Goal: Task Accomplishment & Management: Manage account settings

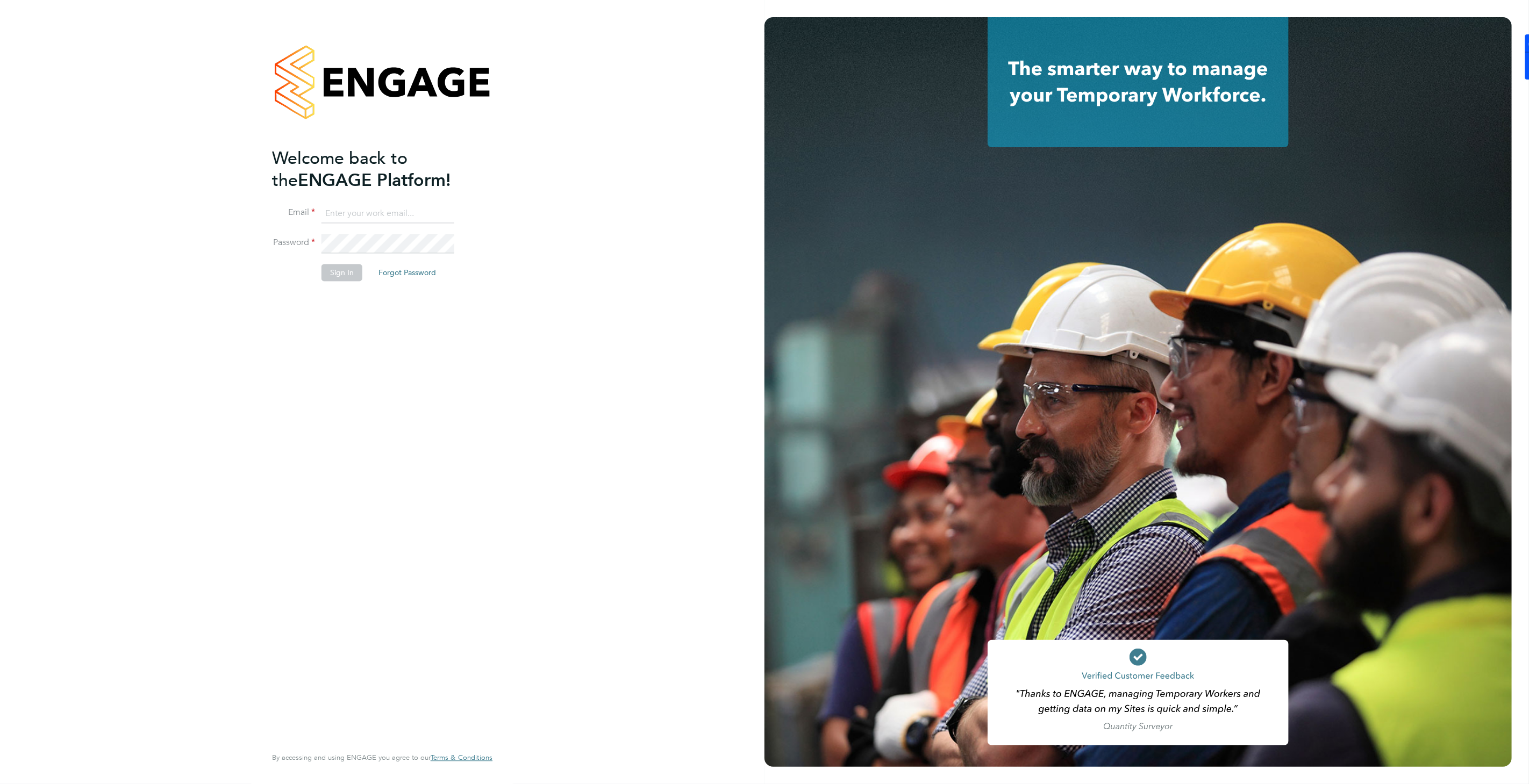
type input "[PERSON_NAME][EMAIL_ADDRESS][PERSON_NAME][DOMAIN_NAME]"
drag, startPoint x: 347, startPoint y: 271, endPoint x: 351, endPoint y: 287, distance: 16.5
click at [350, 278] on button "Sign In" at bounding box center [342, 272] width 41 height 17
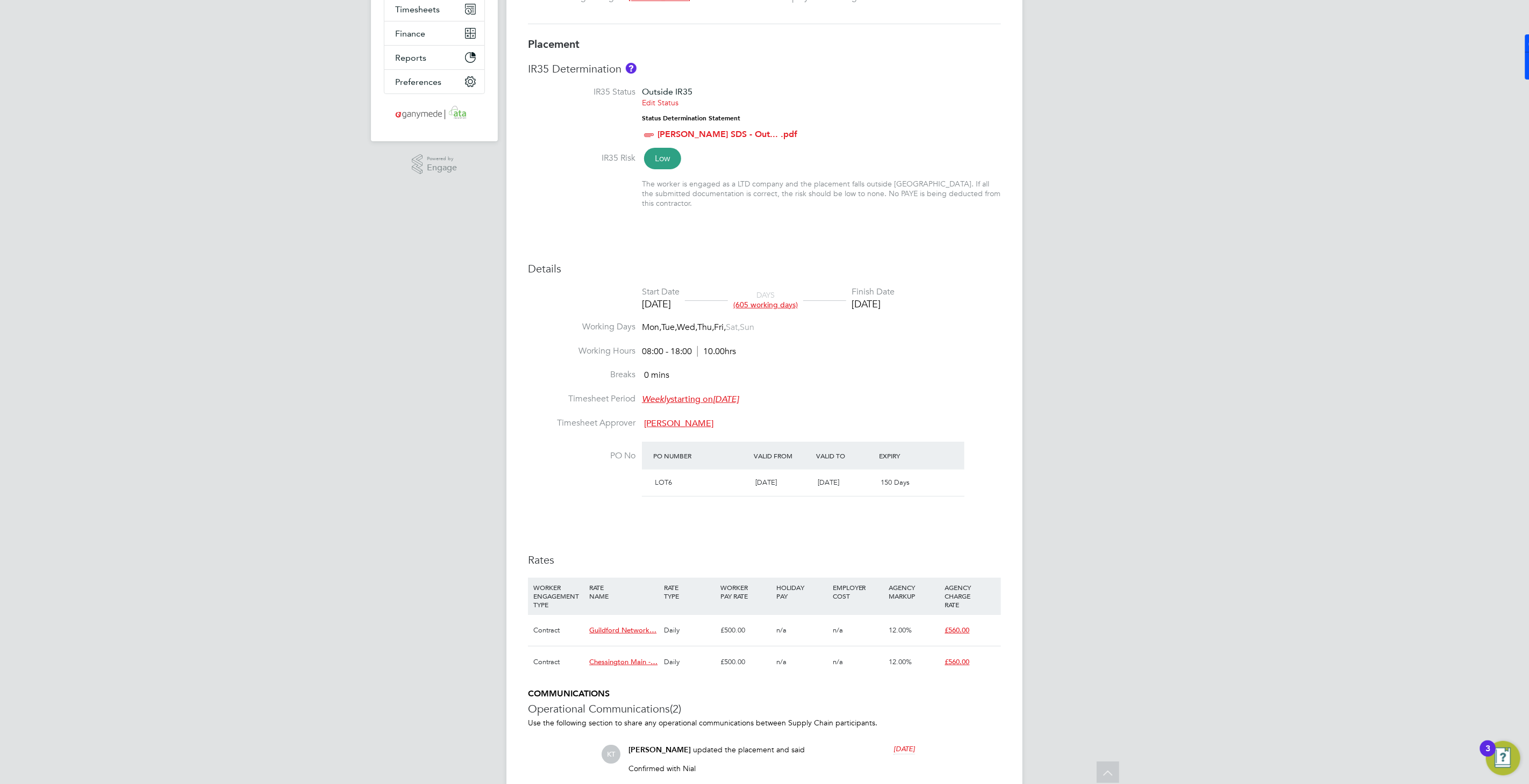
scroll to position [65, 0]
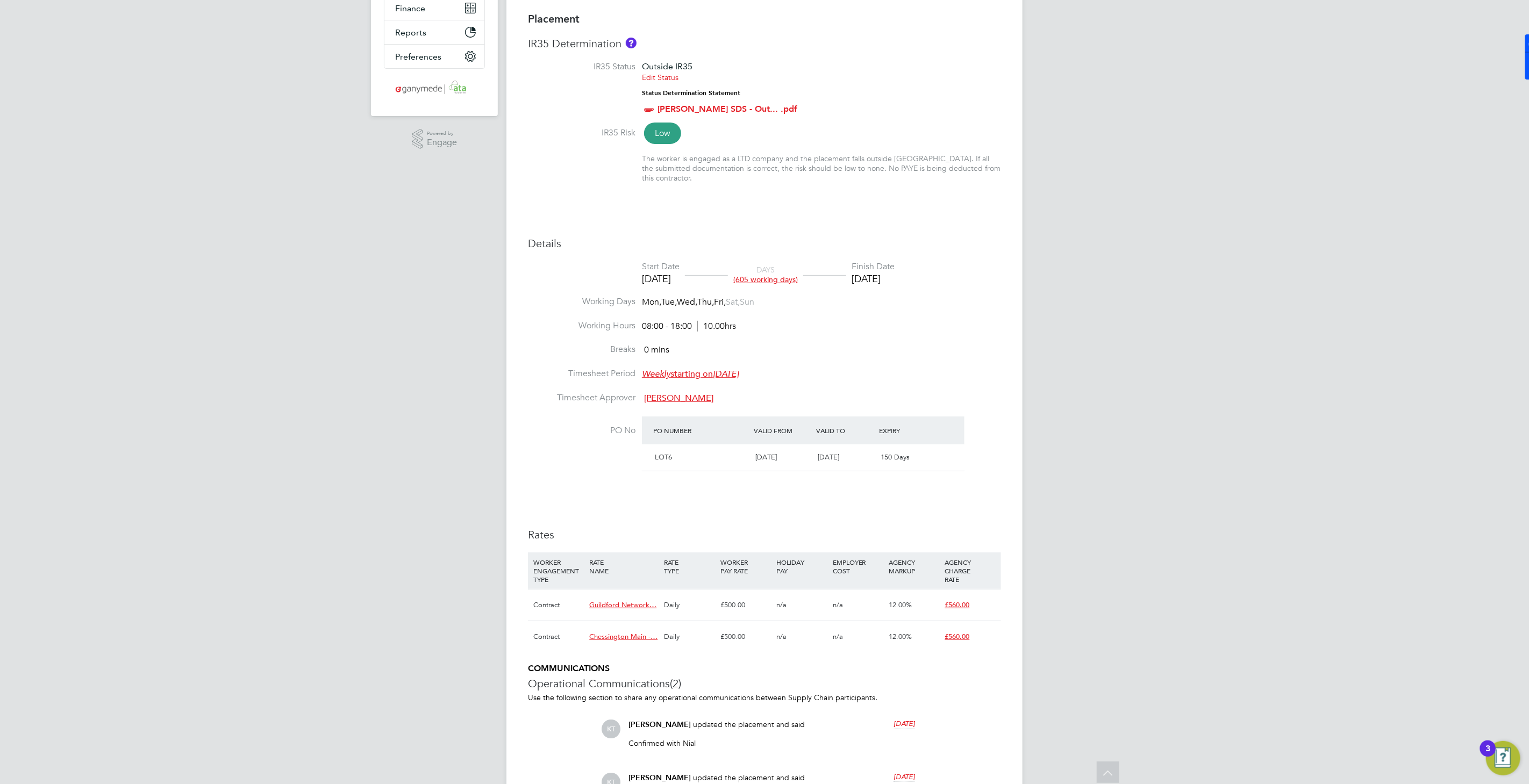
click at [859, 320] on li "Working Hours 08:00 - 18:00 10.00hrs" at bounding box center [764, 332] width 473 height 24
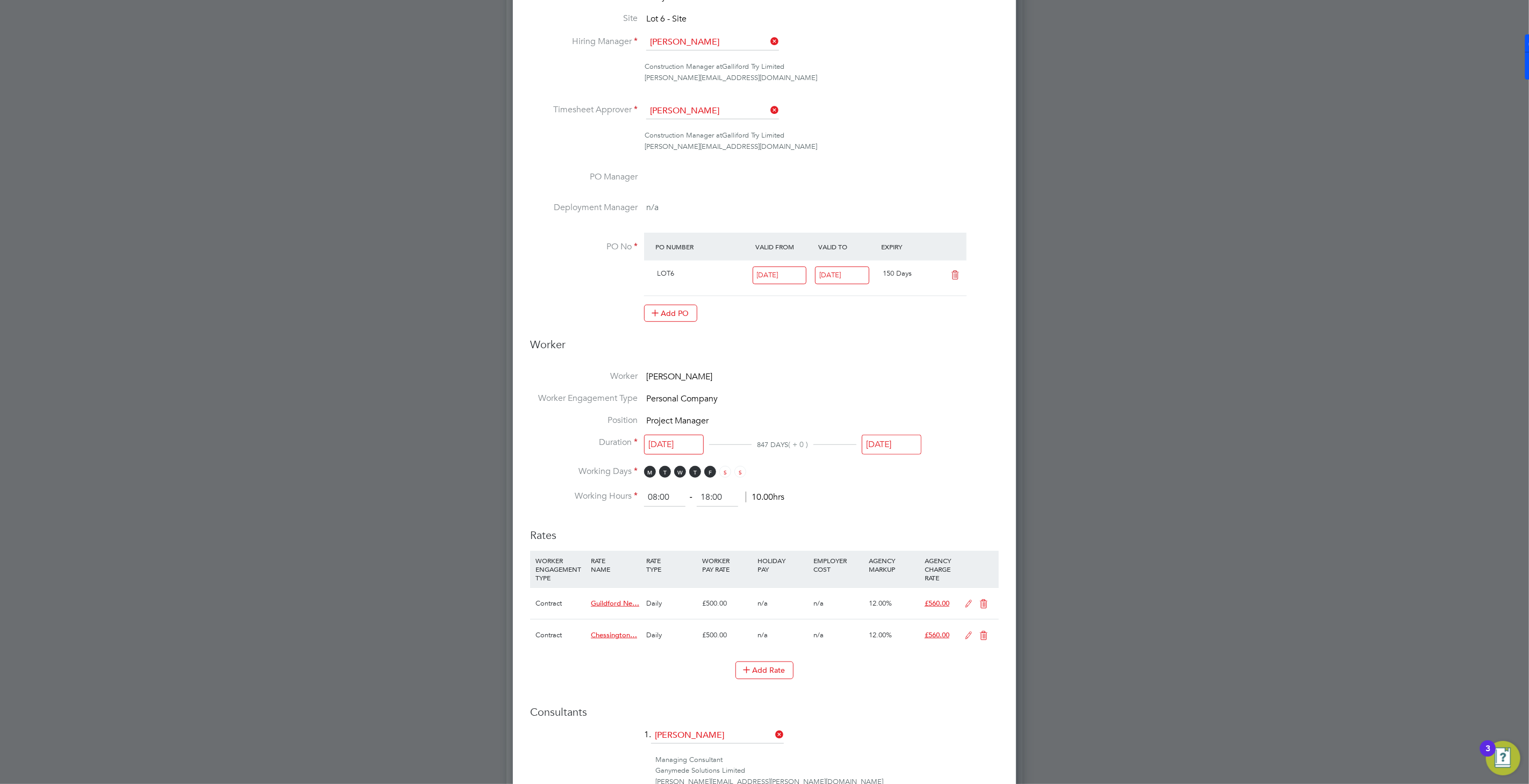
click at [850, 276] on input "27 Feb 2026" at bounding box center [842, 275] width 54 height 18
click at [860, 366] on ng-form "Deployment End Hirer Galliford Try Limited Client Config Galliford Try Thames W…" at bounding box center [764, 543] width 468 height 1237
click at [884, 438] on input "28 Sep 2025" at bounding box center [892, 445] width 60 height 20
click at [987, 248] on icon at bounding box center [988, 251] width 10 height 12
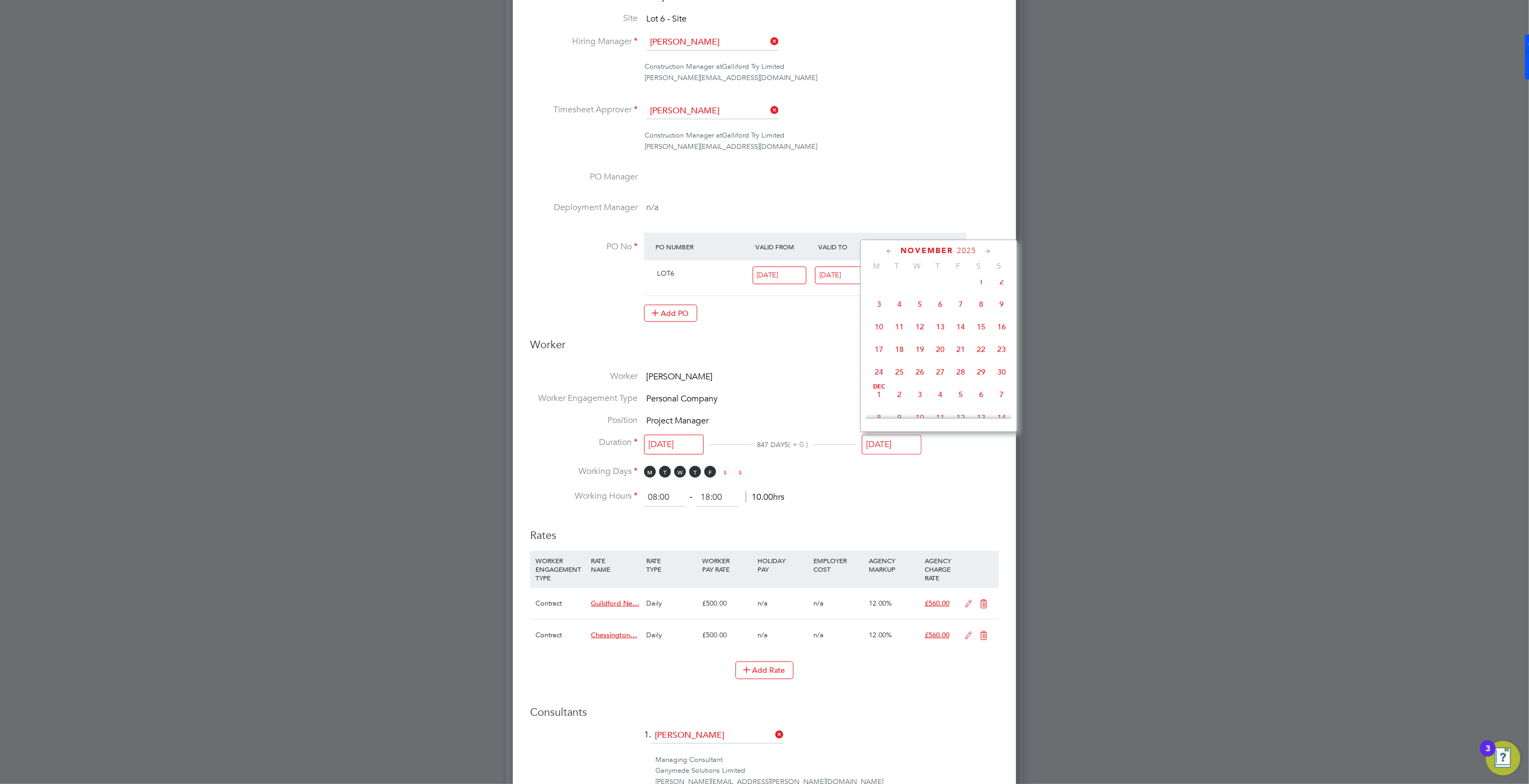
click at [987, 248] on icon at bounding box center [988, 251] width 10 height 12
click at [987, 248] on icon at bounding box center [988, 251] width 10 height 12
click at [1003, 375] on span "29" at bounding box center [1002, 365] width 21 height 21
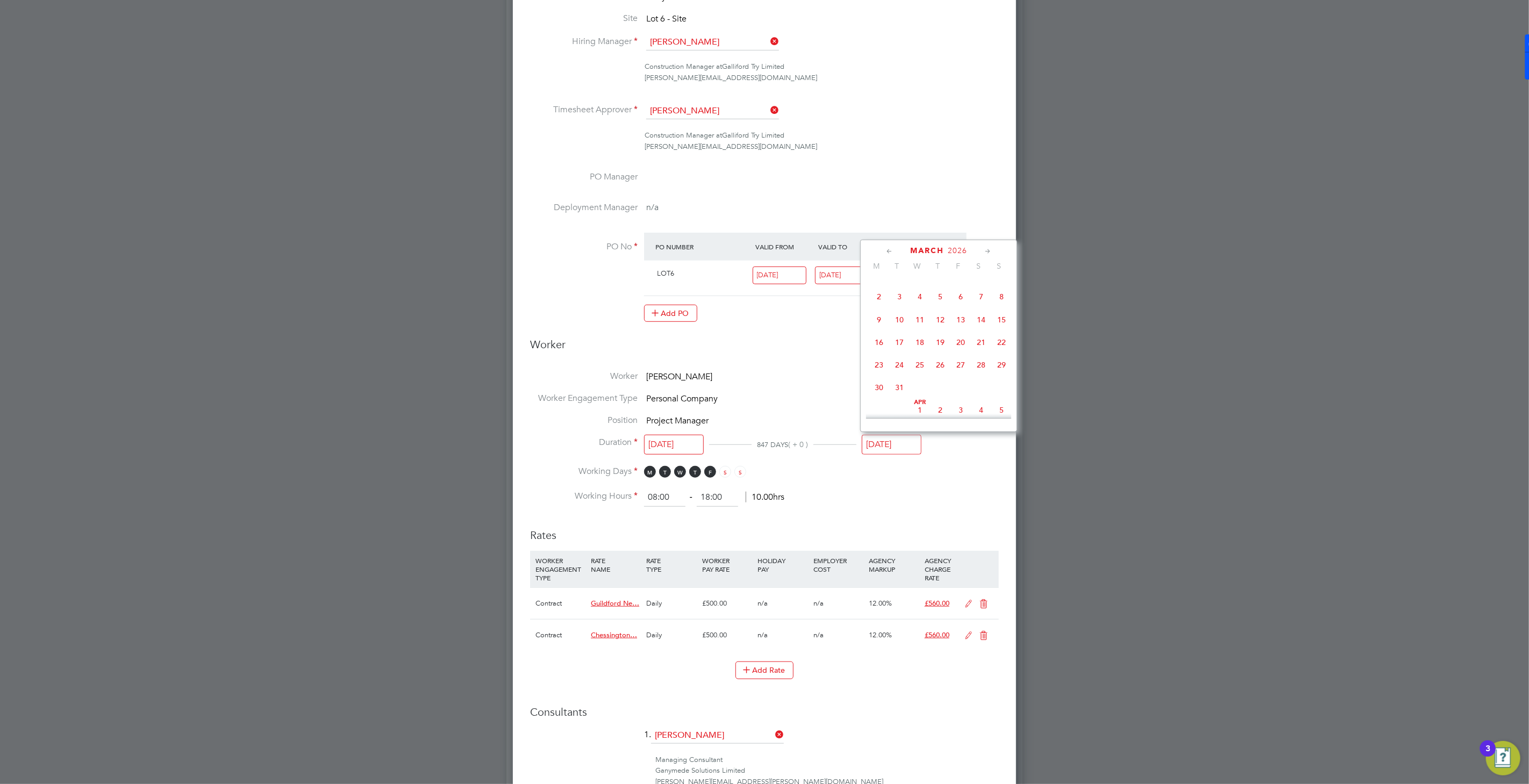
type input "[DATE]"
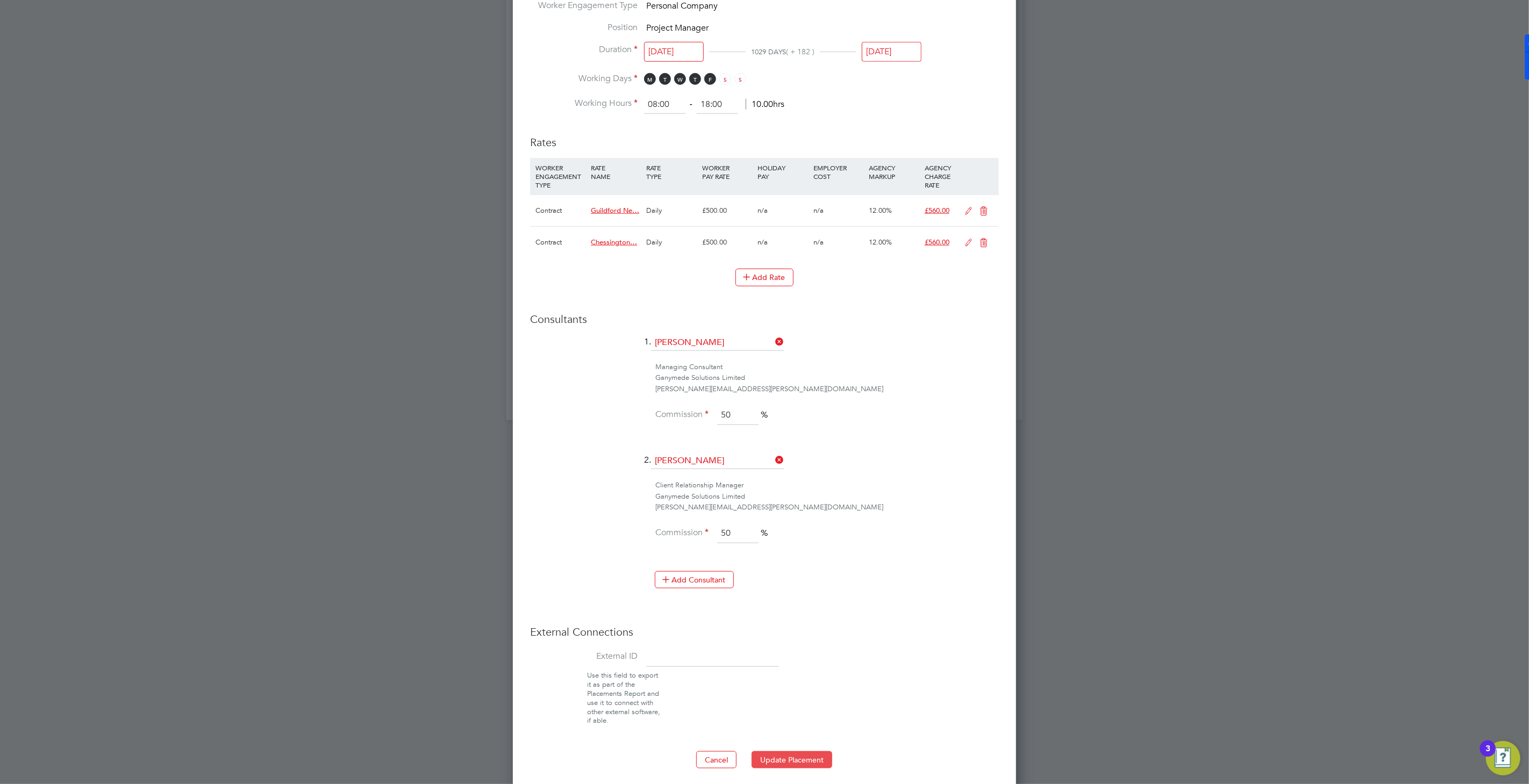
click at [795, 756] on button "Update Placement" at bounding box center [792, 760] width 81 height 17
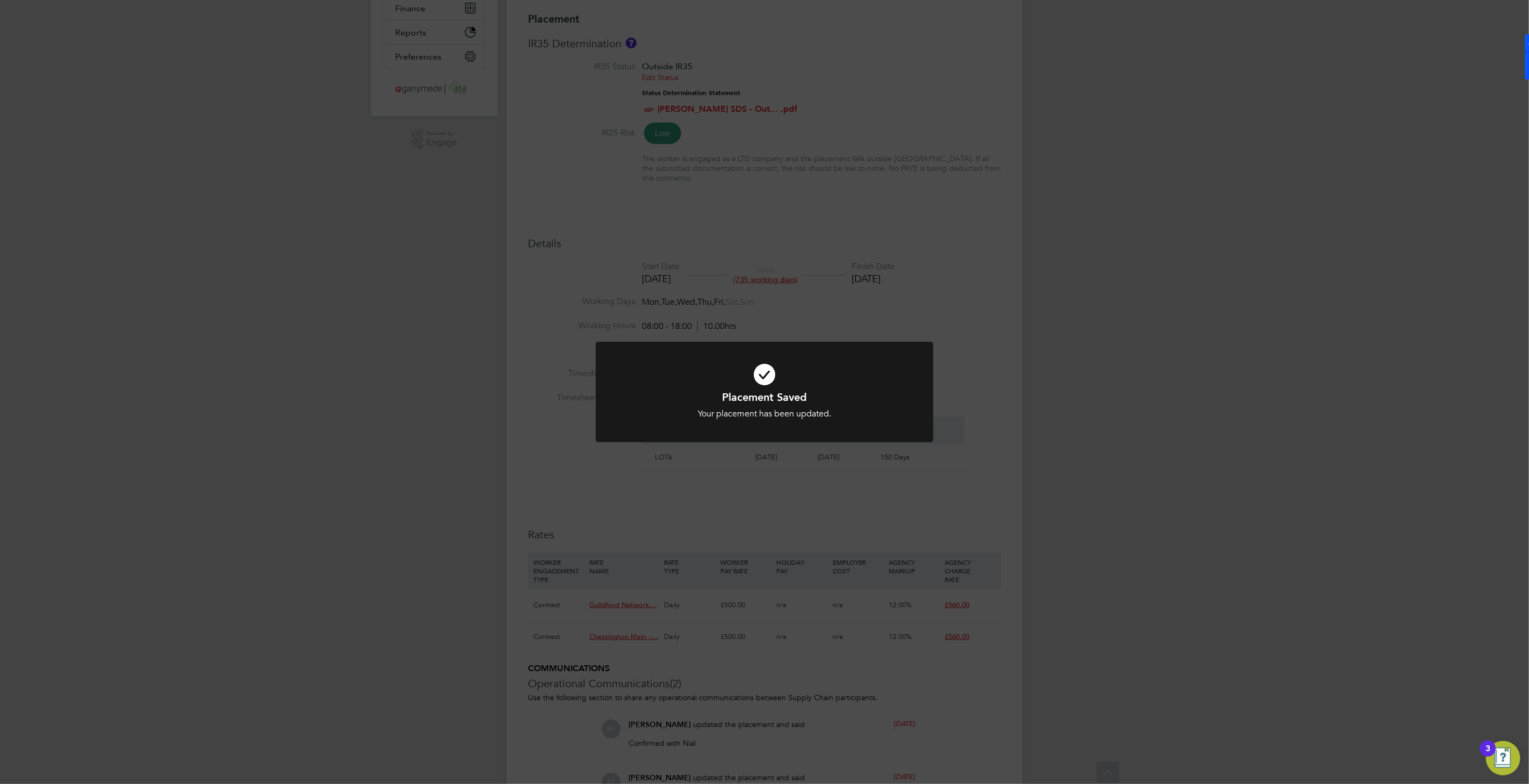
click at [975, 241] on div "Placement Saved Your placement has been updated. Cancel Okay" at bounding box center [764, 392] width 1529 height 784
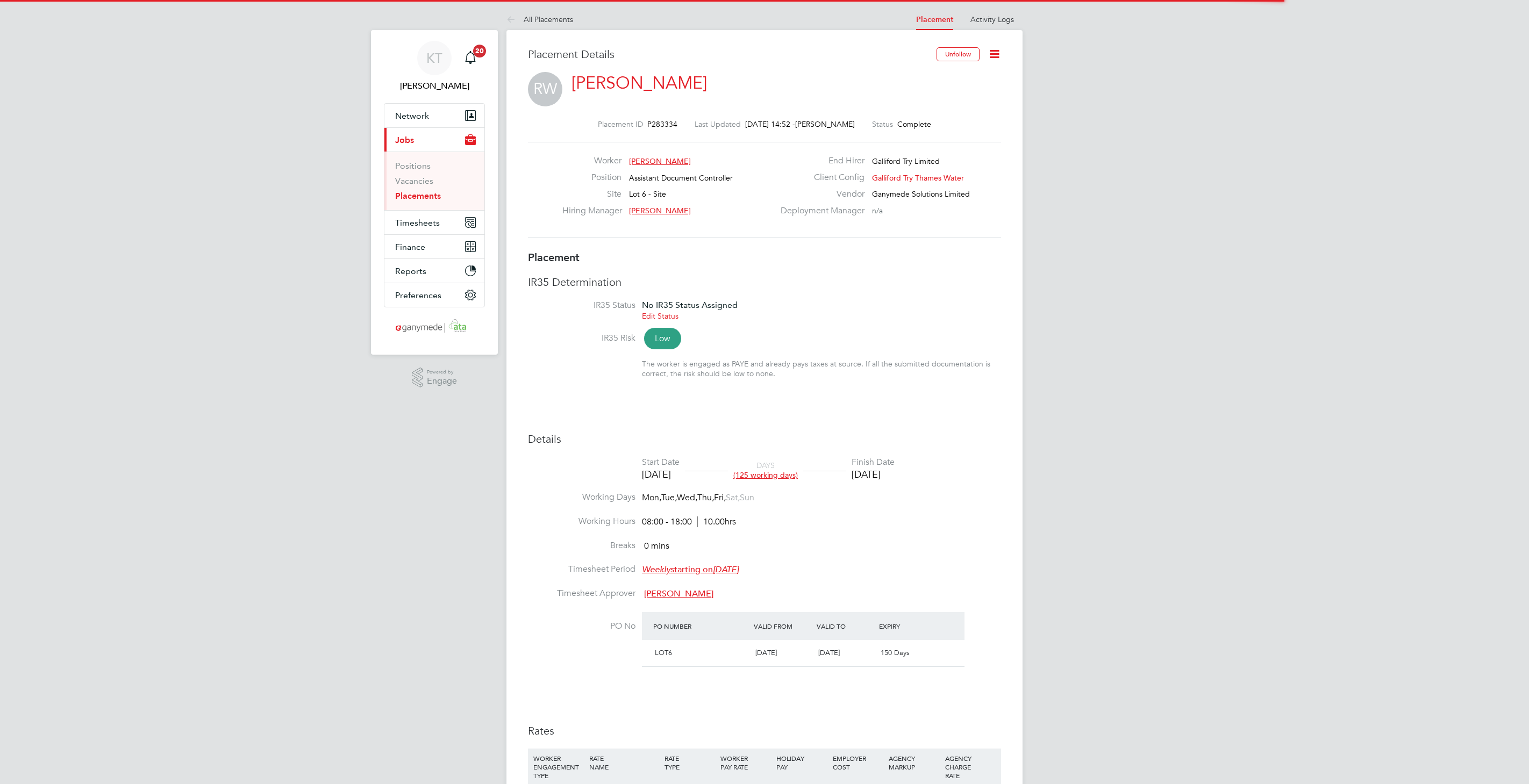
drag, startPoint x: 0, startPoint y: 0, endPoint x: 836, endPoint y: 299, distance: 887.9
click at [839, 300] on li "IR35 Status No IR35 Status Assigned Edit Status" at bounding box center [764, 316] width 473 height 33
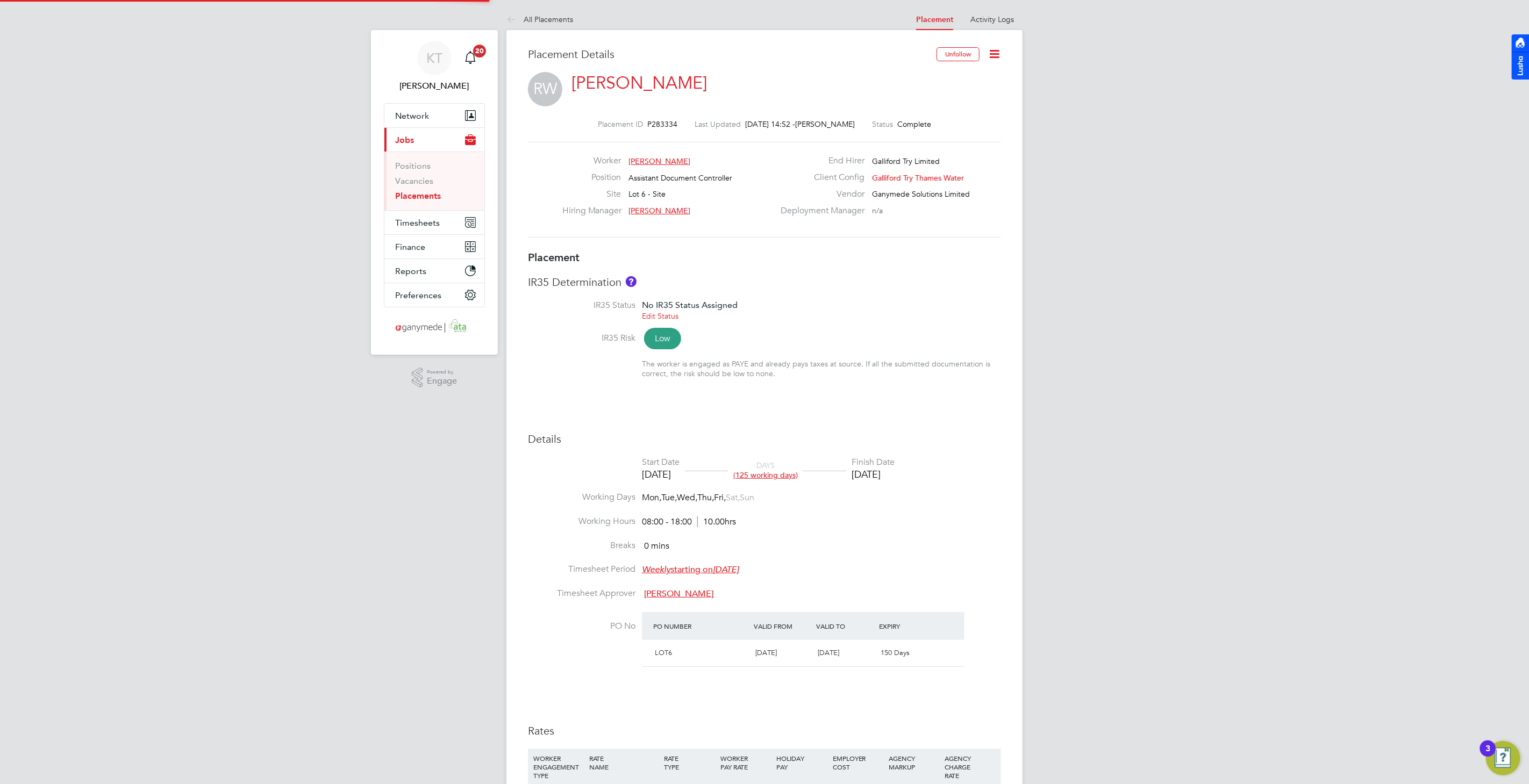
type input "Gary Attwell"
type input "07 Apr 2025"
type input "28 Sep 2025"
type input "08:00"
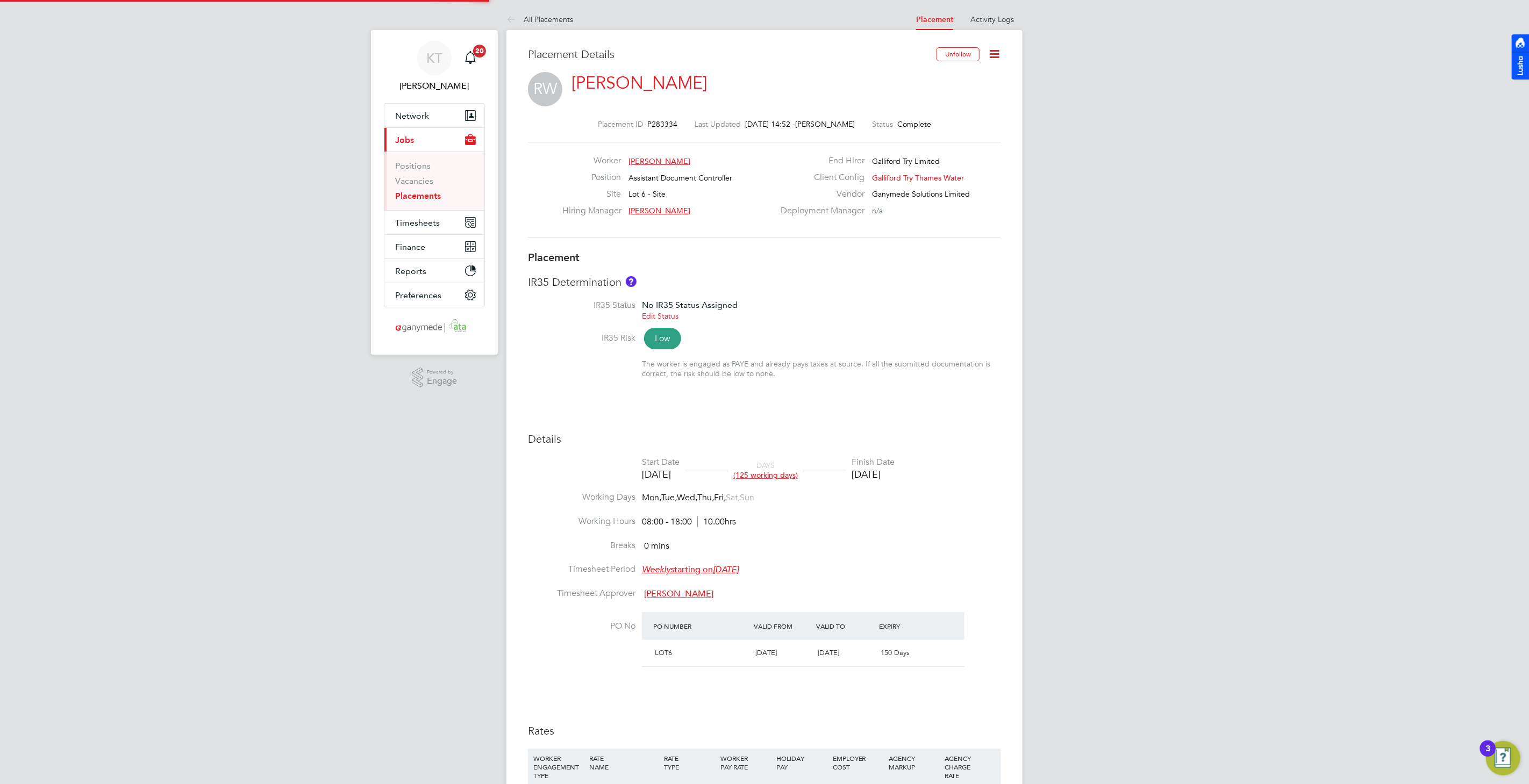
type input "18:00"
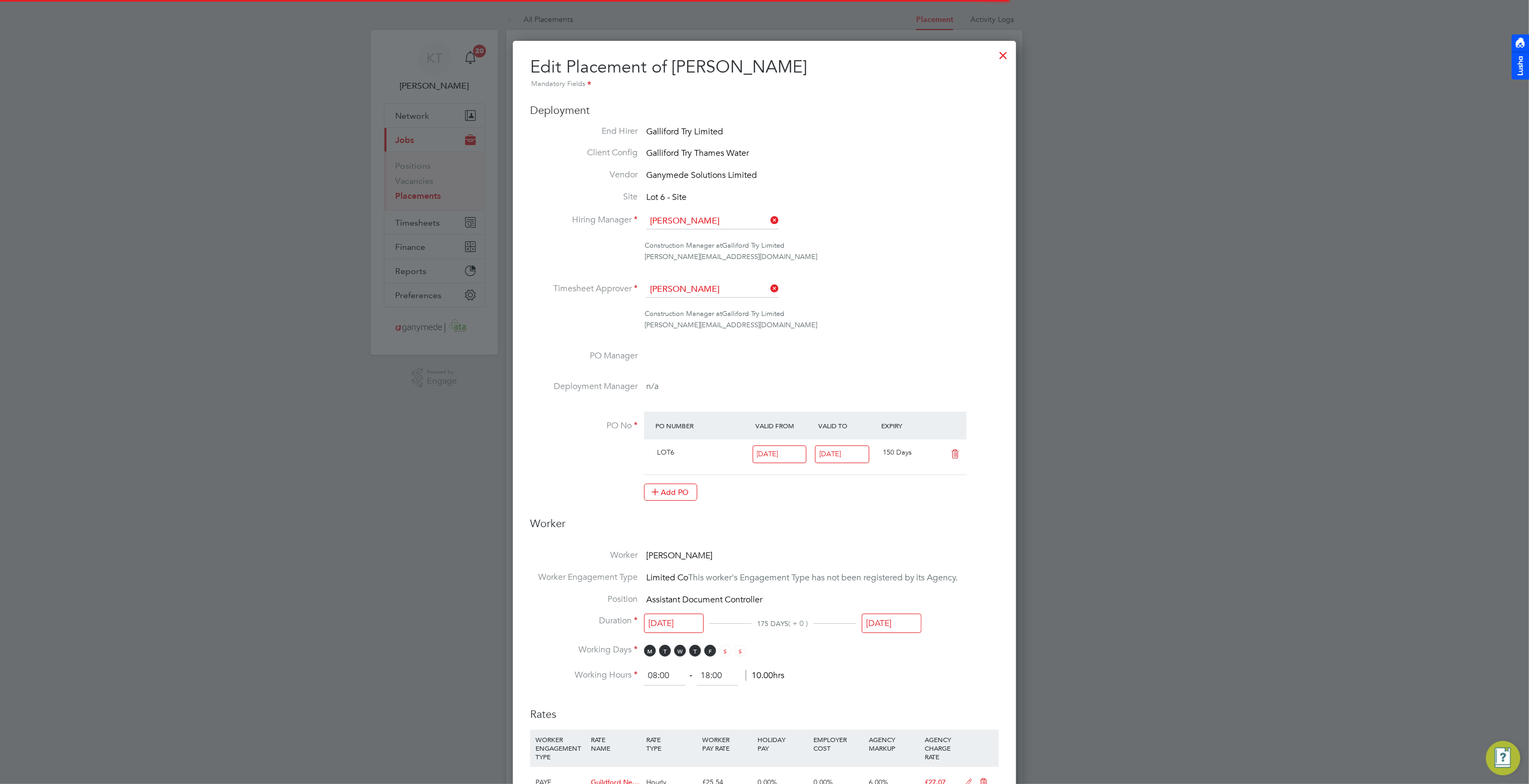
scroll to position [6, 5]
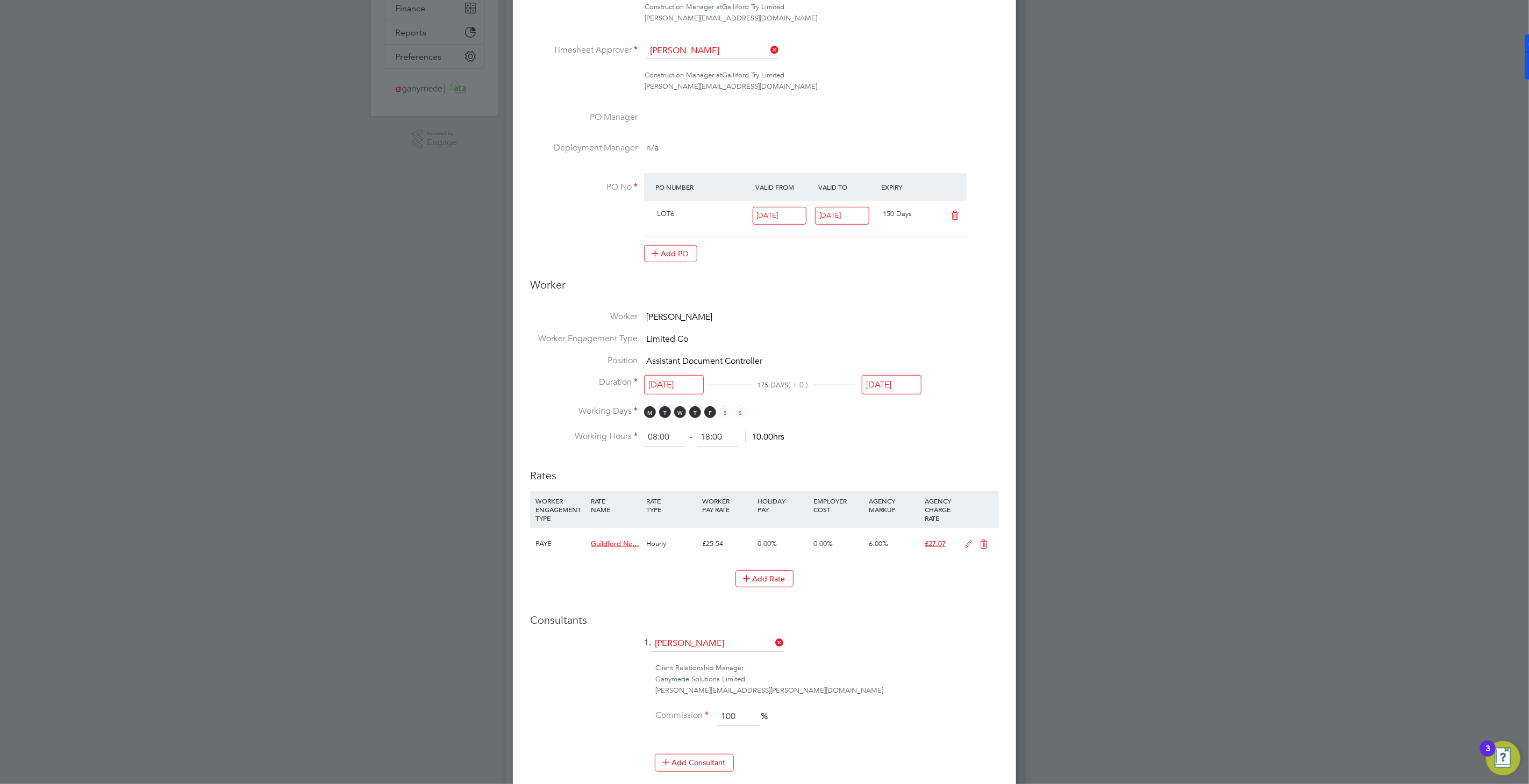
click at [904, 384] on input "28 Sep 2025" at bounding box center [892, 385] width 60 height 20
click at [990, 191] on icon at bounding box center [988, 191] width 10 height 12
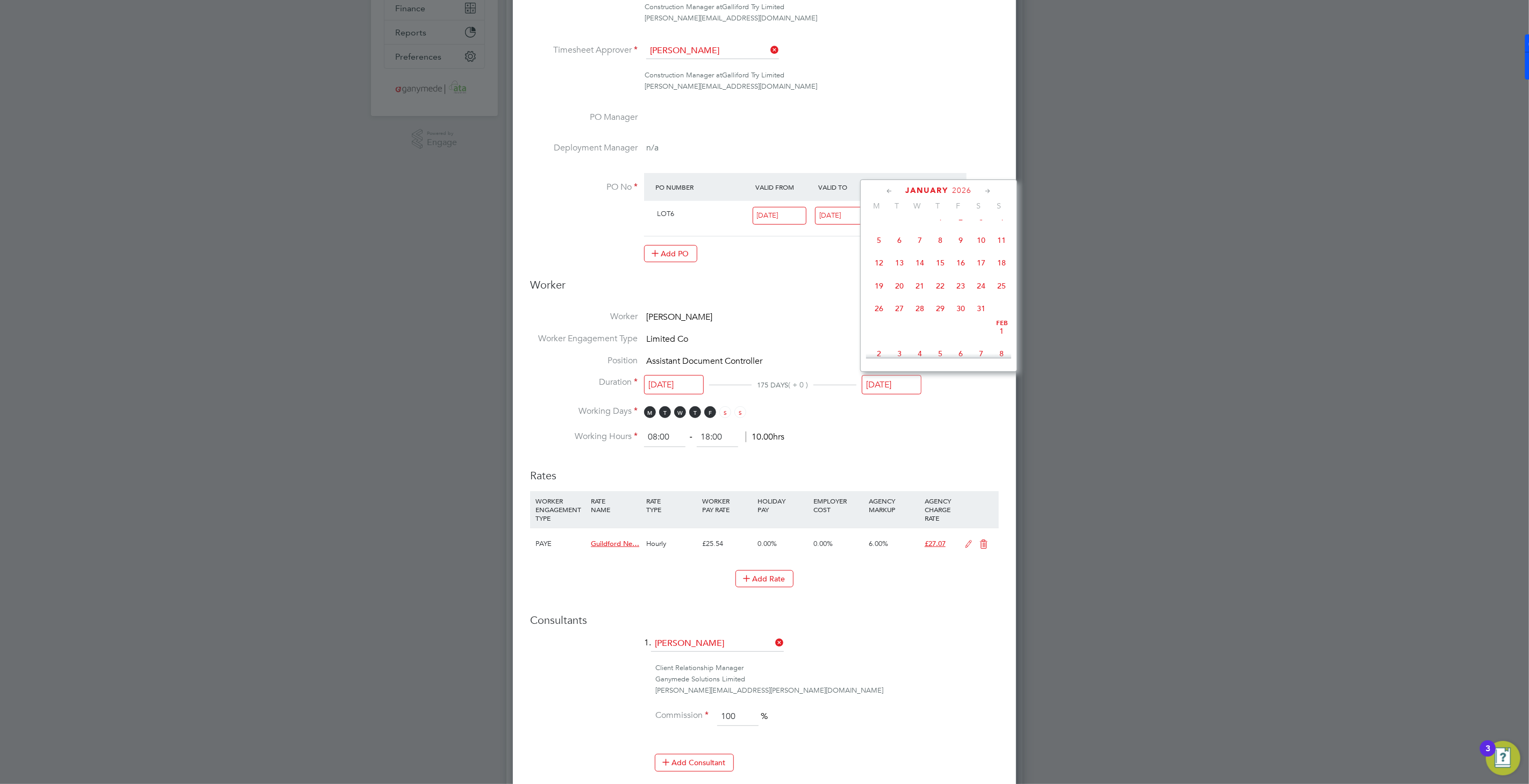
click at [990, 191] on icon at bounding box center [988, 191] width 10 height 12
click at [1003, 316] on span "29" at bounding box center [1002, 305] width 21 height 21
type input "[DATE]"
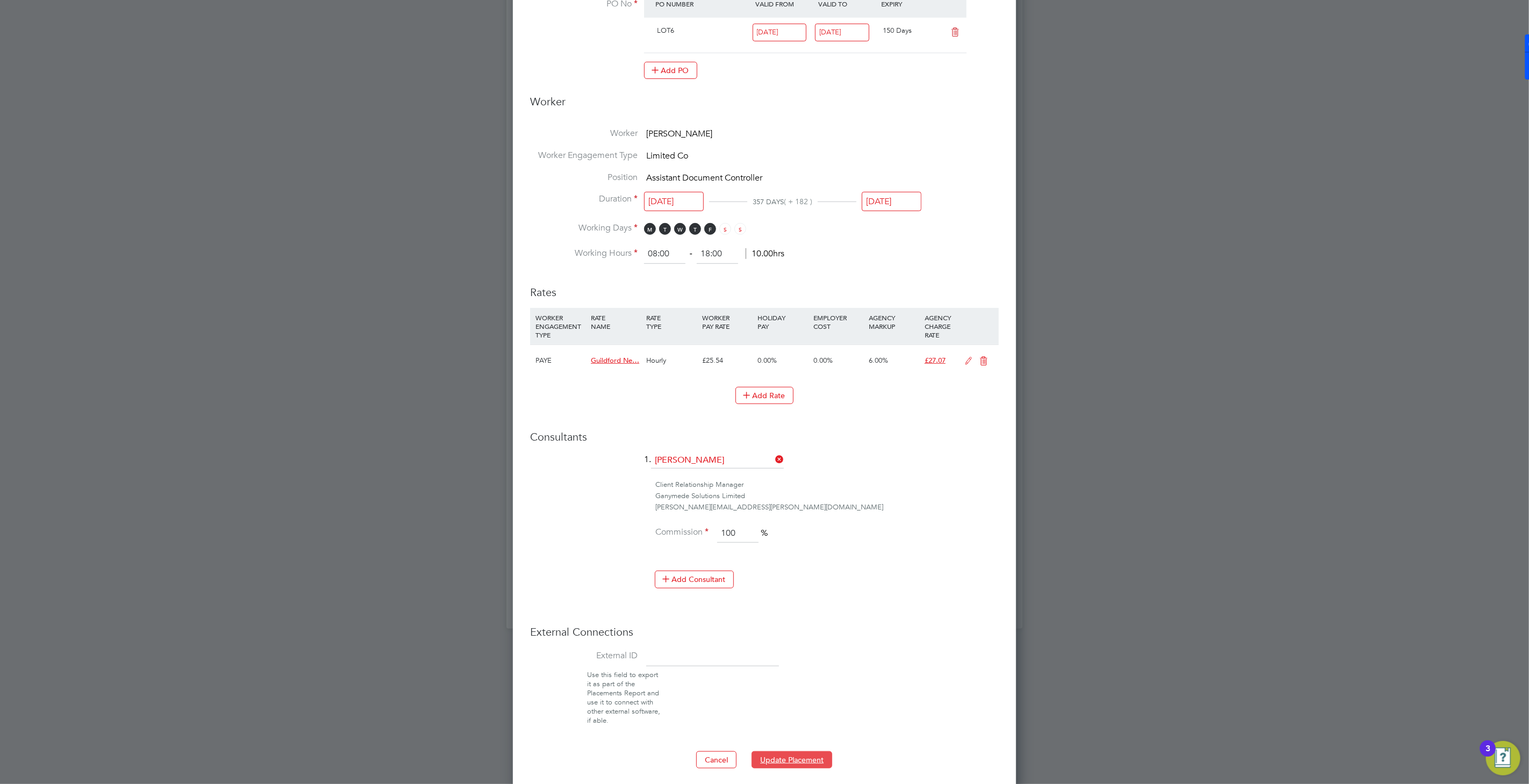
click at [824, 761] on button "Update Placement" at bounding box center [792, 760] width 81 height 17
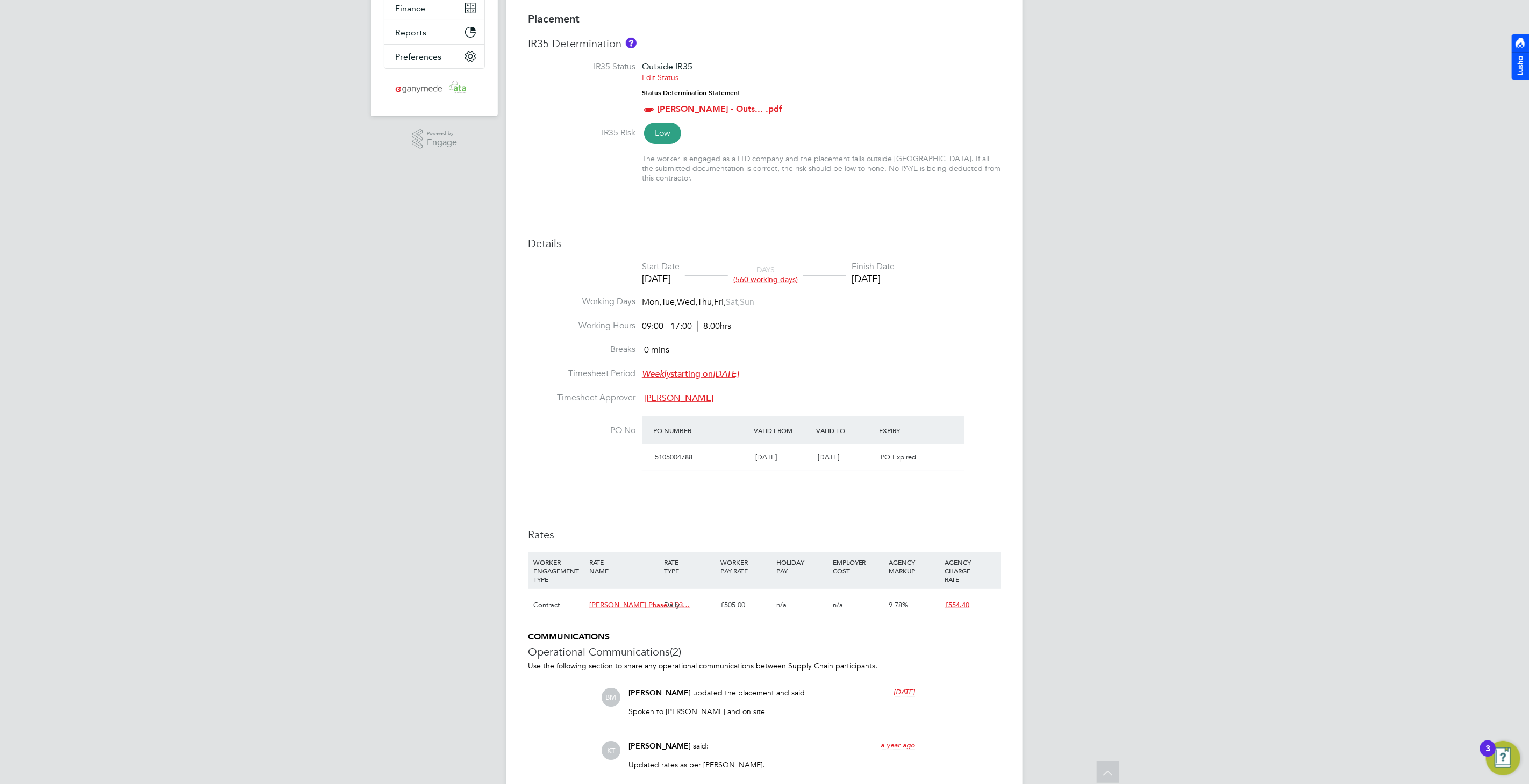
click at [928, 326] on li "Working Hours 09:00 - 17:00 8.00hrs" at bounding box center [764, 332] width 473 height 24
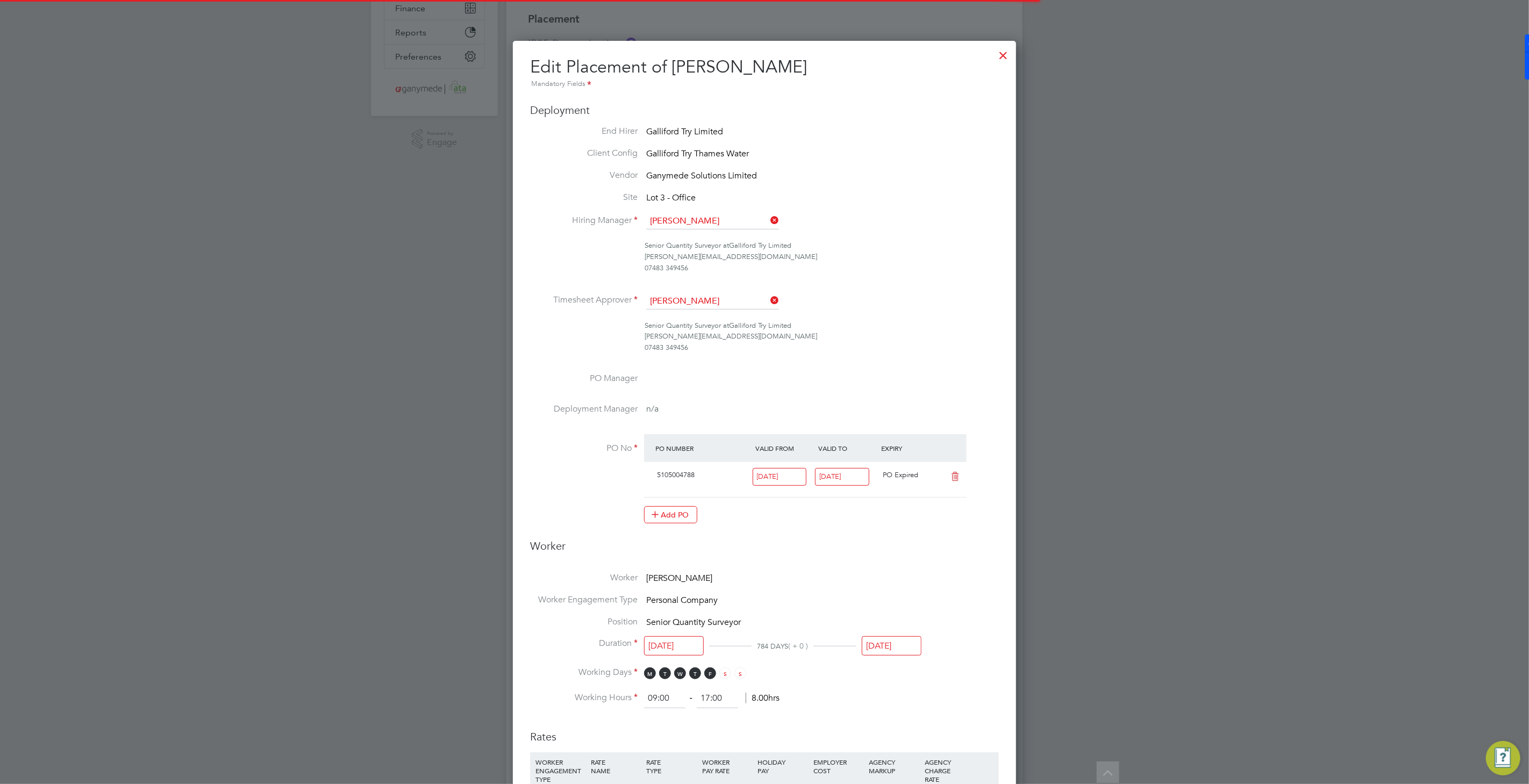
scroll to position [6, 5]
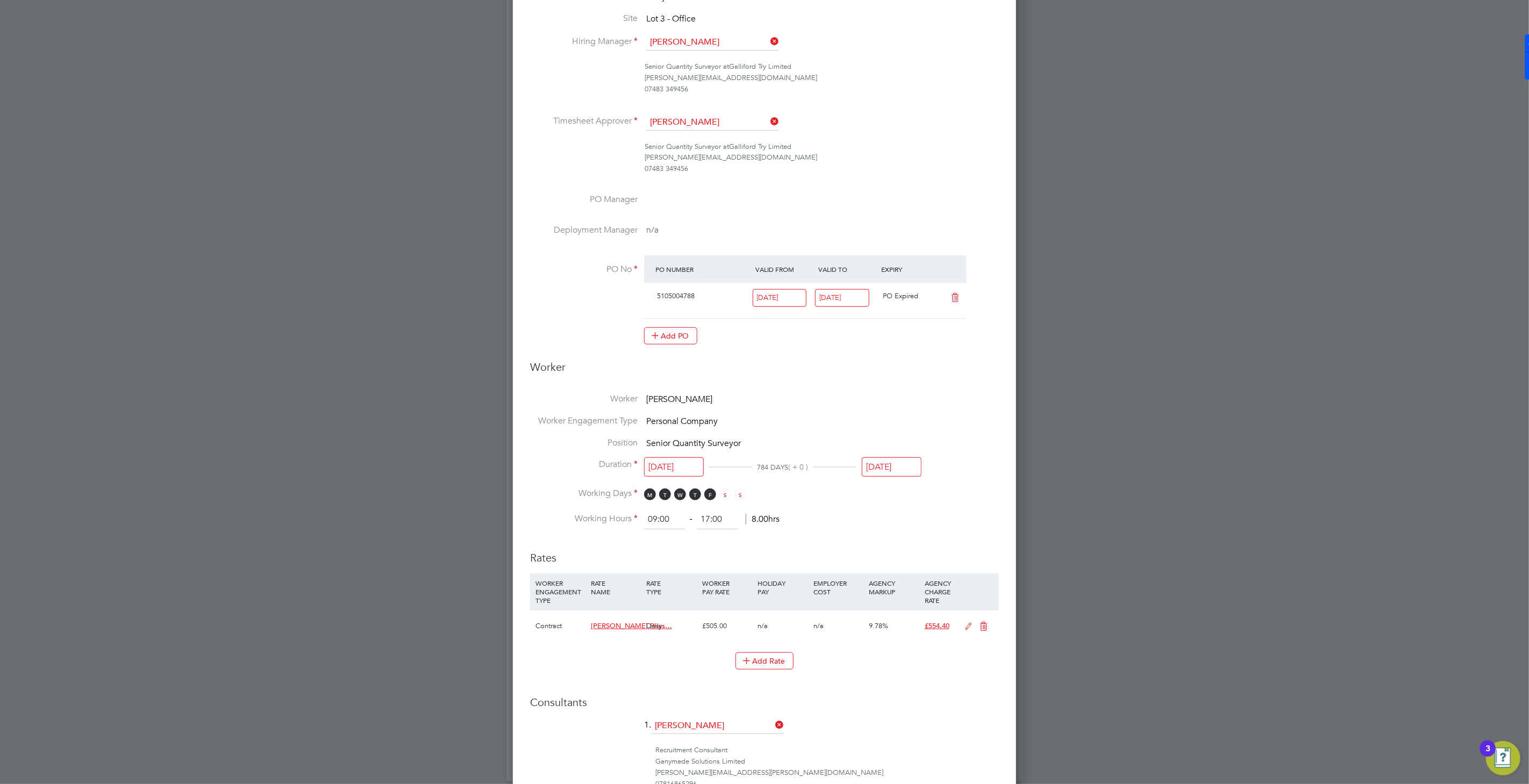
click at [912, 463] on input "28 Sep 2025" at bounding box center [892, 468] width 60 height 20
click at [990, 270] on icon at bounding box center [988, 273] width 10 height 12
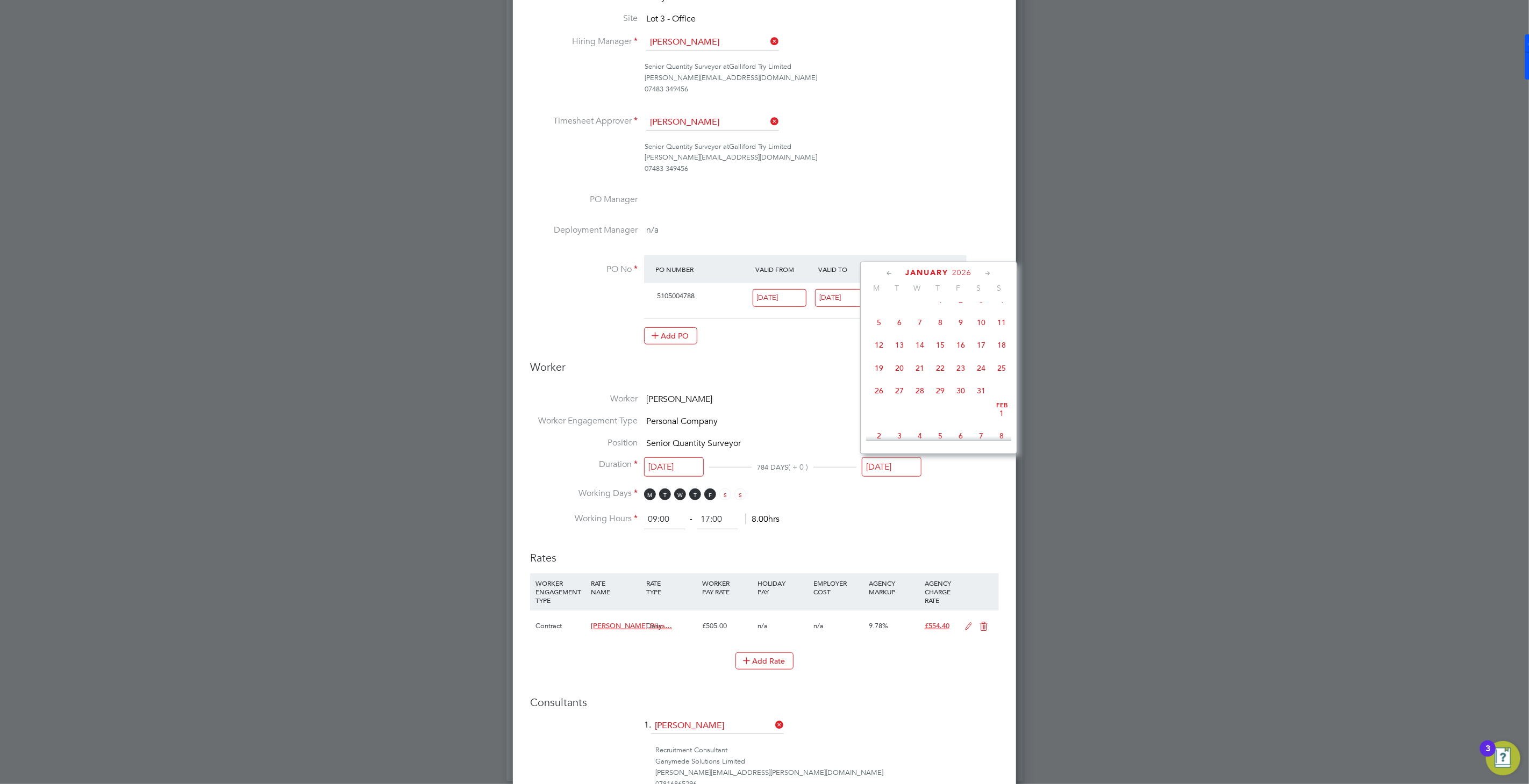
click at [990, 270] on icon at bounding box center [988, 273] width 10 height 12
click at [1000, 397] on span "29" at bounding box center [1002, 387] width 21 height 21
type input "[DATE]"
click at [845, 297] on input "28 Sep 2025" at bounding box center [842, 297] width 54 height 18
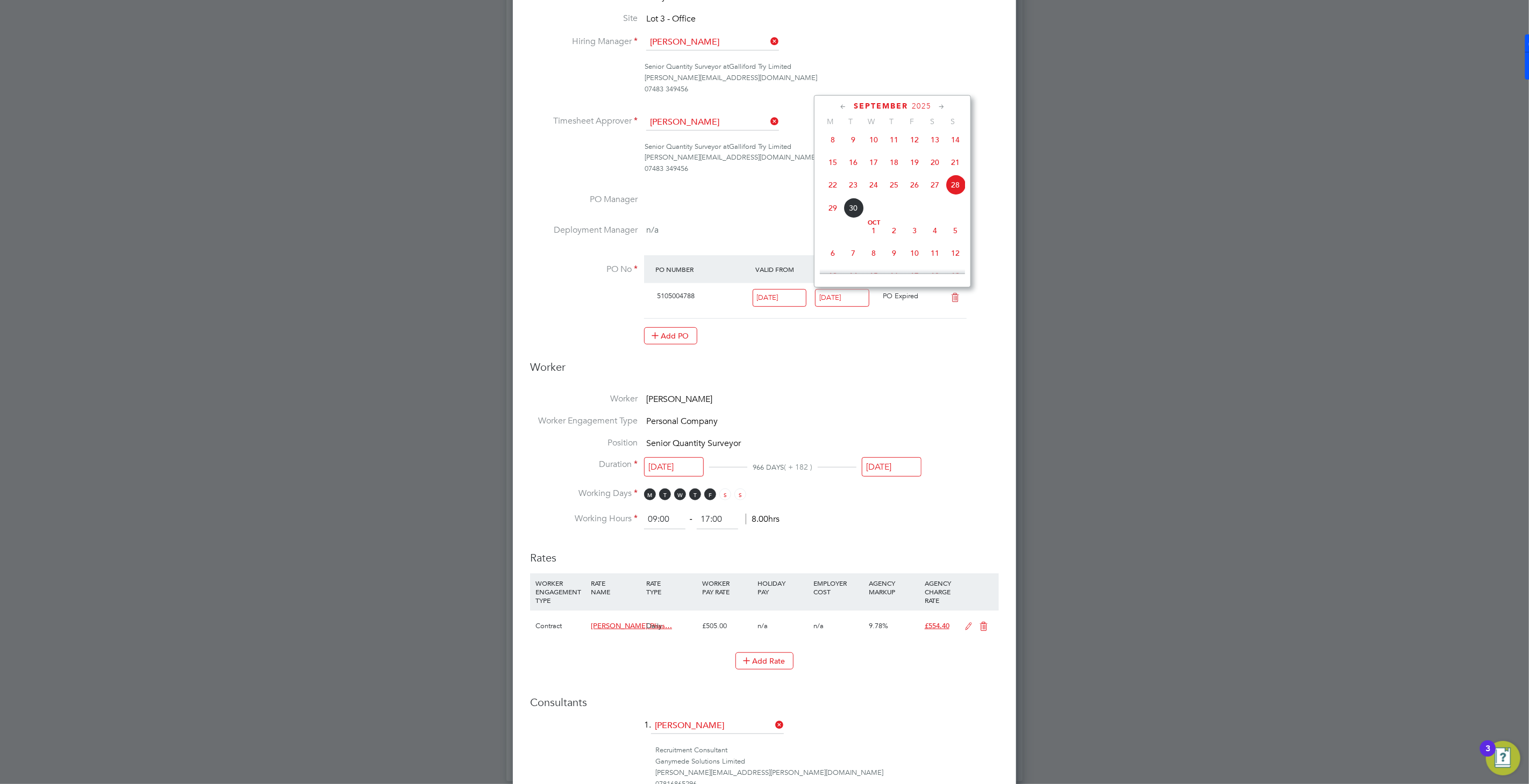
click at [936, 106] on div "September 2025" at bounding box center [892, 106] width 145 height 10
click at [937, 104] on icon at bounding box center [941, 106] width 10 height 12
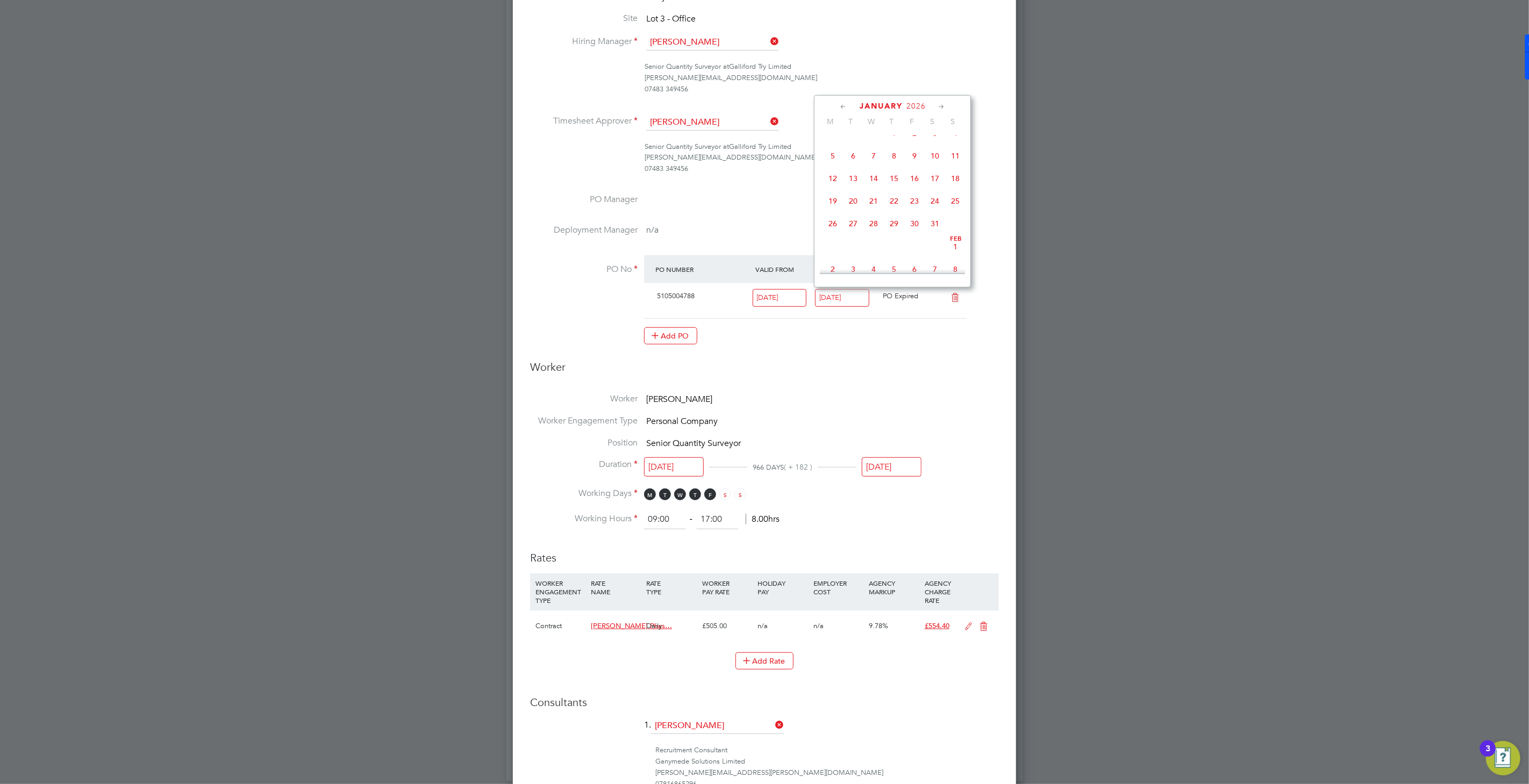
click at [937, 104] on icon at bounding box center [941, 106] width 10 height 12
click at [958, 231] on span "29" at bounding box center [955, 220] width 21 height 21
type input "[DATE]"
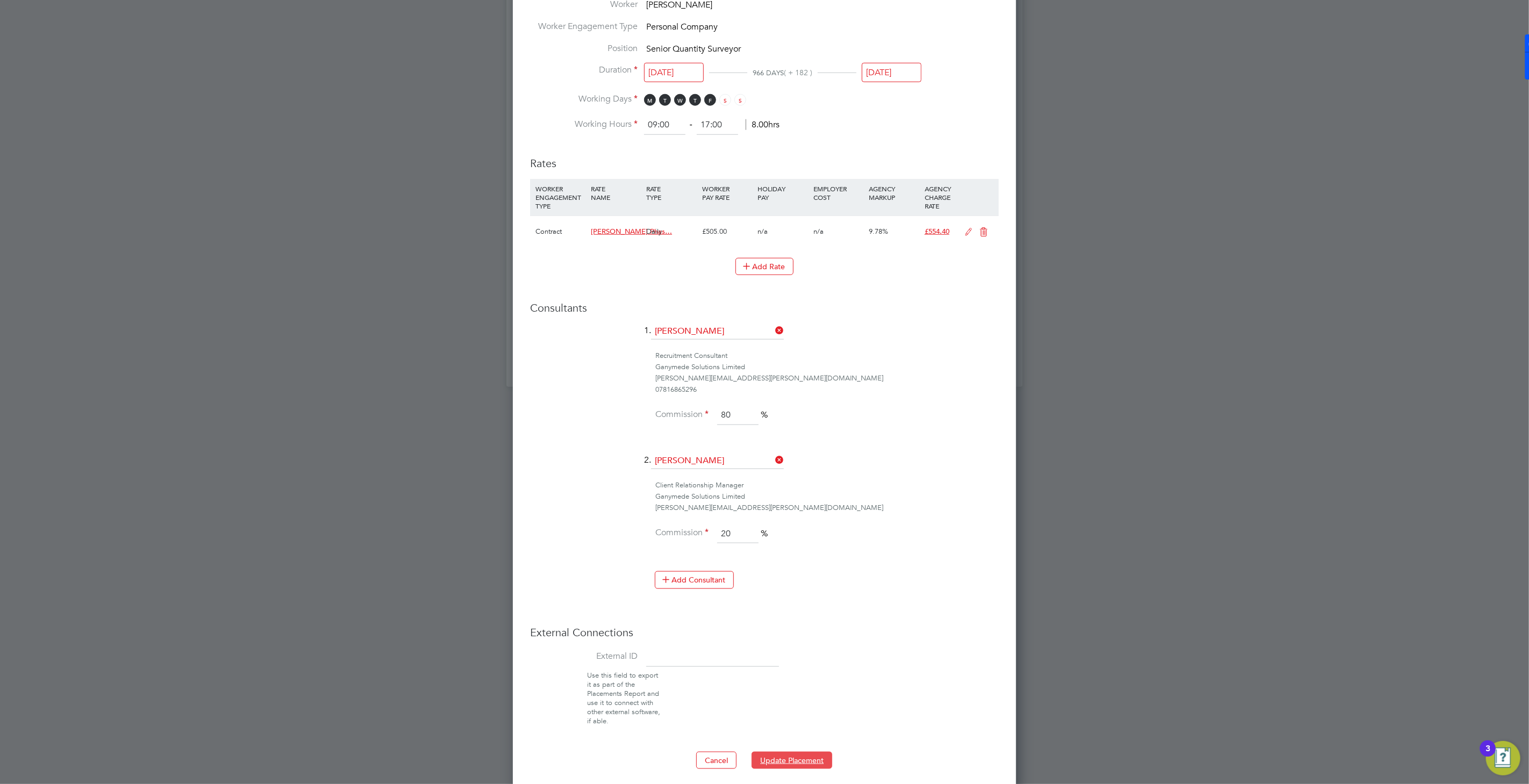
click at [796, 752] on button "Update Placement" at bounding box center [792, 761] width 81 height 17
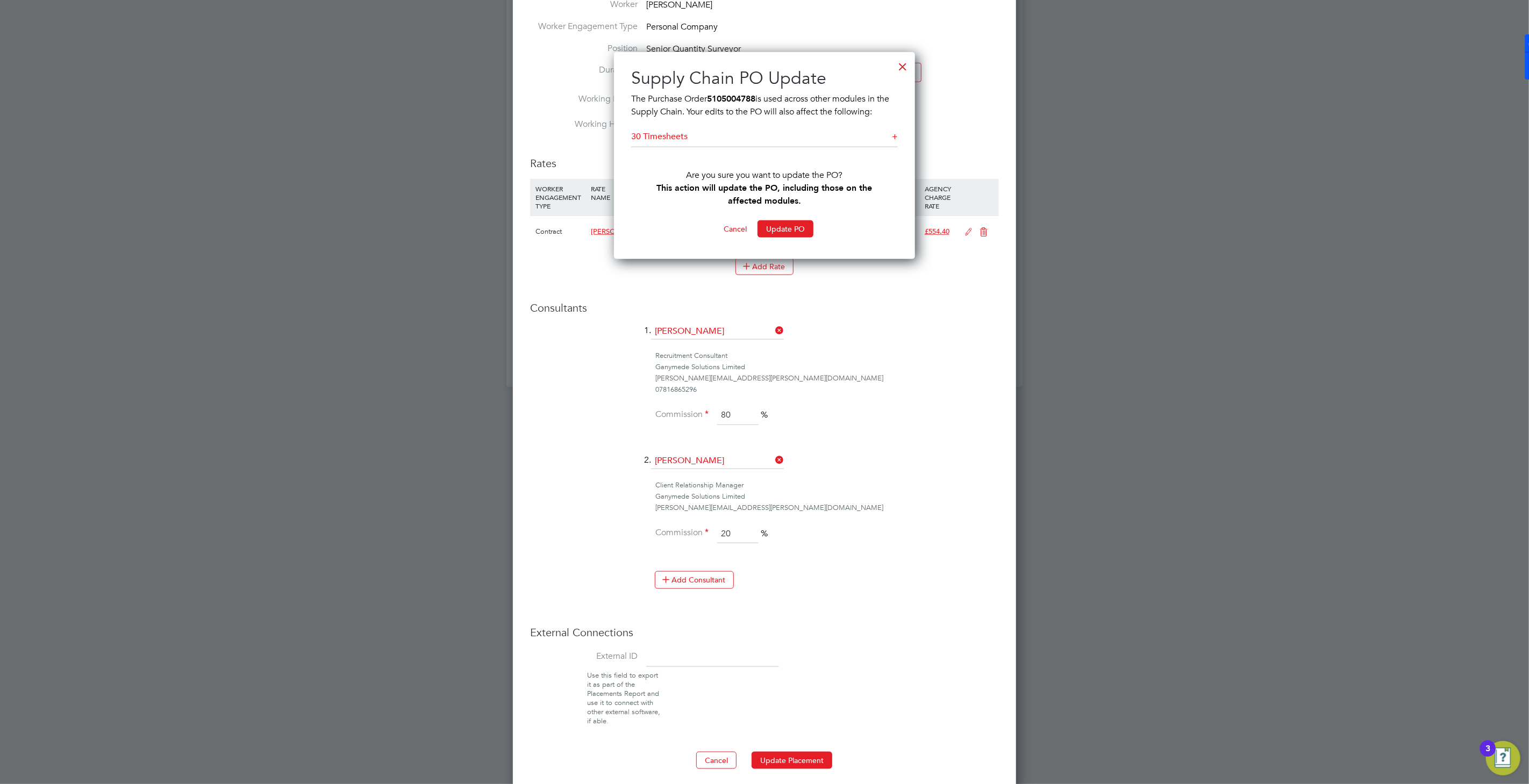
click at [902, 64] on div at bounding box center [902, 63] width 19 height 19
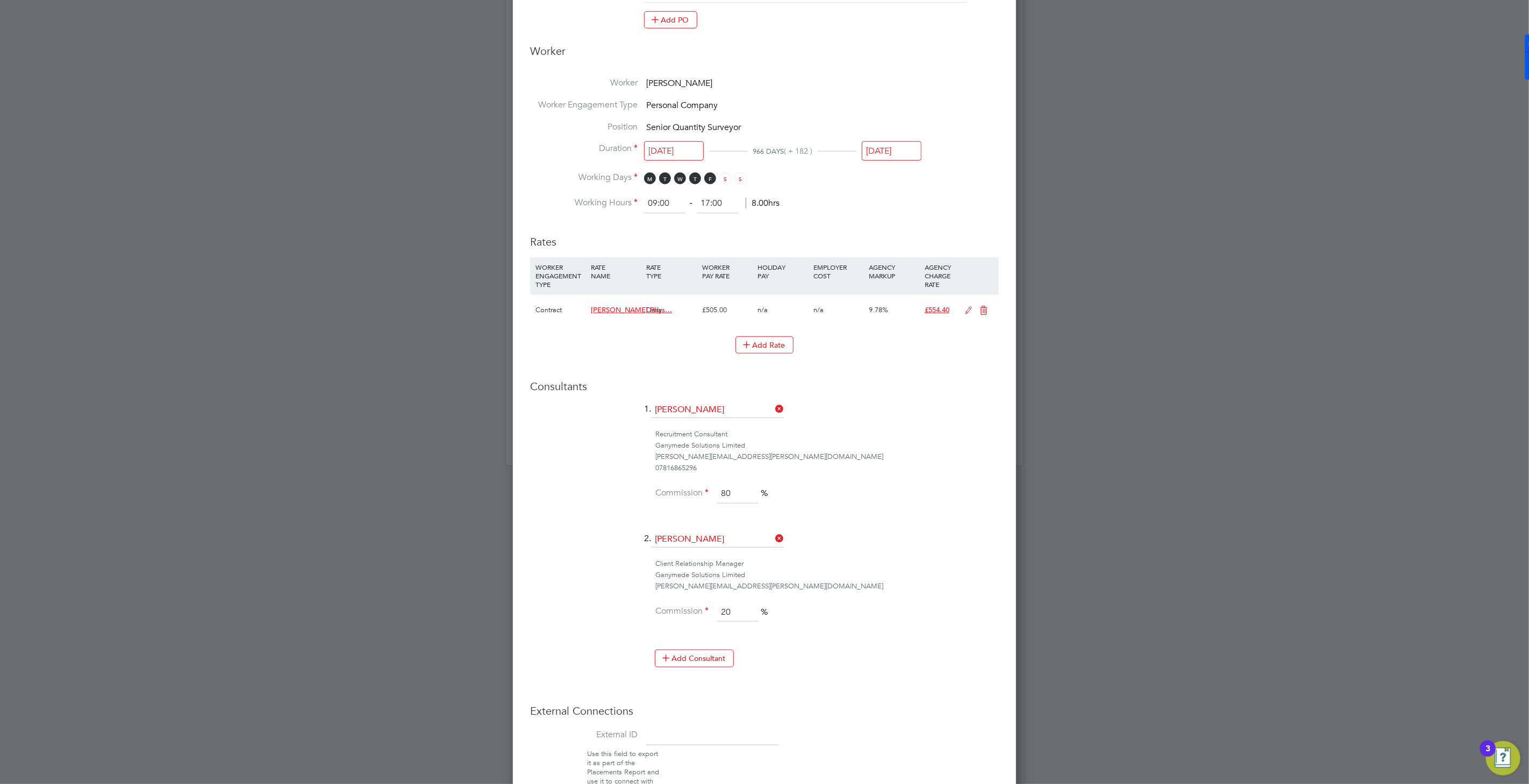
scroll to position [812, 0]
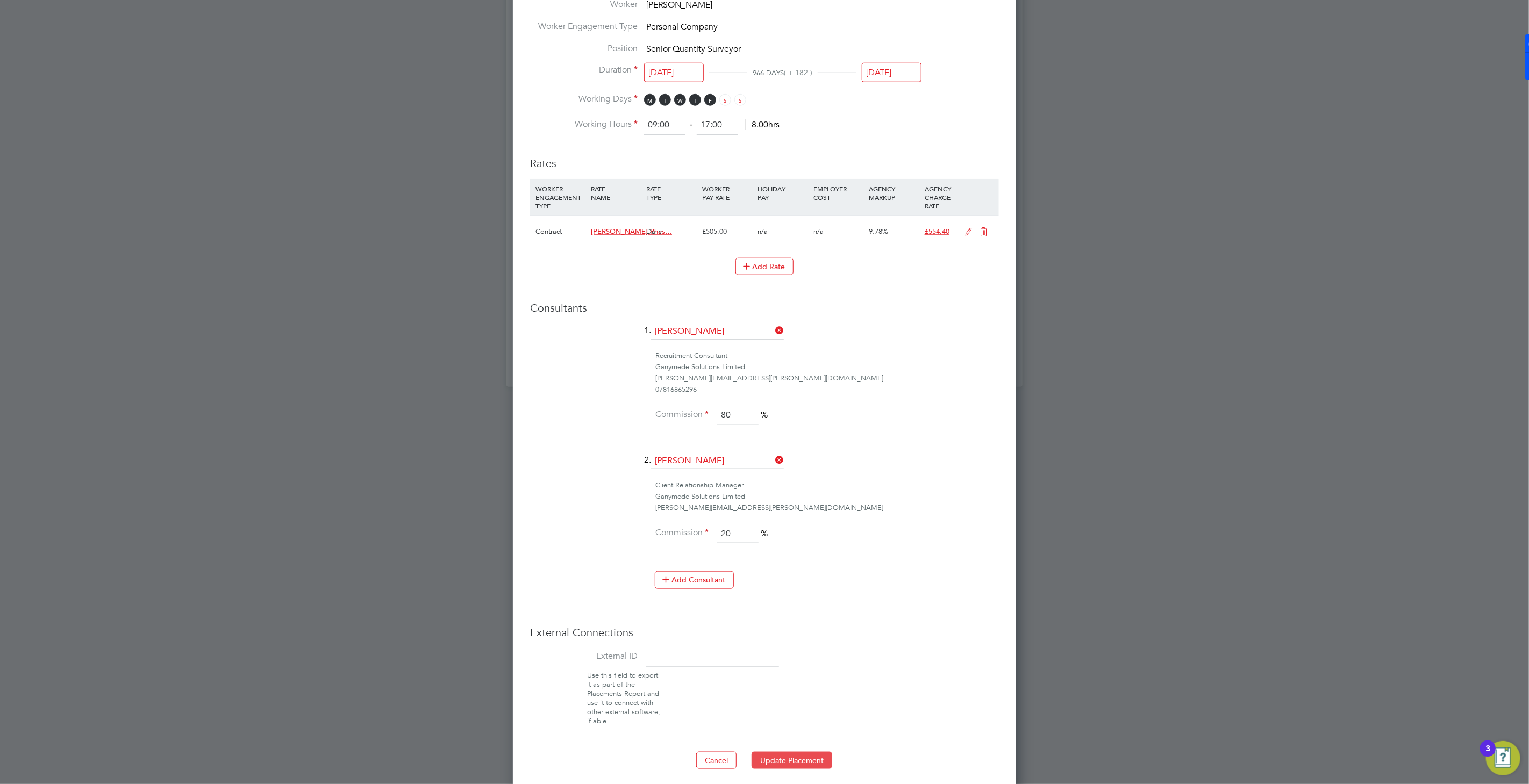
click at [807, 754] on button "Update Placement" at bounding box center [792, 761] width 81 height 17
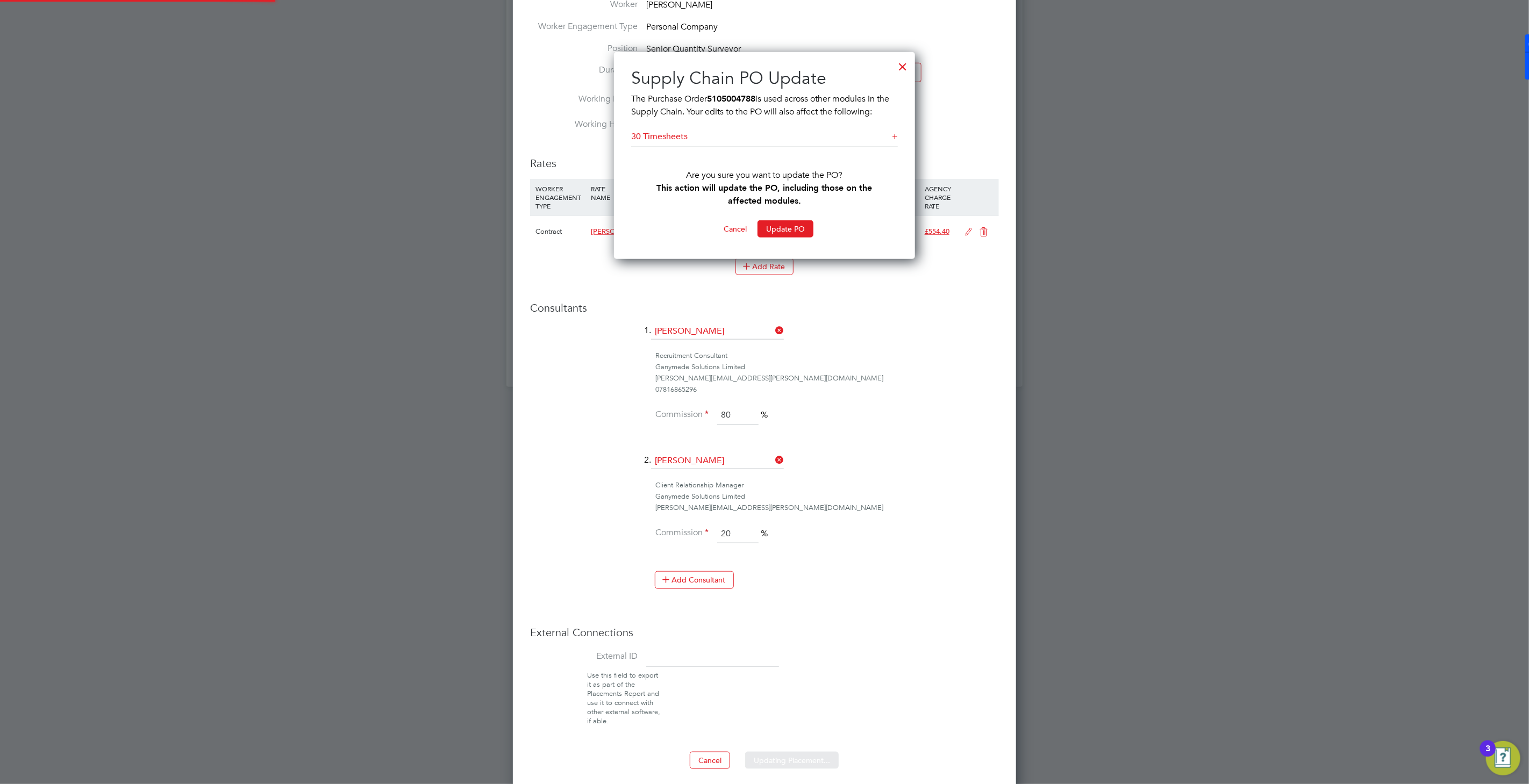
scroll to position [209, 302]
click at [793, 238] on div "Supply Chain PO Update The Purchase Order 5105004788 is used across other modul…" at bounding box center [764, 155] width 301 height 207
click at [796, 233] on button "Update PO" at bounding box center [785, 229] width 56 height 17
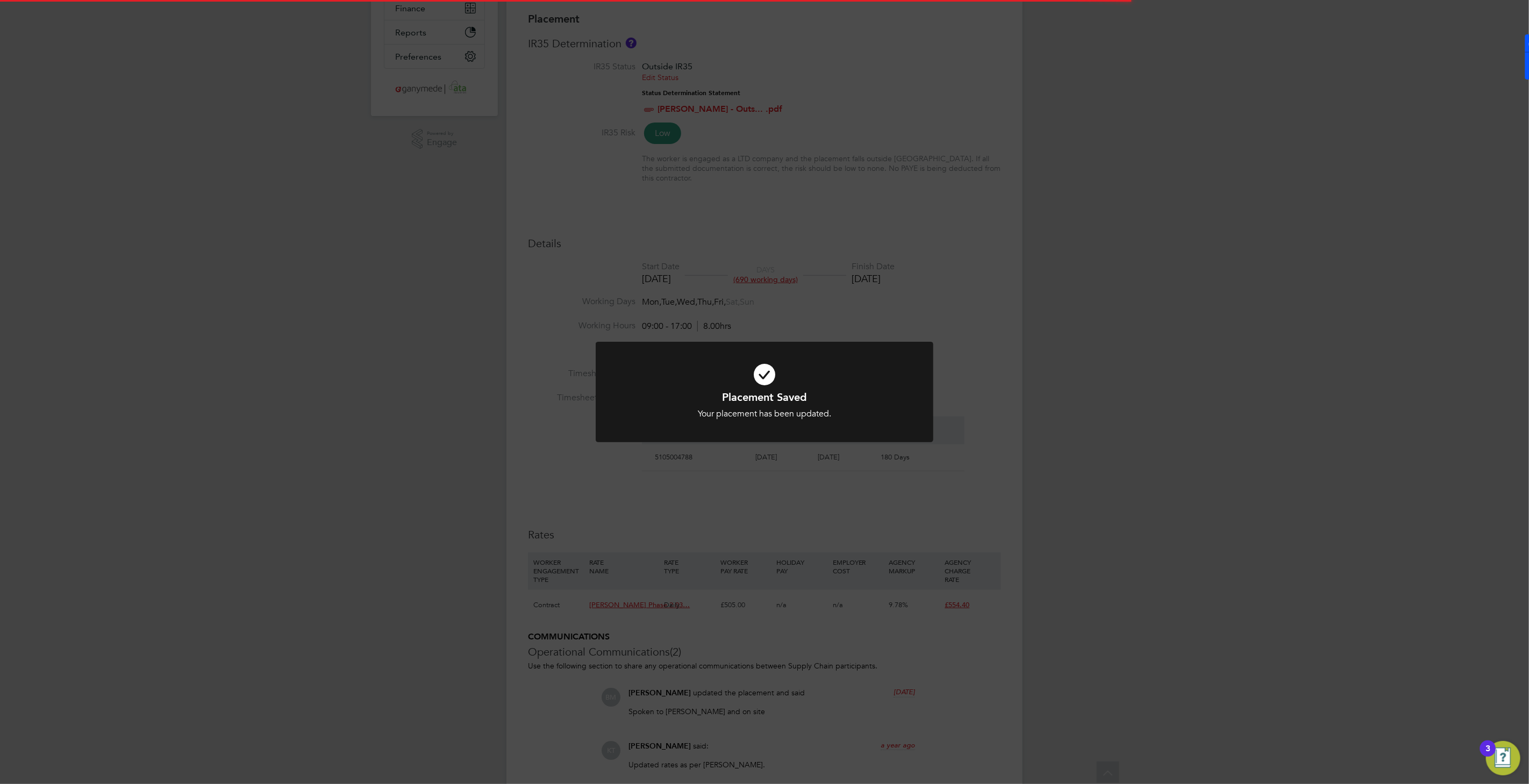
scroll to position [31, 75]
click at [674, 505] on div "Placement Saved Your placement has been updated. Cancel Okay" at bounding box center [764, 392] width 1529 height 784
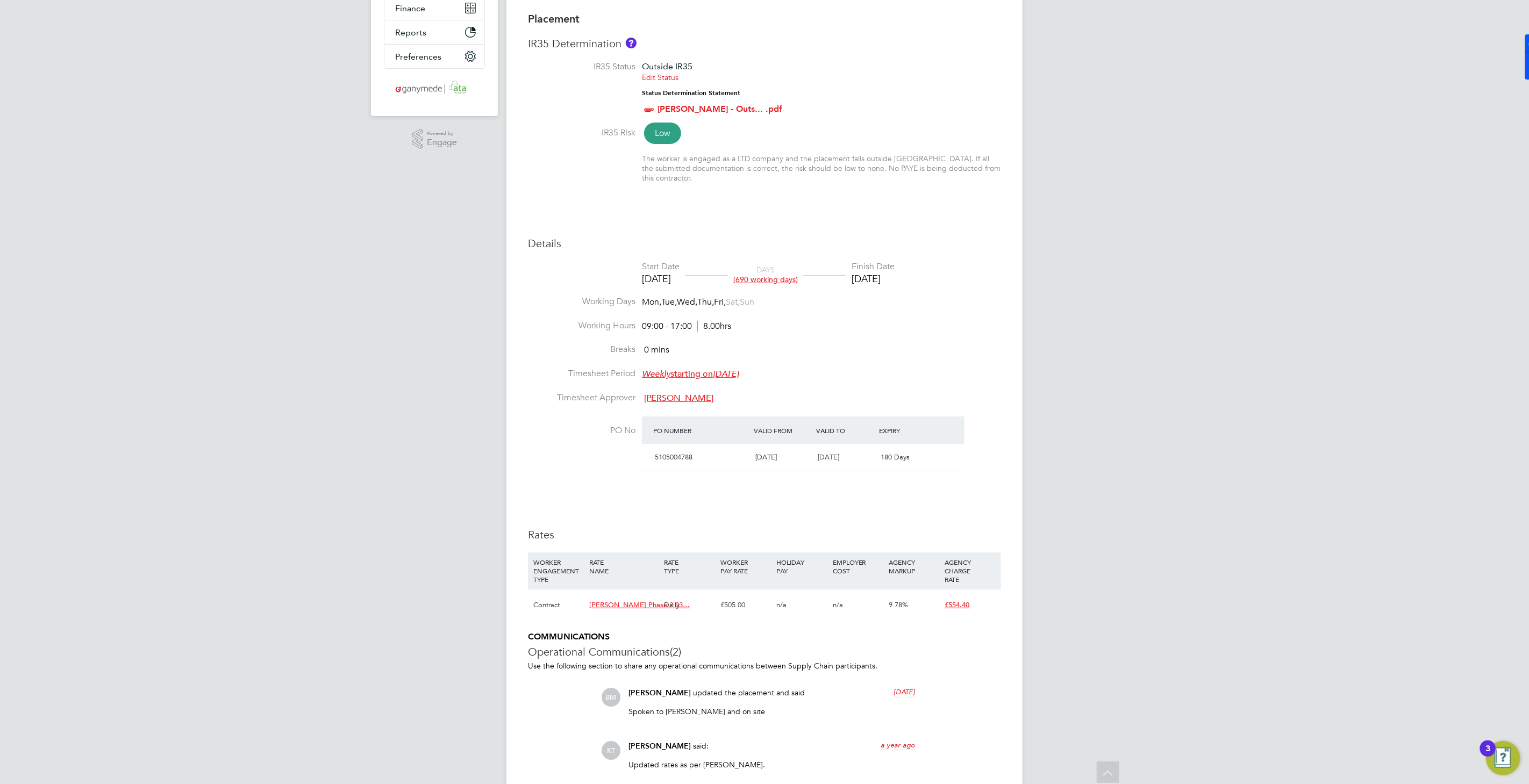
click at [956, 344] on li "Breaks 0 mins" at bounding box center [764, 356] width 473 height 24
click at [894, 272] on div "[DATE]" at bounding box center [873, 278] width 43 height 12
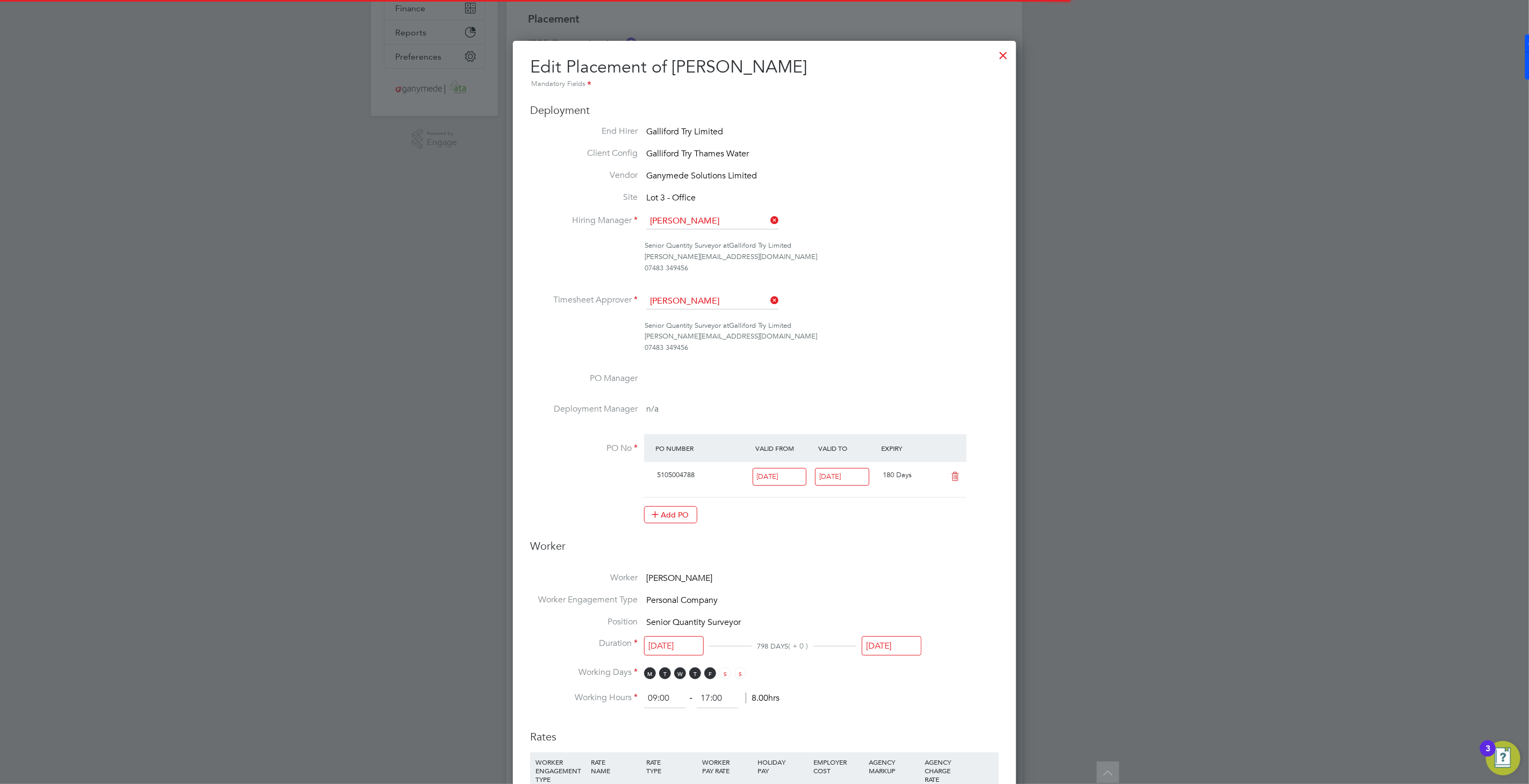
scroll to position [13, 468]
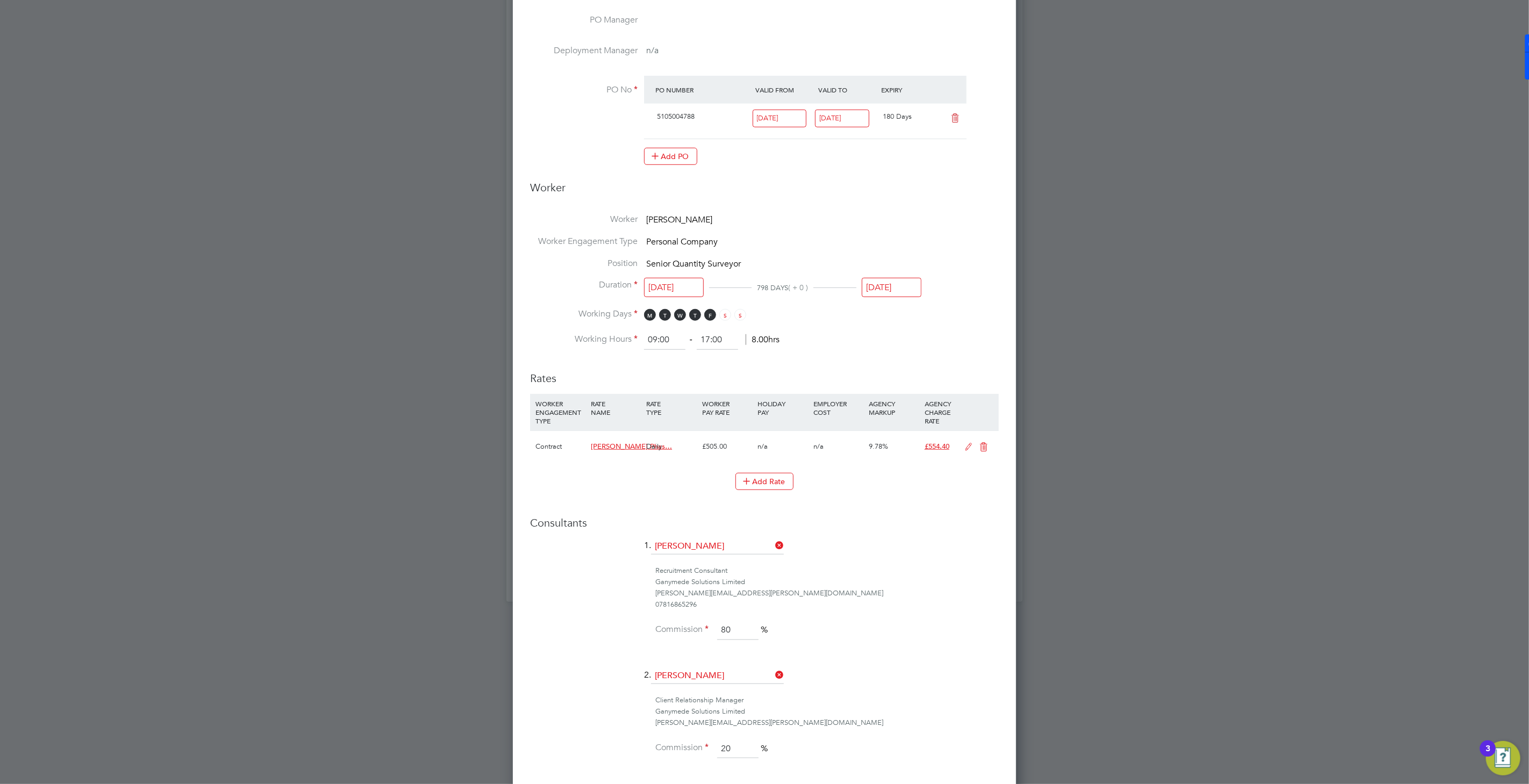
click at [909, 285] on input "12 Oct 2025" at bounding box center [892, 288] width 60 height 20
click at [988, 94] on icon at bounding box center [988, 94] width 10 height 12
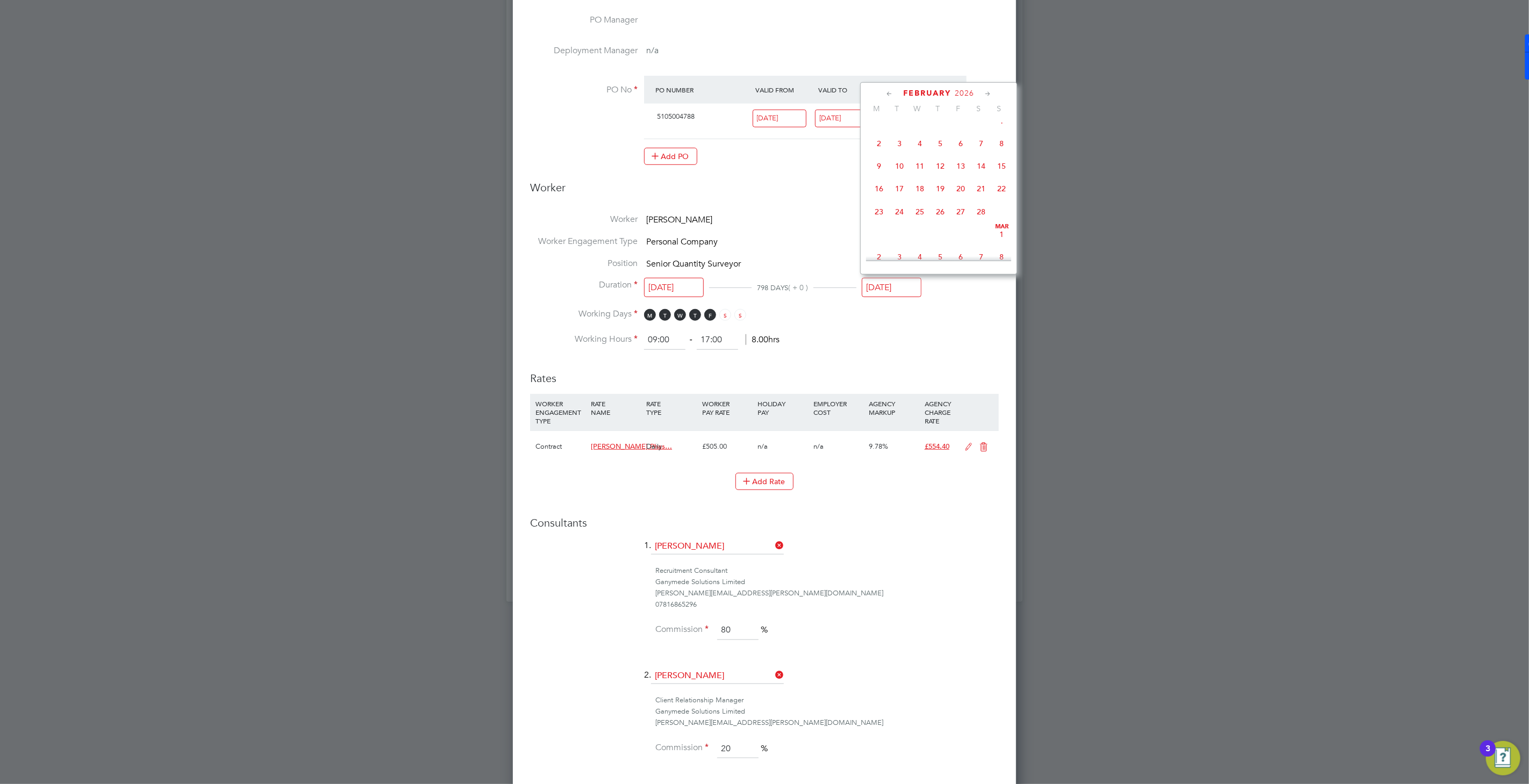
click at [889, 94] on icon at bounding box center [889, 94] width 10 height 12
click at [961, 224] on span "30" at bounding box center [960, 214] width 21 height 21
type input "30 Jan 2026"
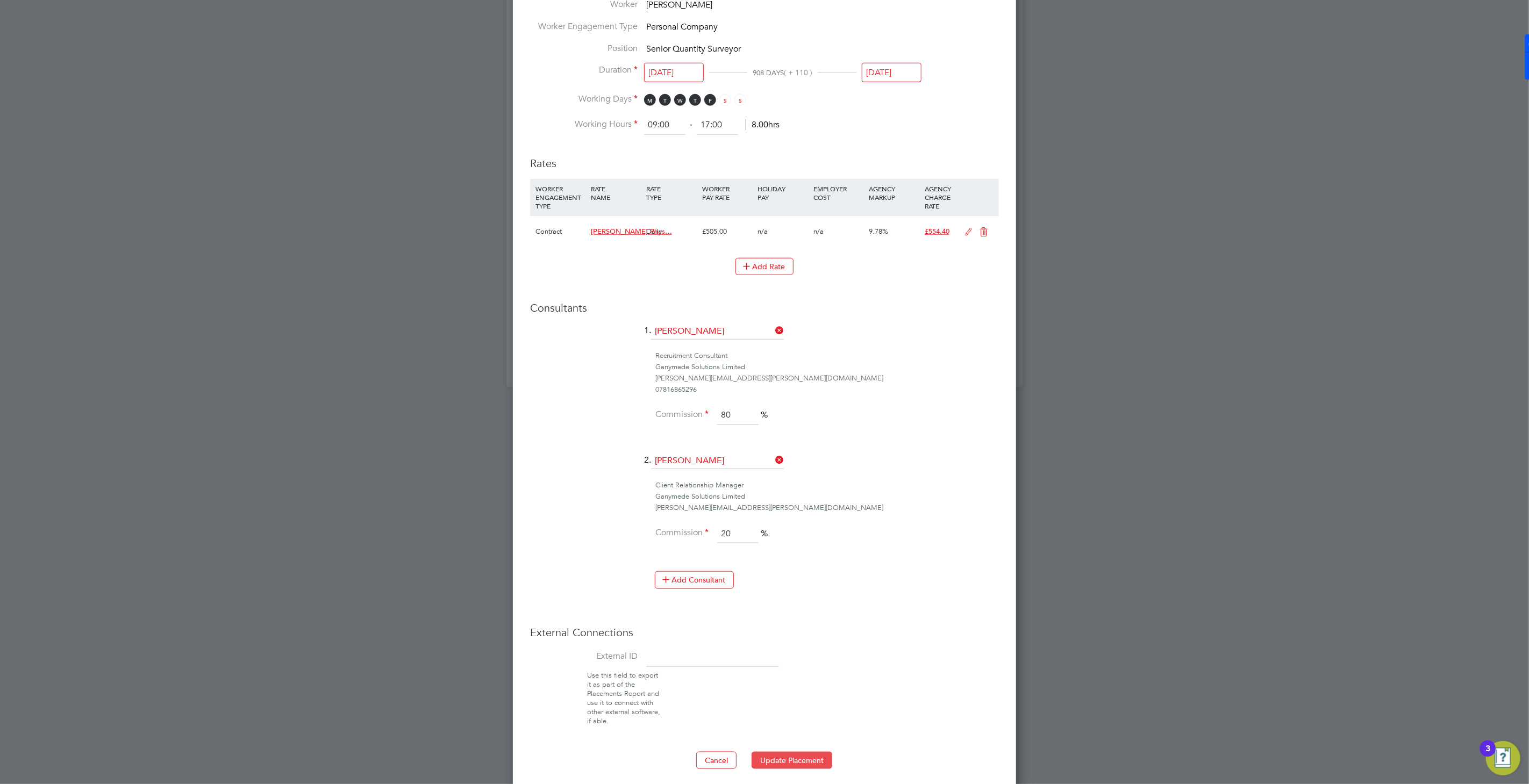
click at [804, 758] on button "Update Placement" at bounding box center [792, 761] width 81 height 17
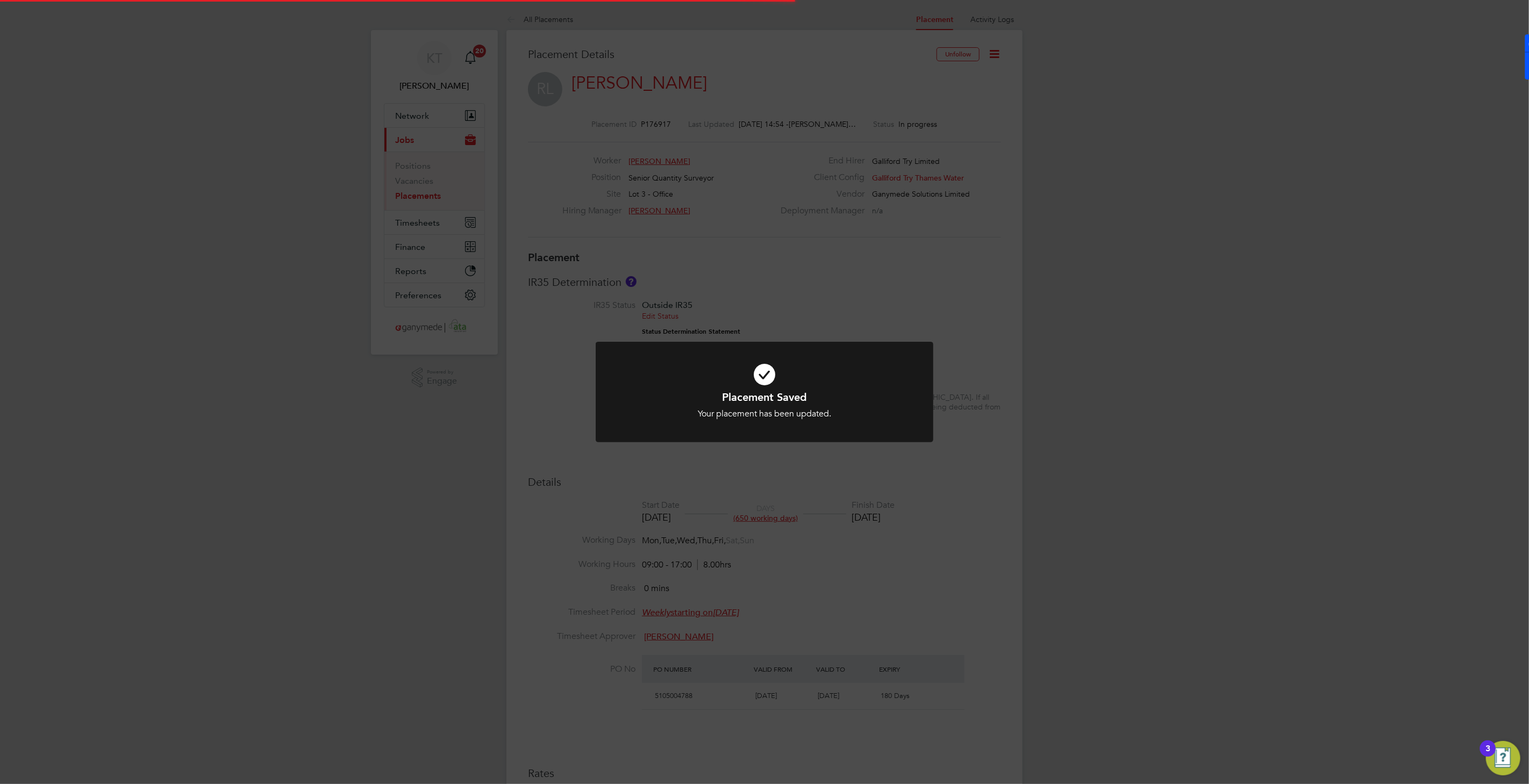
click at [972, 277] on div "Placement Saved Your placement has been updated. Cancel Okay" at bounding box center [764, 392] width 1529 height 784
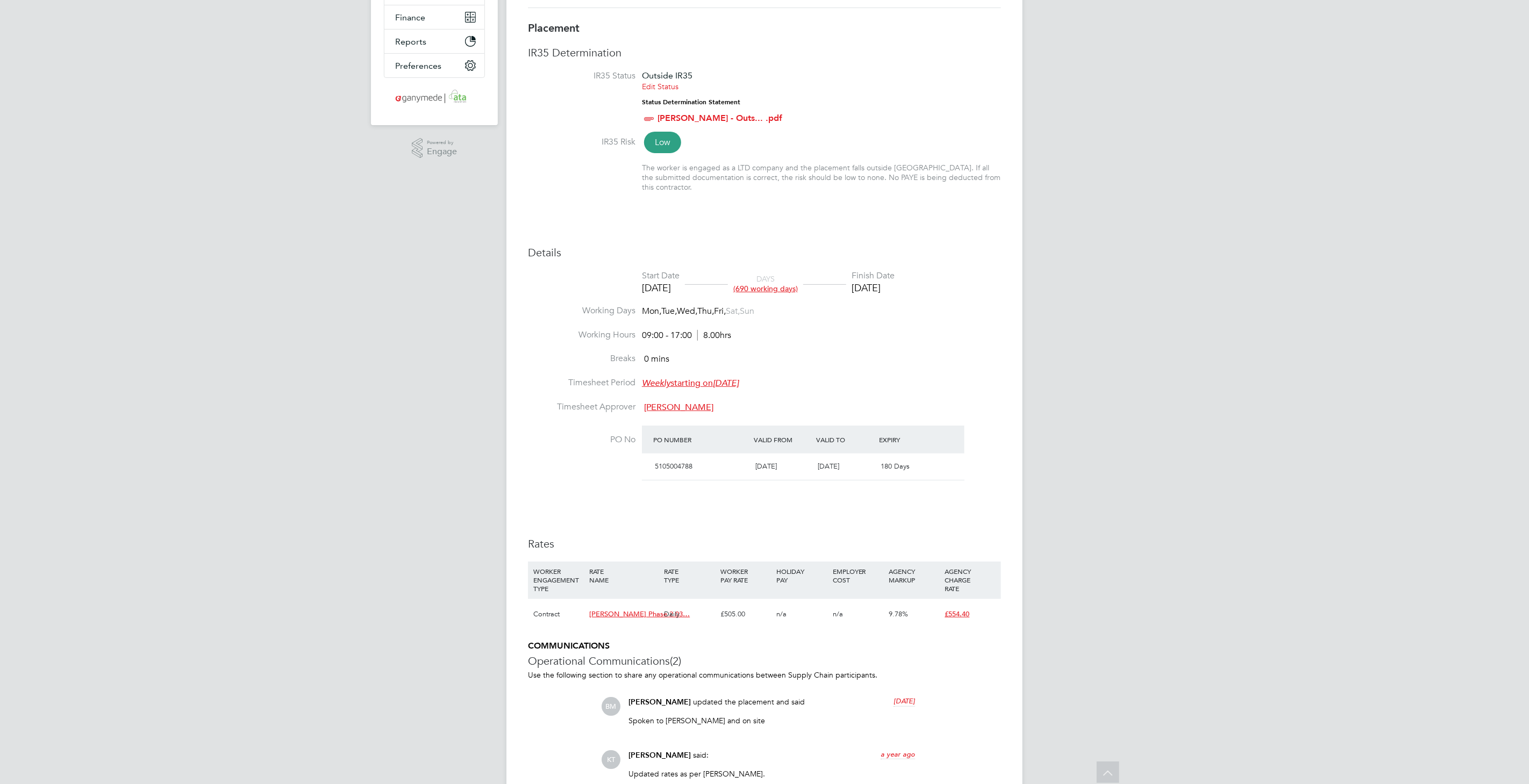
scroll to position [179, 0]
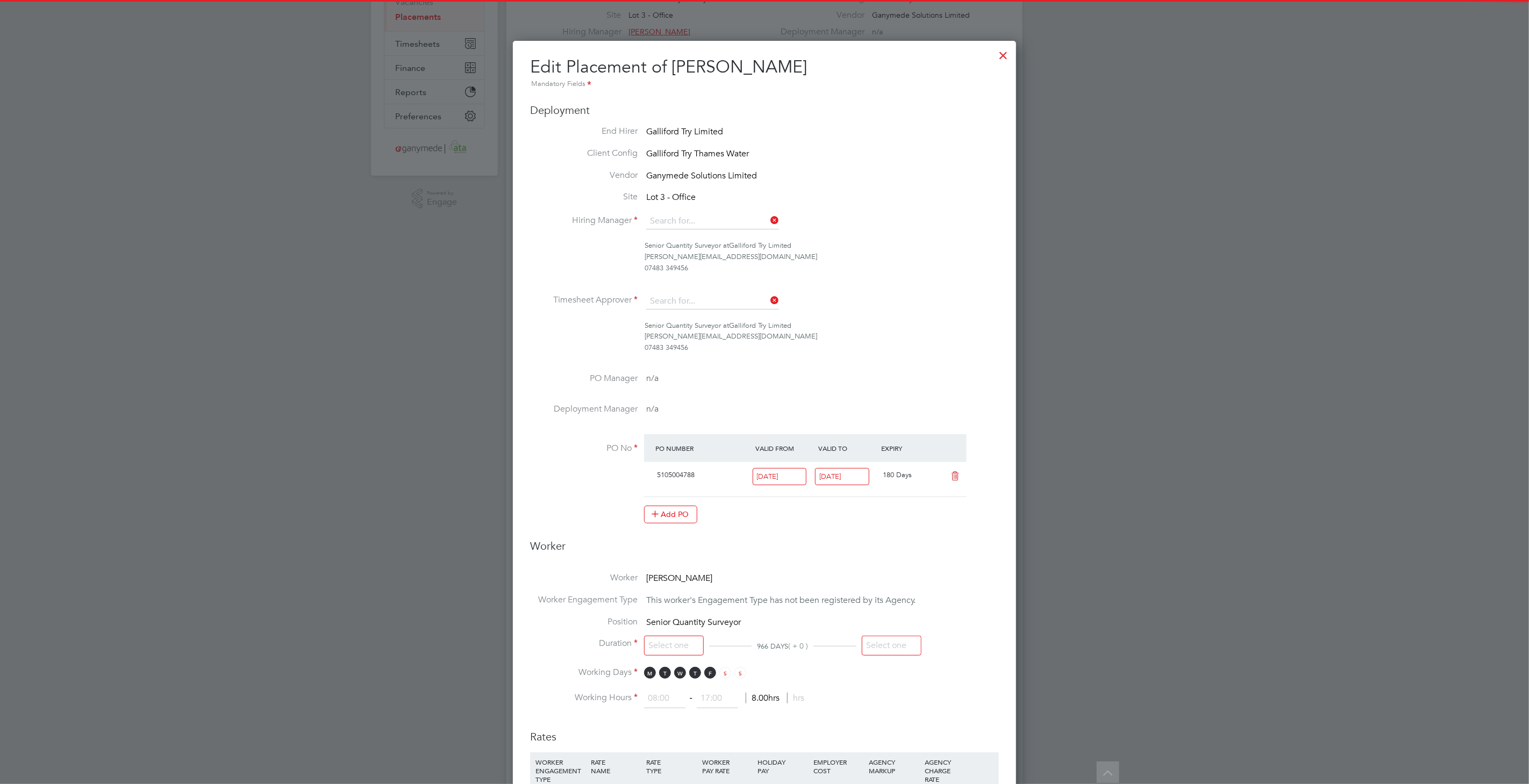
type input "[PERSON_NAME]"
type input "[DATE]"
type input "09:00"
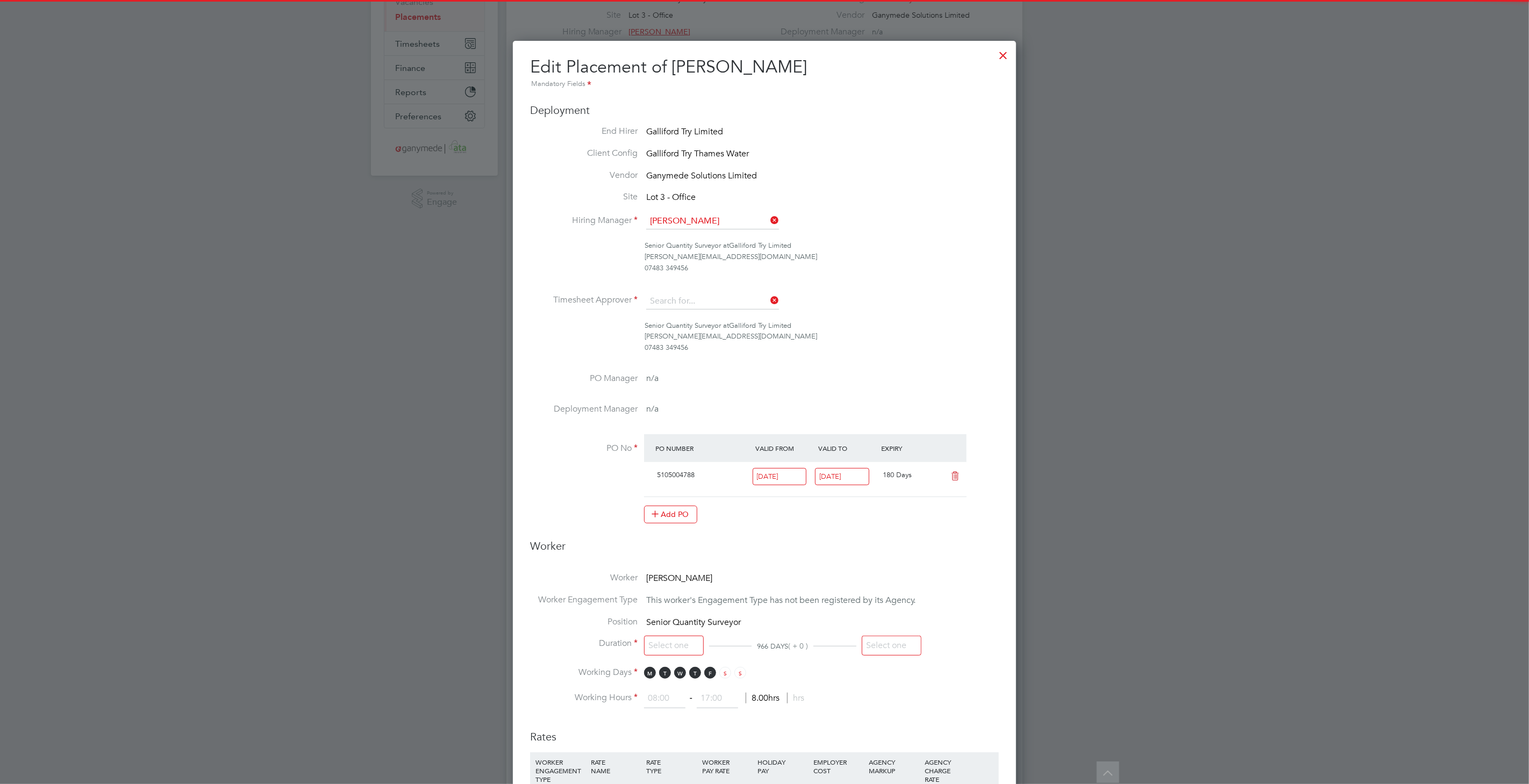
type input "17:00"
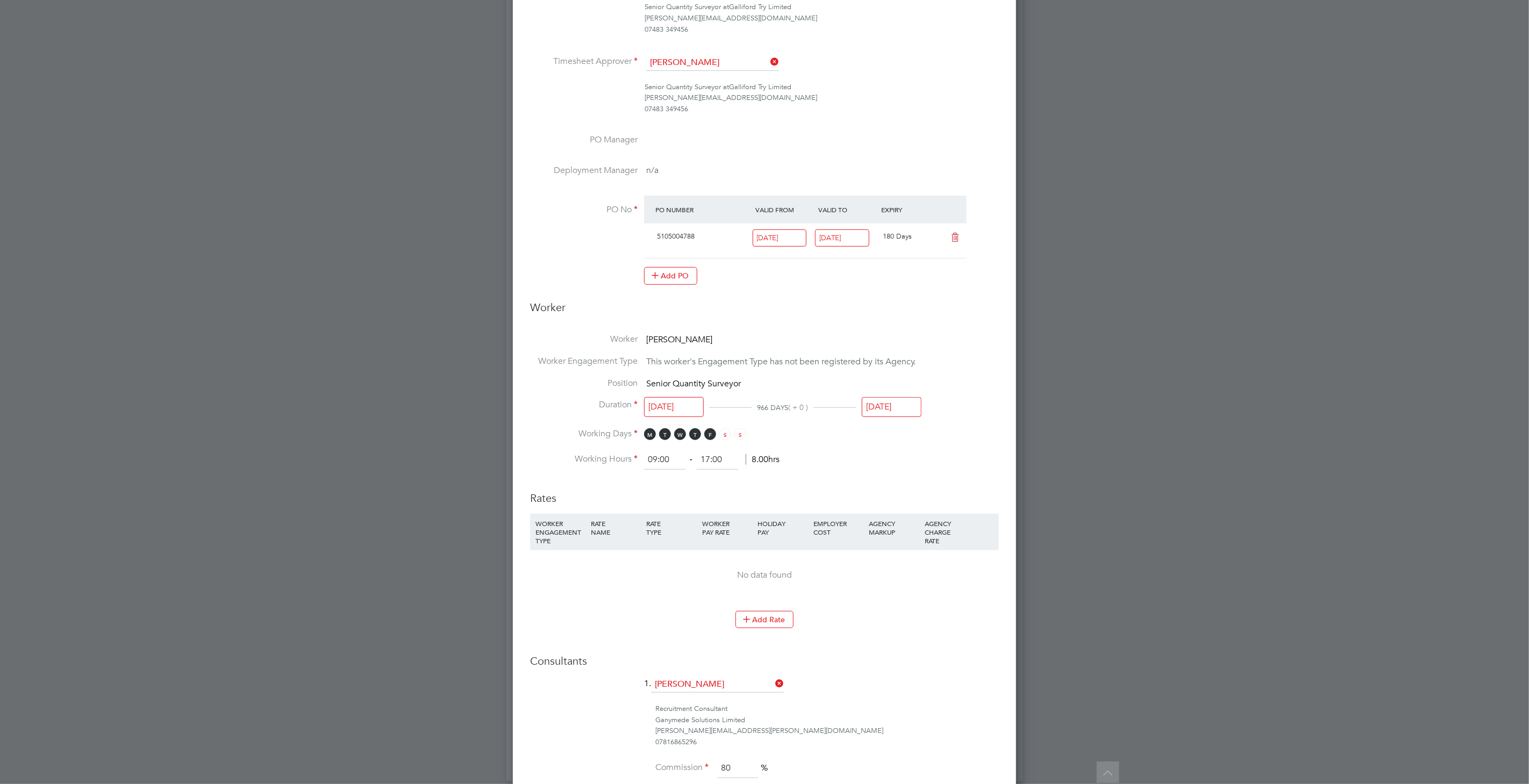
scroll to position [6, 5]
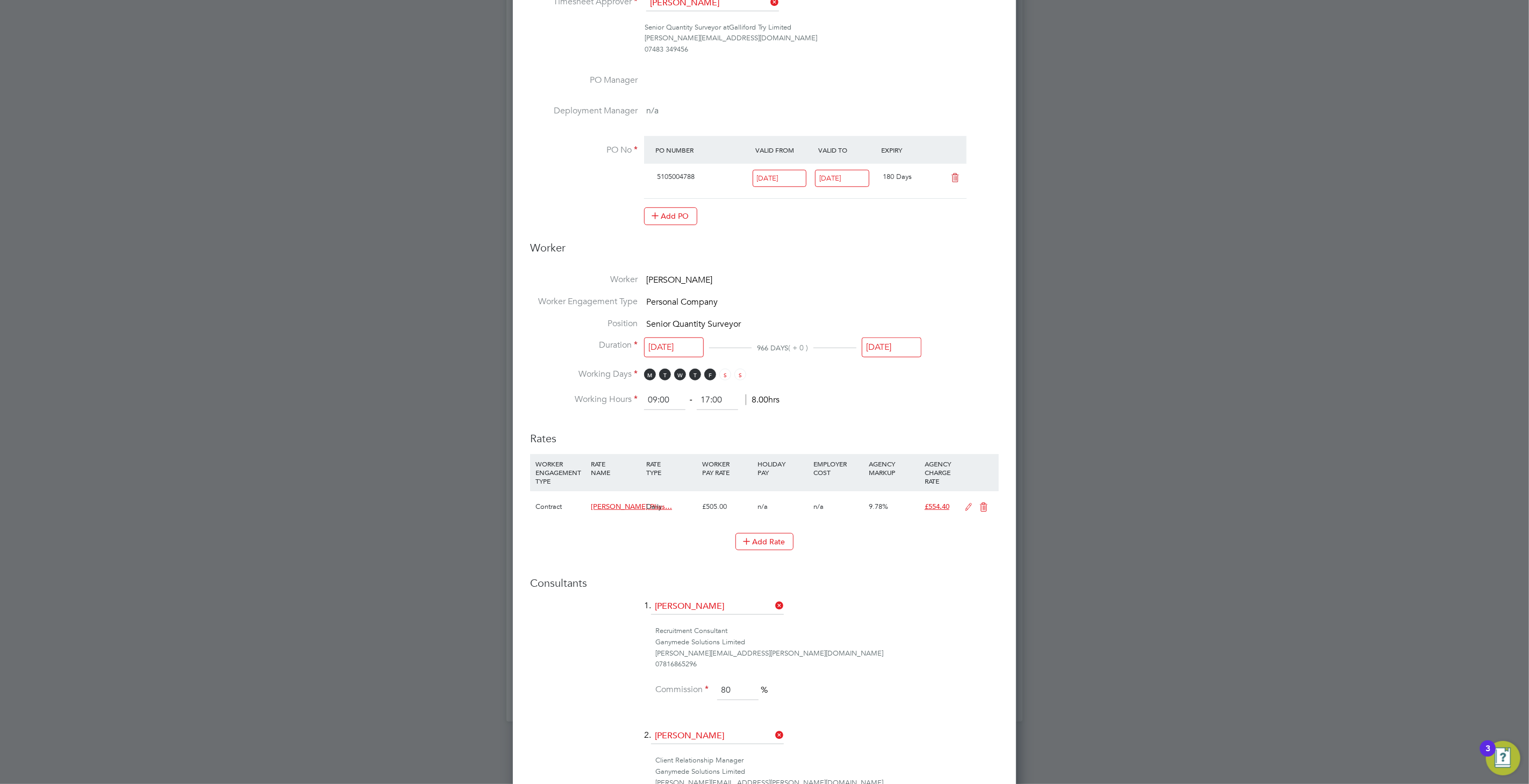
click at [903, 344] on input "[DATE]" at bounding box center [892, 348] width 60 height 20
click at [889, 156] on icon at bounding box center [889, 154] width 10 height 12
click at [889, 154] on icon at bounding box center [889, 154] width 10 height 12
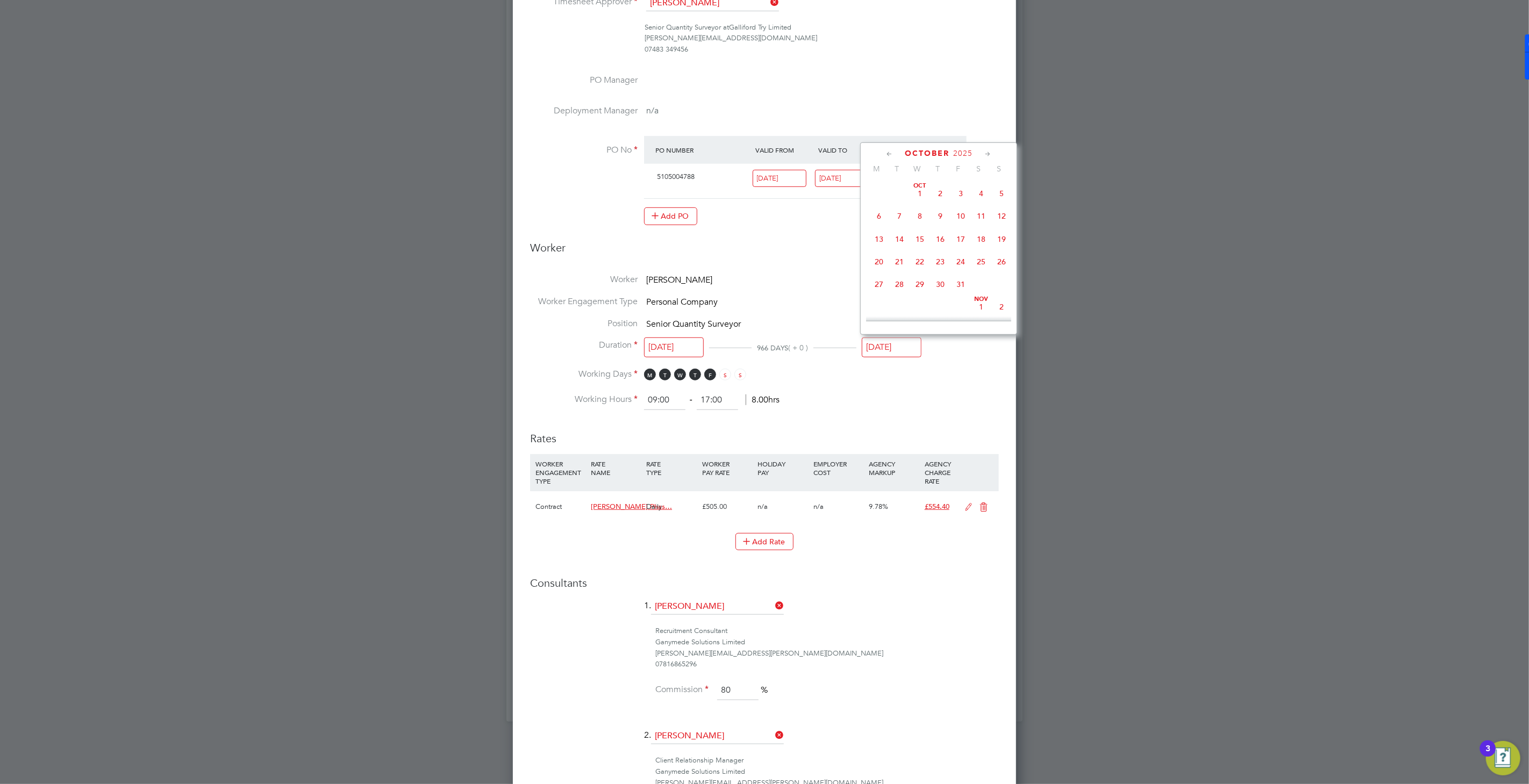
click at [889, 154] on icon at bounding box center [889, 154] width 10 height 12
click at [985, 153] on icon at bounding box center [988, 154] width 10 height 12
drag, startPoint x: 1004, startPoint y: 214, endPoint x: 1001, endPoint y: 225, distance: 11.4
click at [1004, 214] on span "12" at bounding box center [1002, 214] width 21 height 21
type input "12 Oct 2025"
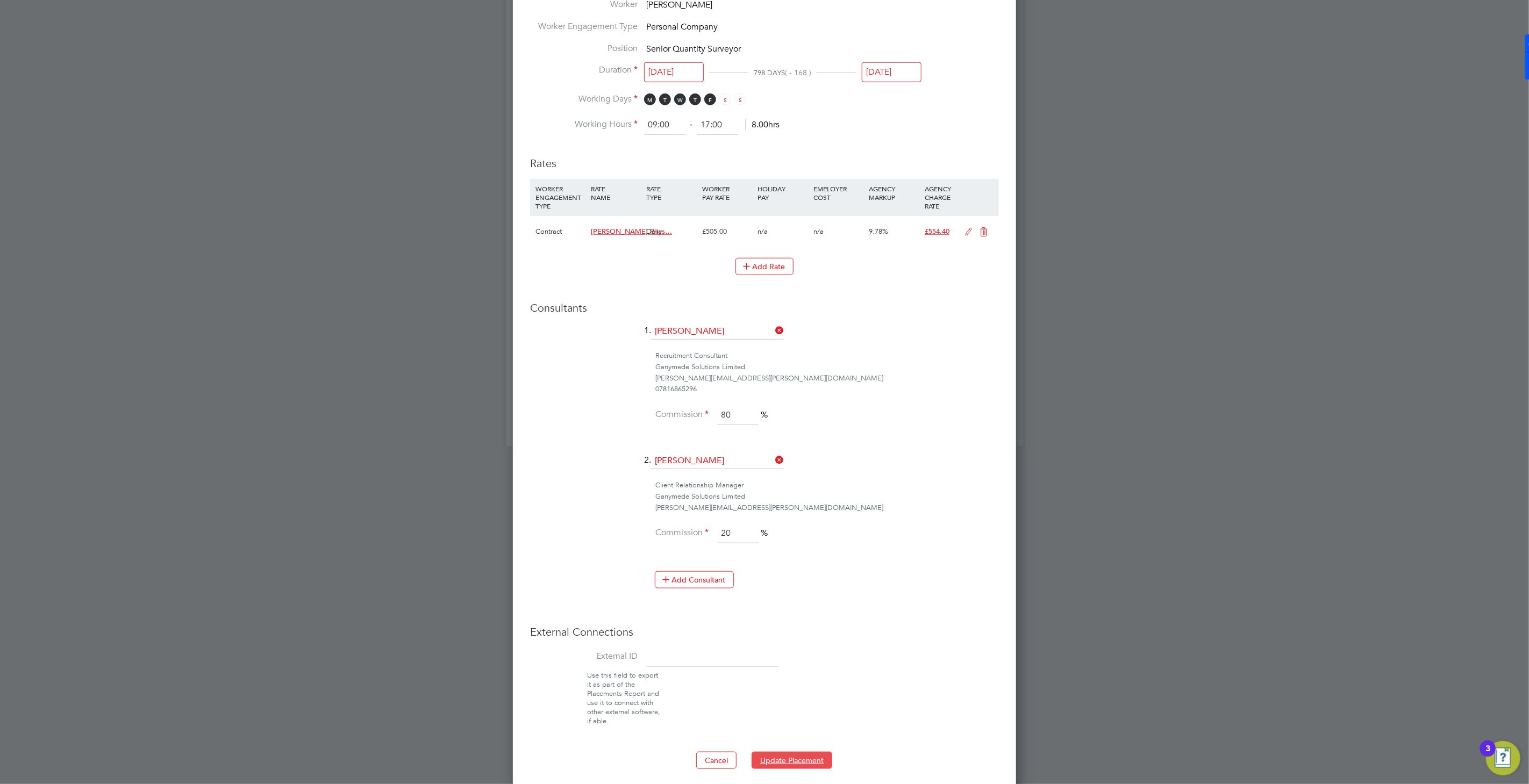
click at [792, 758] on button "Update Placement" at bounding box center [792, 761] width 81 height 17
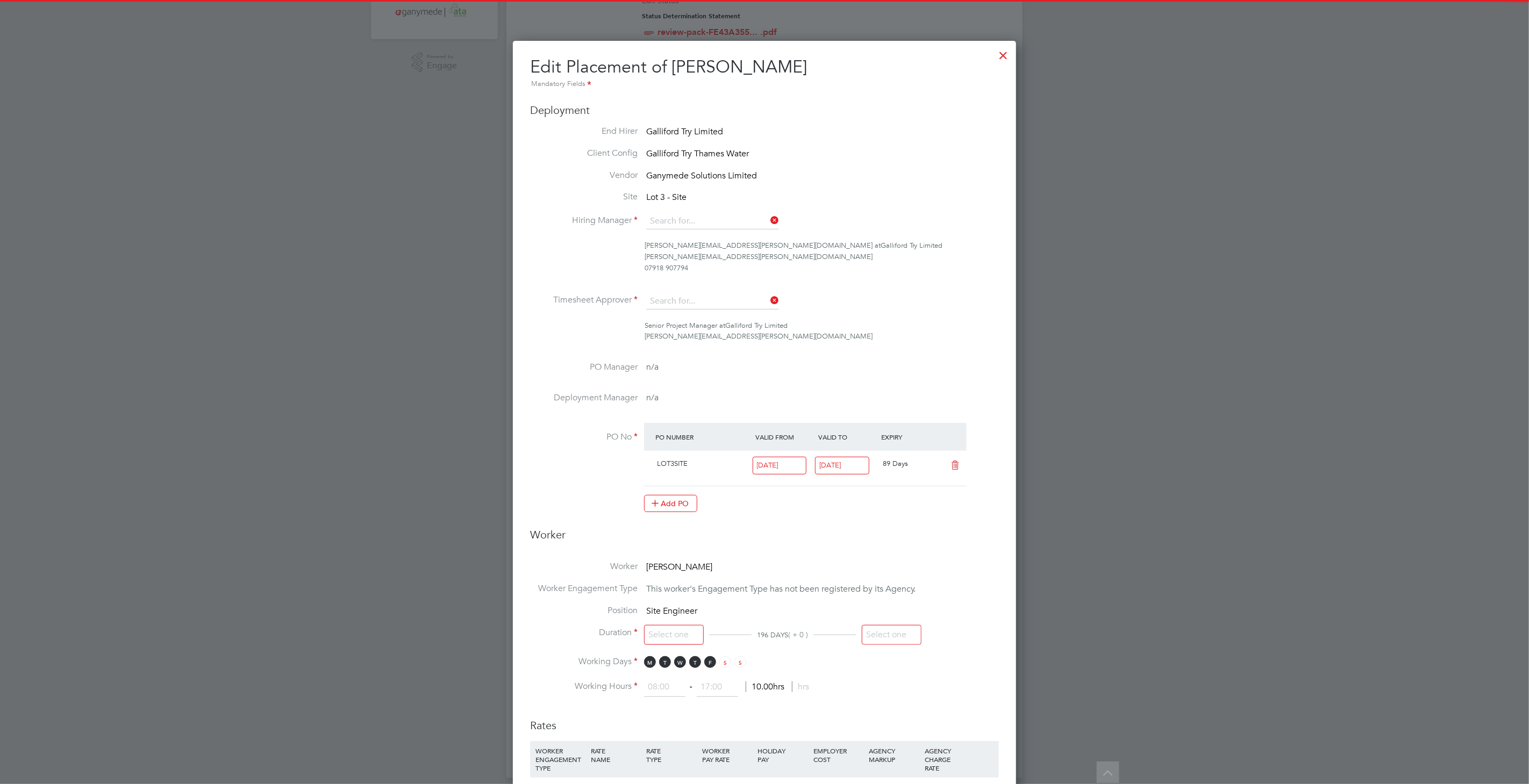
type input "[PERSON_NAME]"
type input "[DATE]"
type input "08:00"
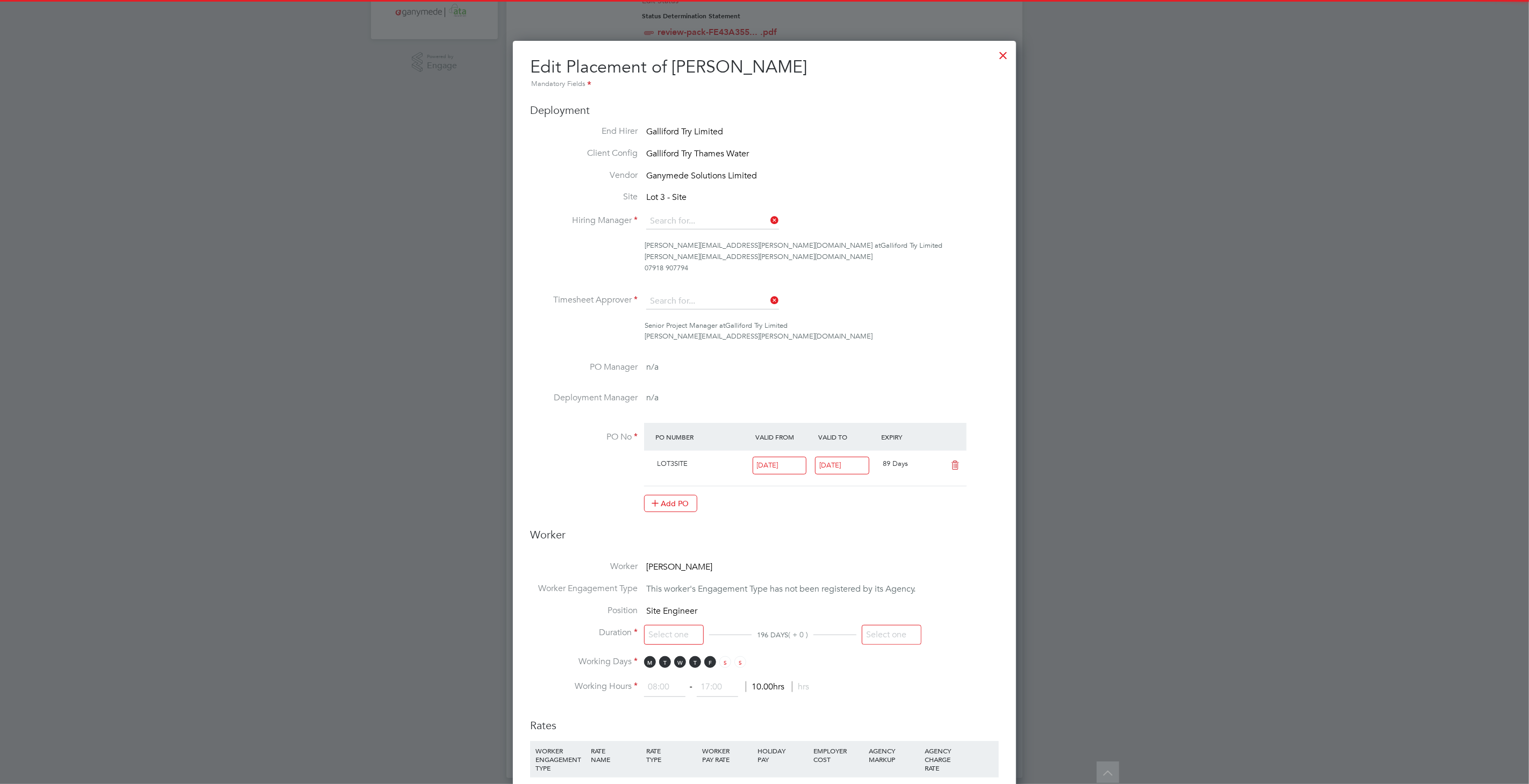
type input "18:00"
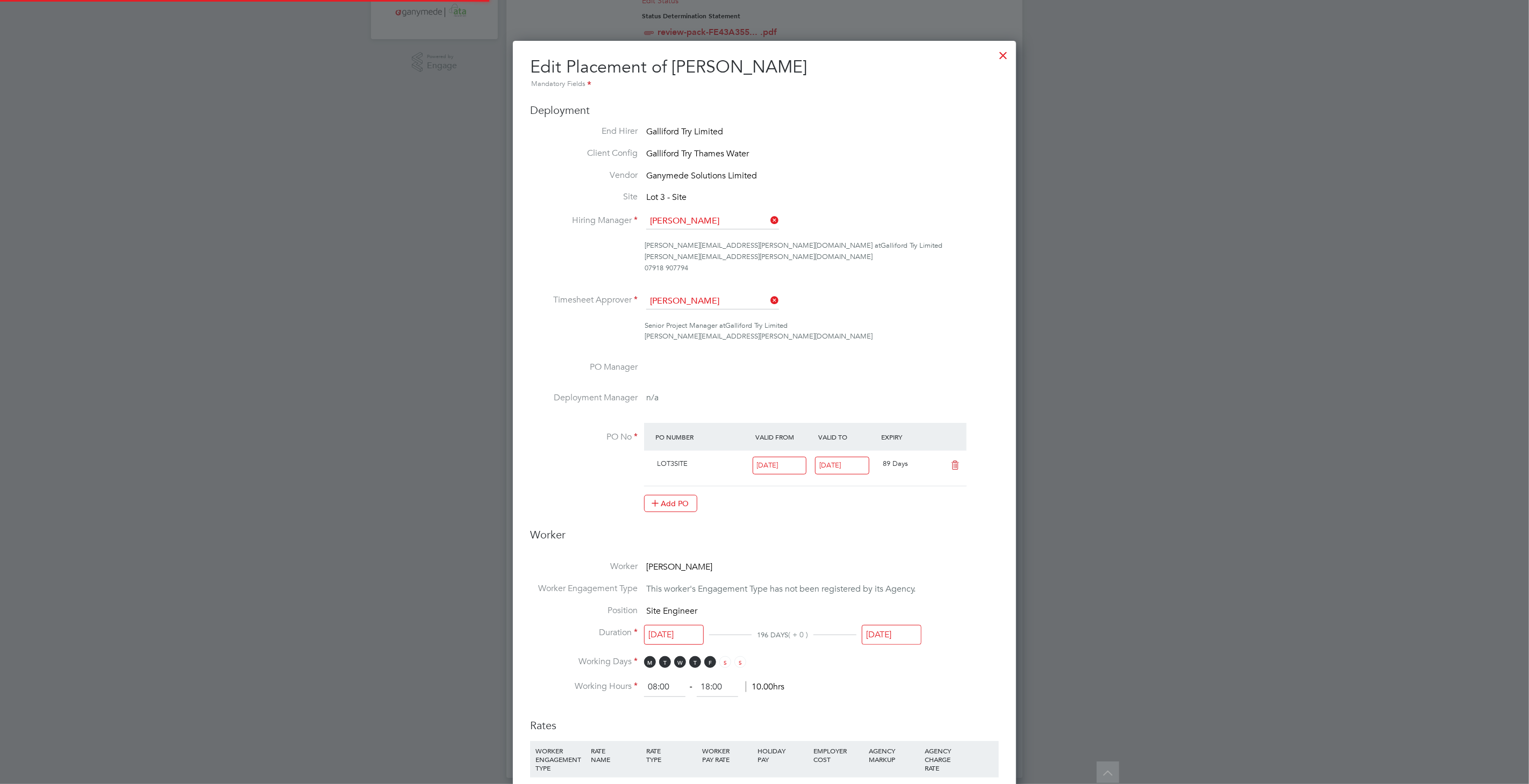
scroll to position [6, 5]
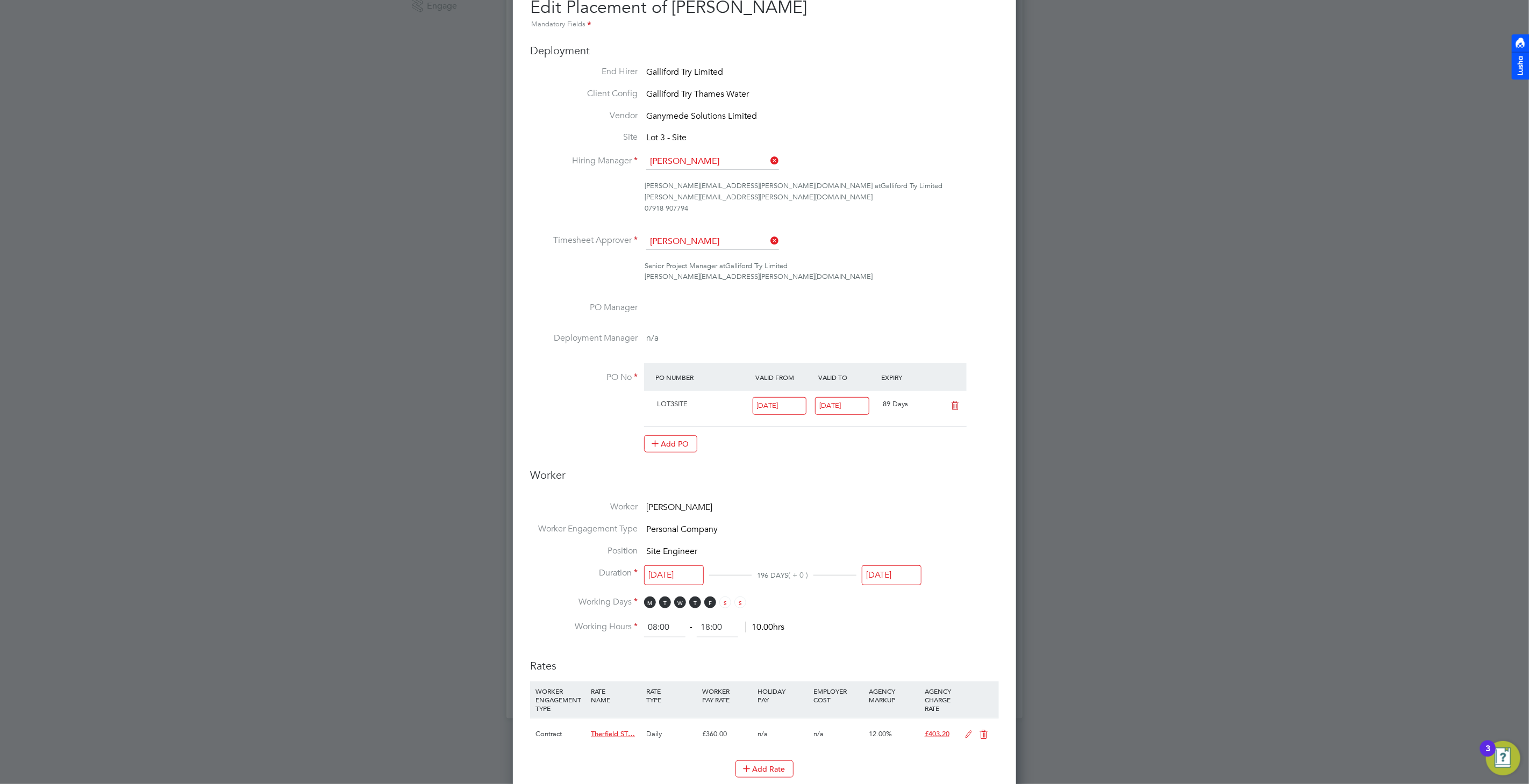
click at [855, 405] on input "28 Dec 2025" at bounding box center [842, 406] width 54 height 18
click at [941, 211] on icon at bounding box center [941, 215] width 10 height 12
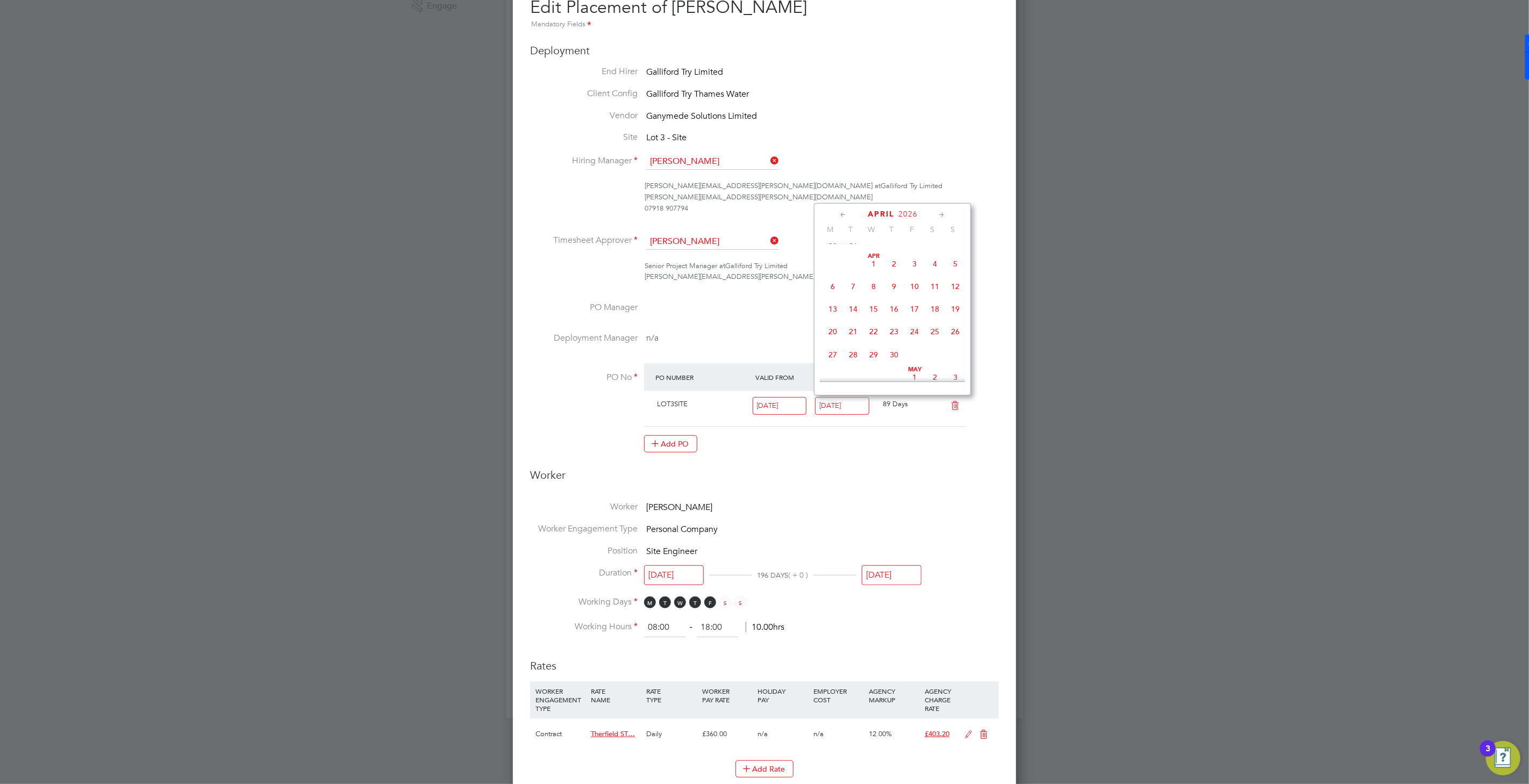
click at [941, 211] on icon at bounding box center [941, 215] width 10 height 12
click at [957, 340] on span "24" at bounding box center [955, 330] width 21 height 21
type input "24 May 2026"
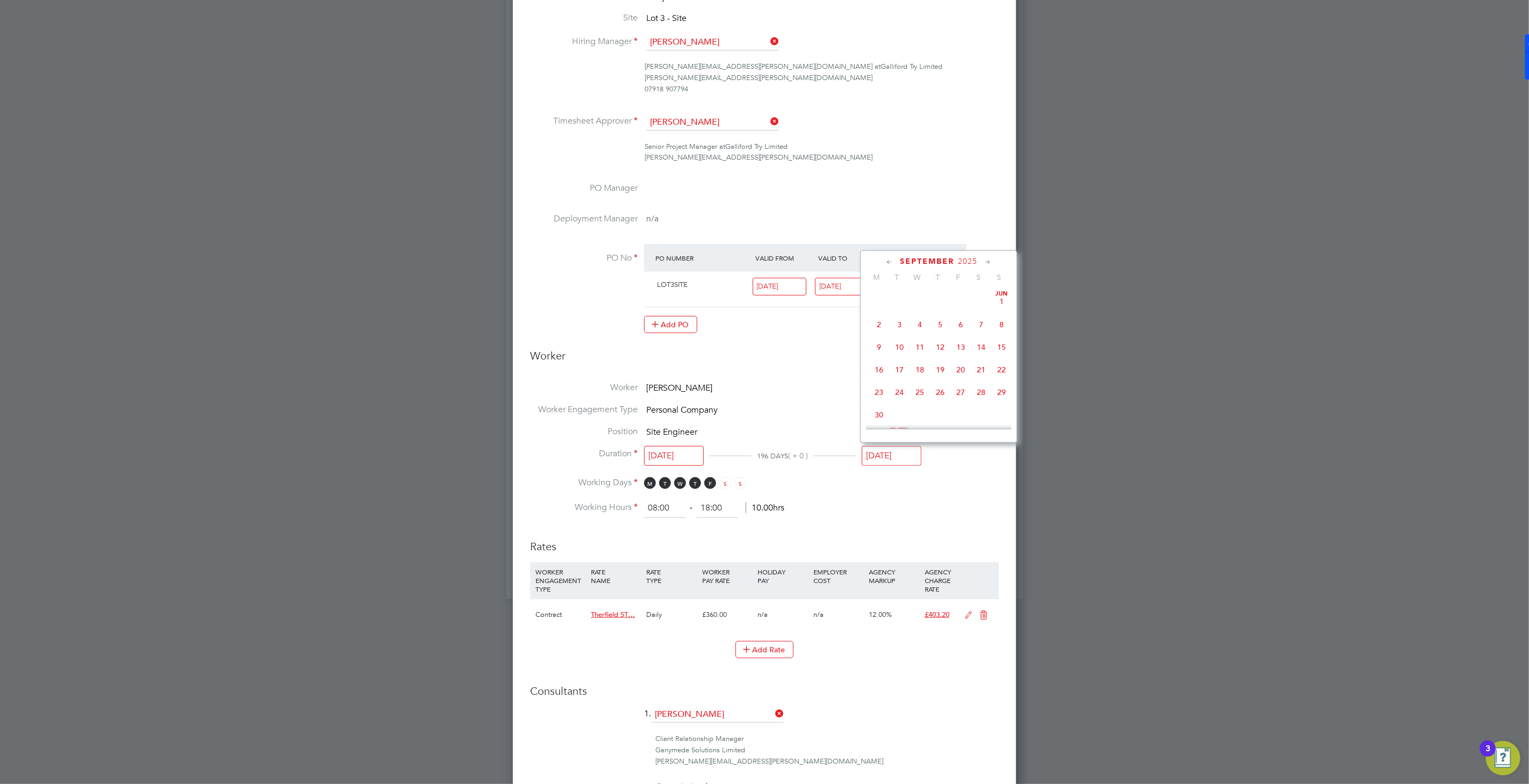
click at [908, 455] on input "[DATE]" at bounding box center [892, 456] width 60 height 20
click at [987, 262] on icon at bounding box center [988, 262] width 10 height 12
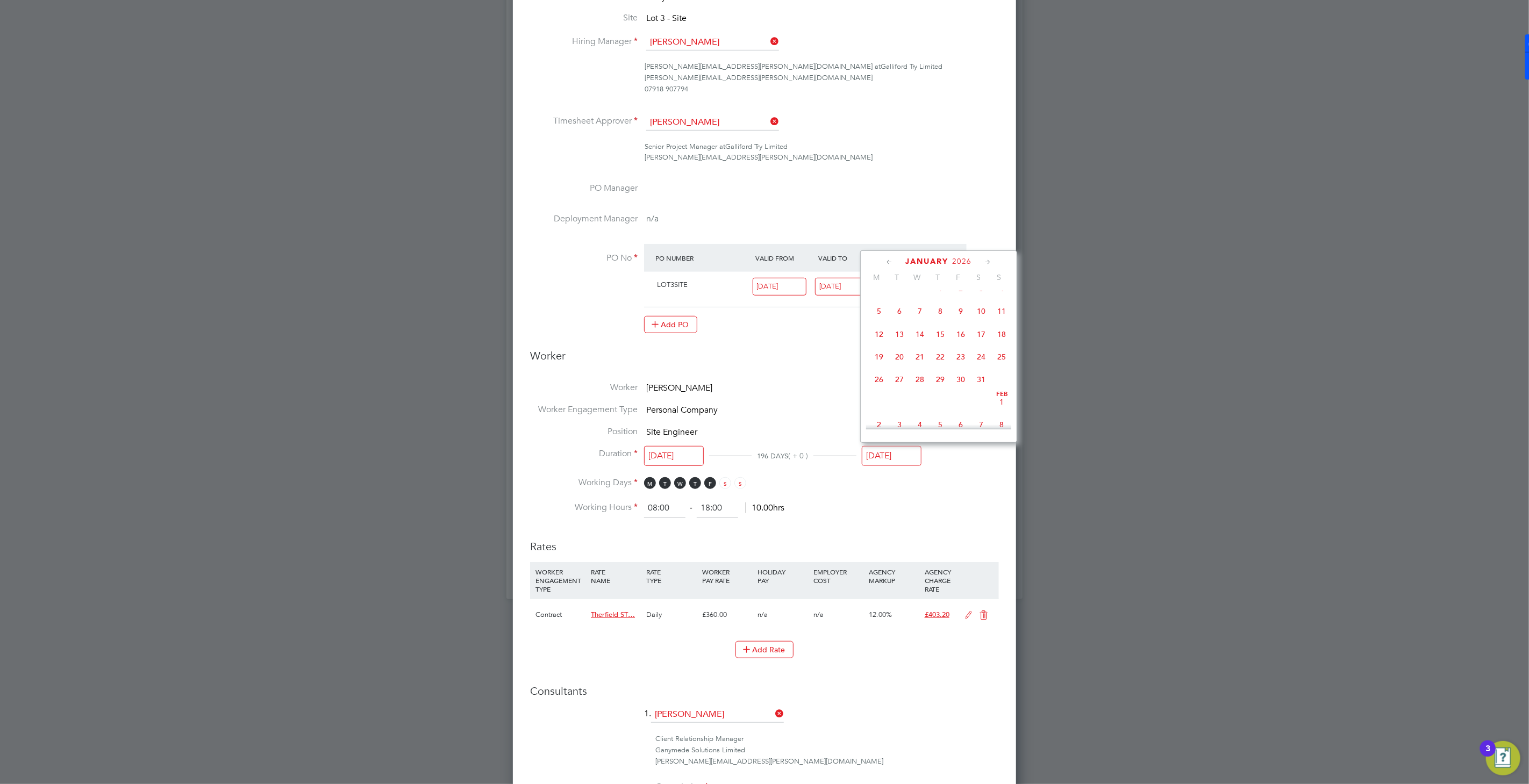
click at [987, 262] on icon at bounding box center [988, 262] width 10 height 12
click at [1004, 387] on span "29" at bounding box center [1002, 376] width 21 height 21
type input "[DATE]"
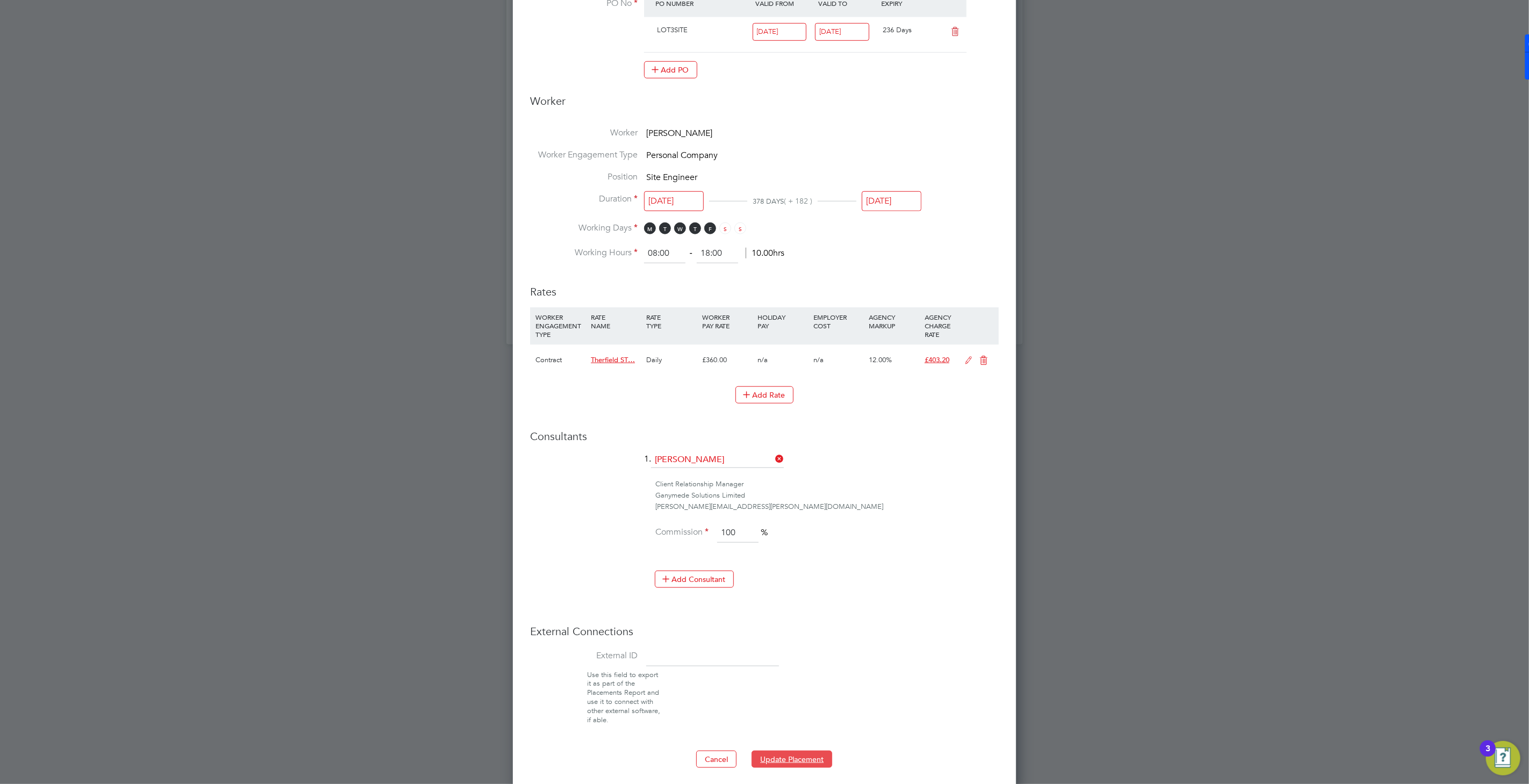
click at [812, 756] on button "Update Placement" at bounding box center [792, 759] width 81 height 17
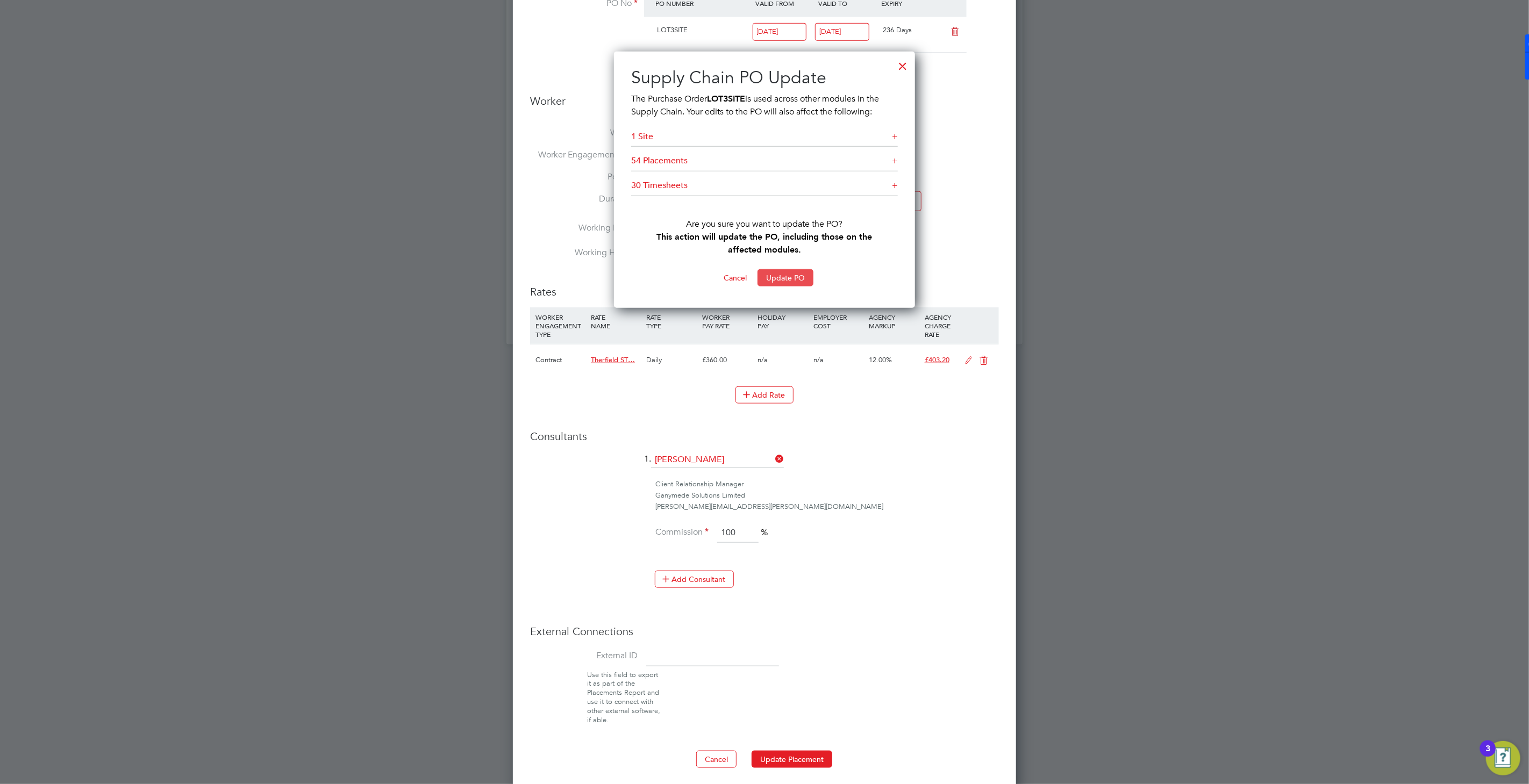
click at [784, 275] on button "Update PO" at bounding box center [785, 277] width 56 height 17
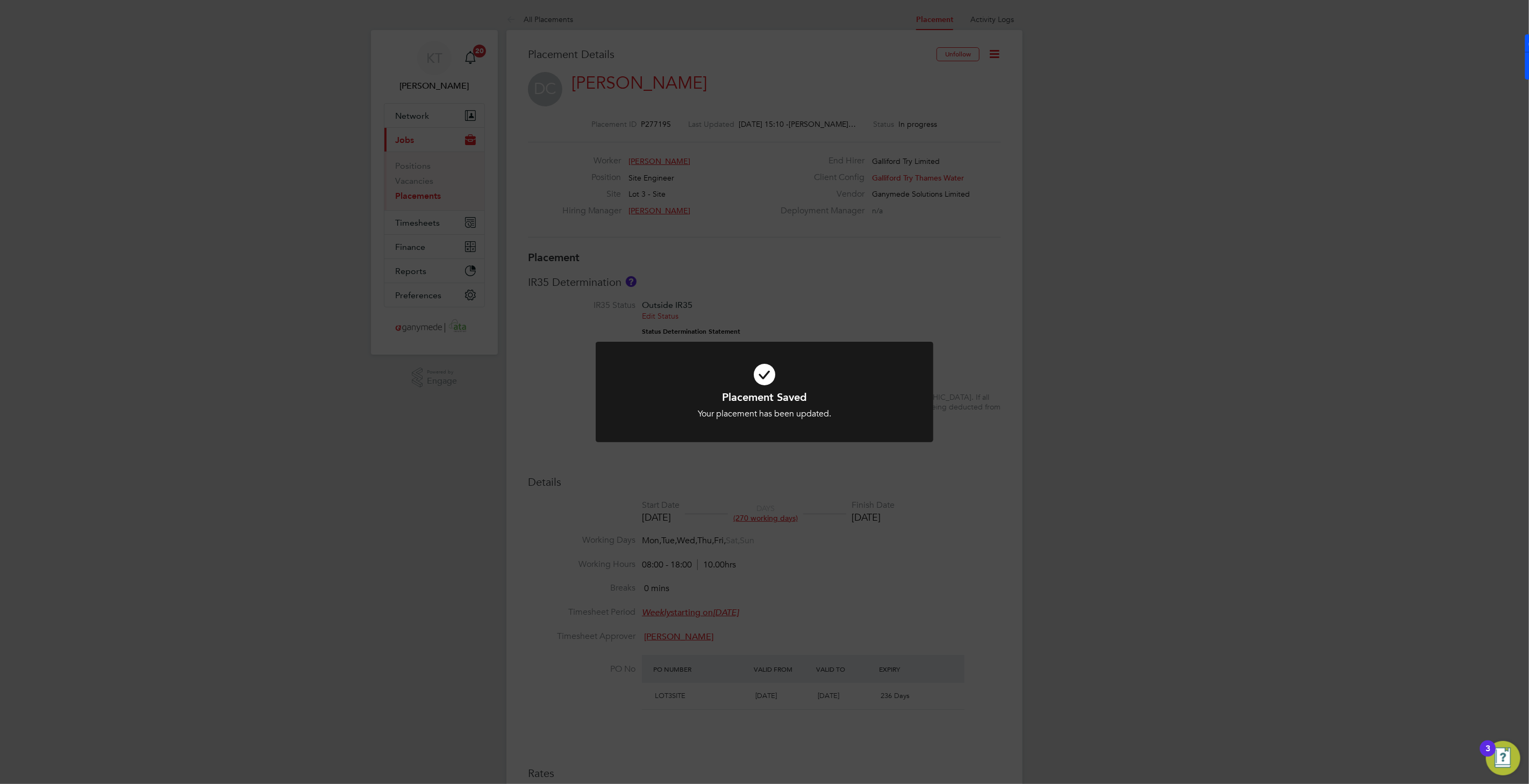
click at [956, 263] on div "Placement Saved Your placement has been updated. Cancel Okay" at bounding box center [764, 392] width 1529 height 784
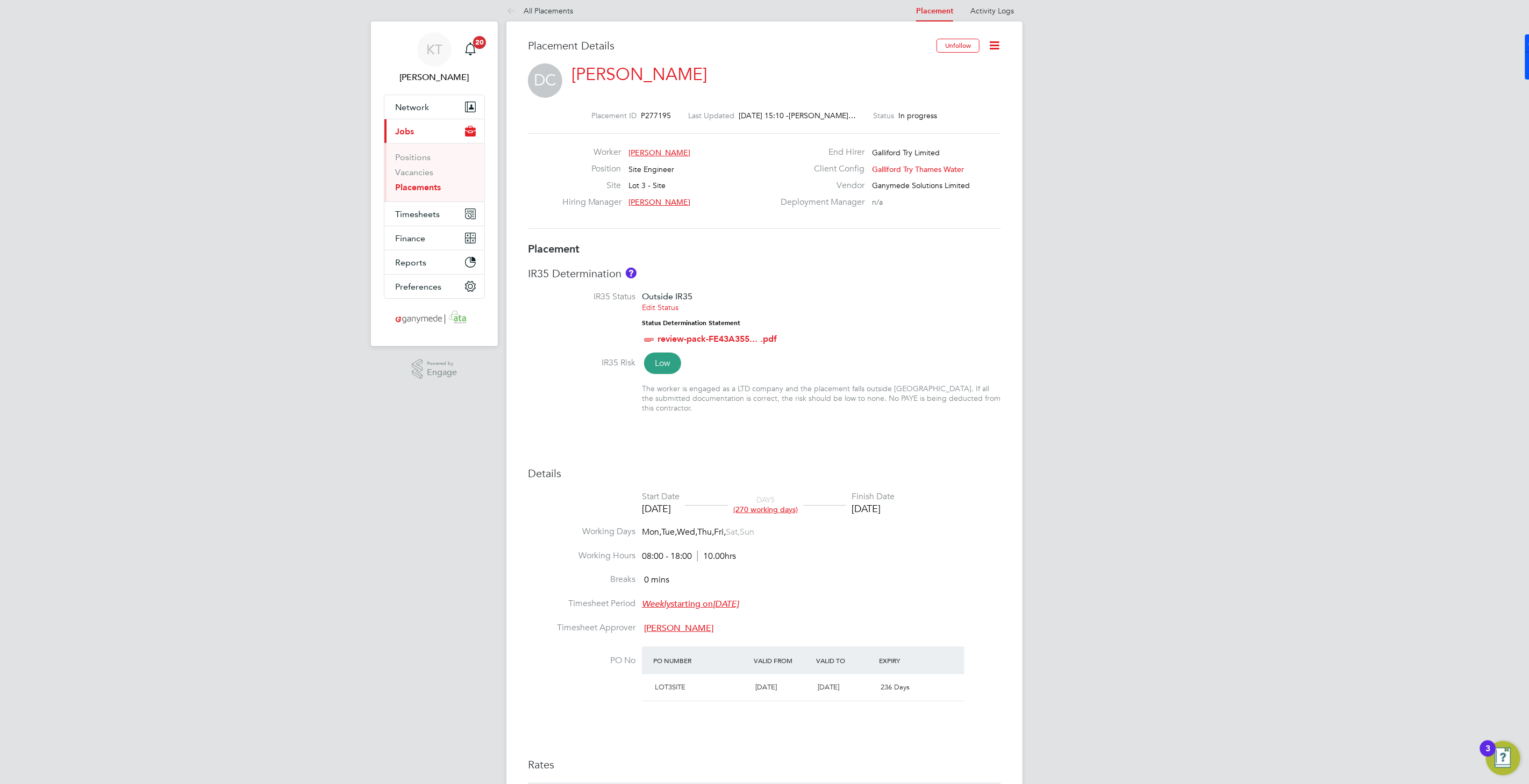
scroll to position [0, 0]
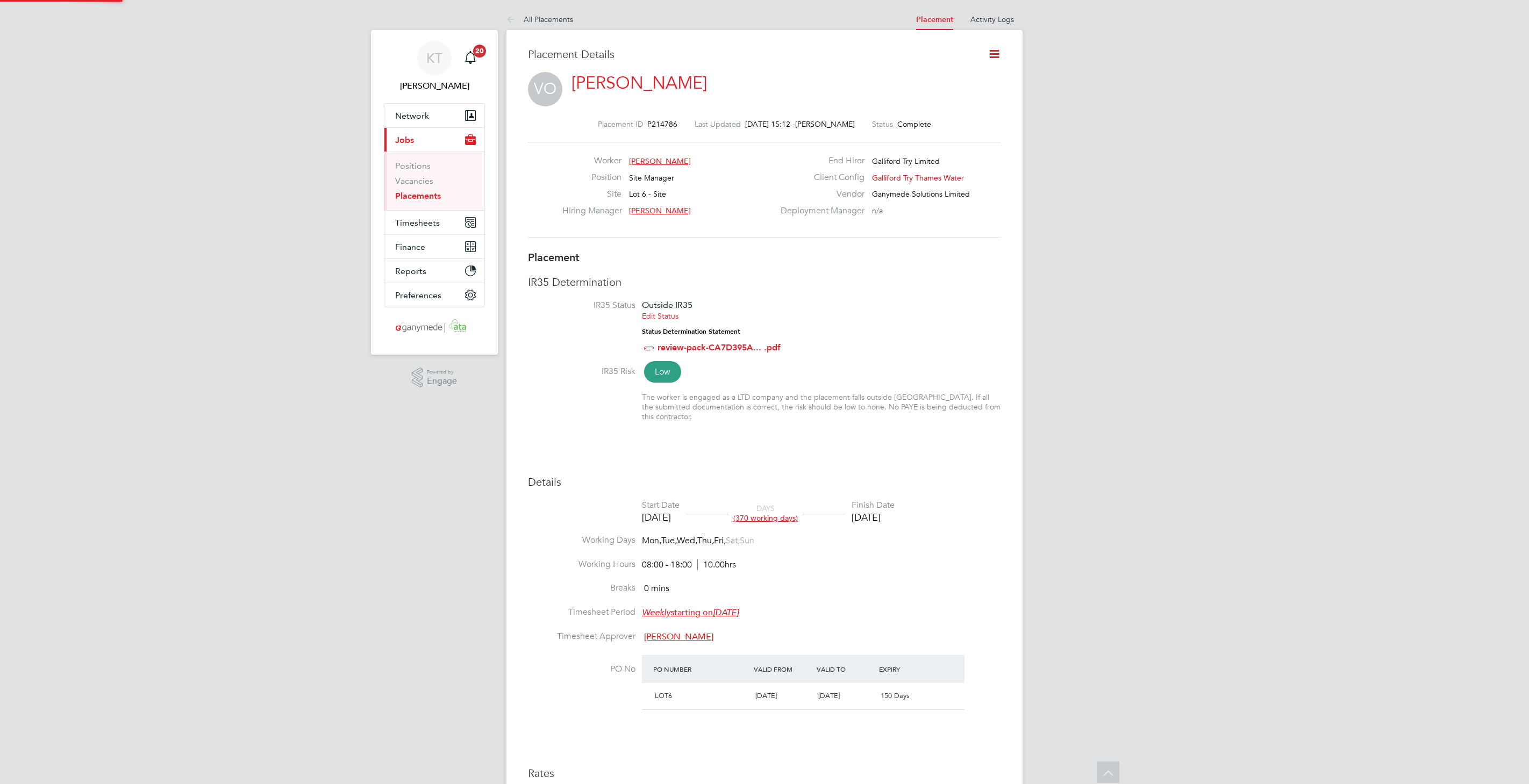
scroll to position [179, 0]
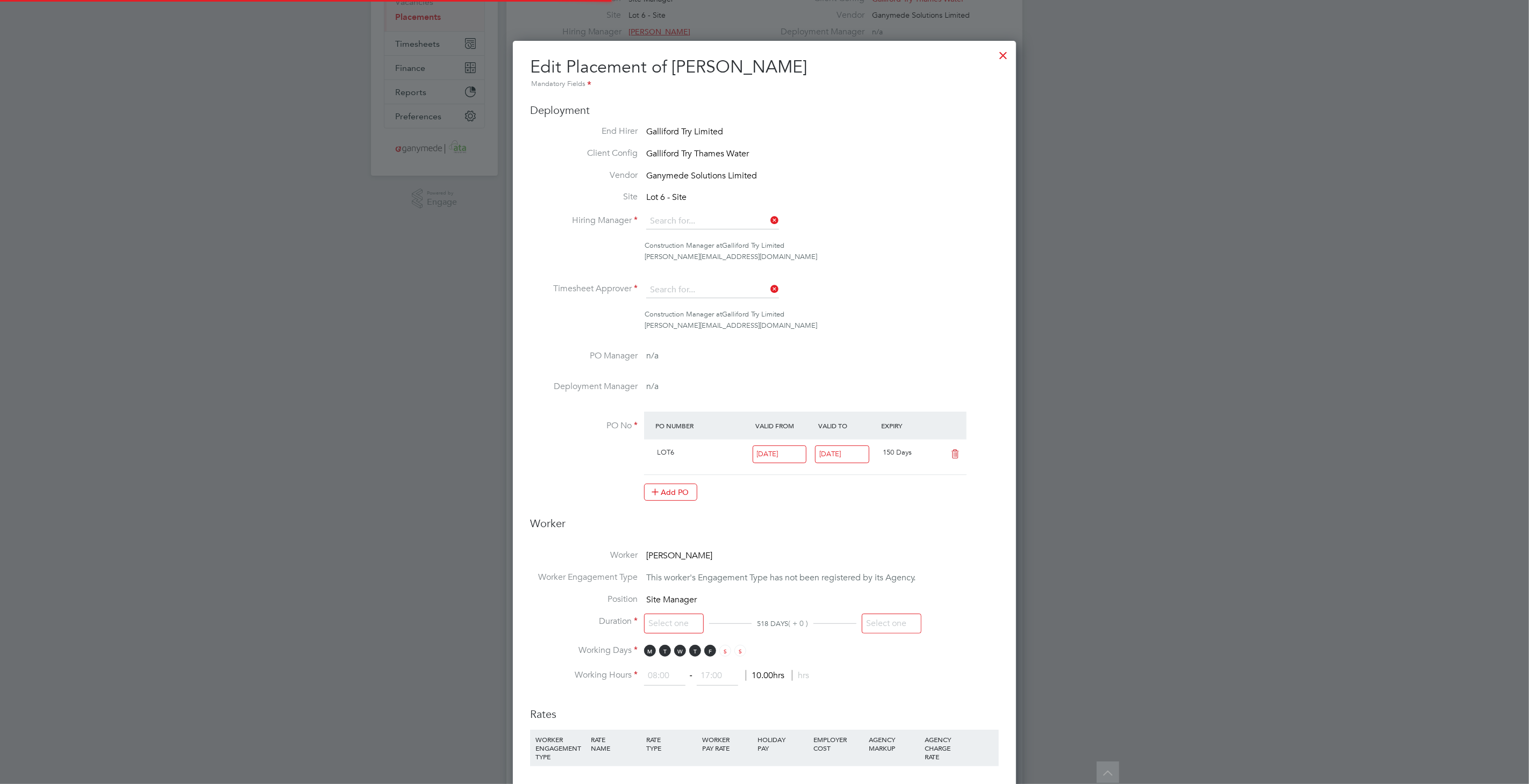
type input "[PERSON_NAME]"
type input "[DATE]"
type input "08:00"
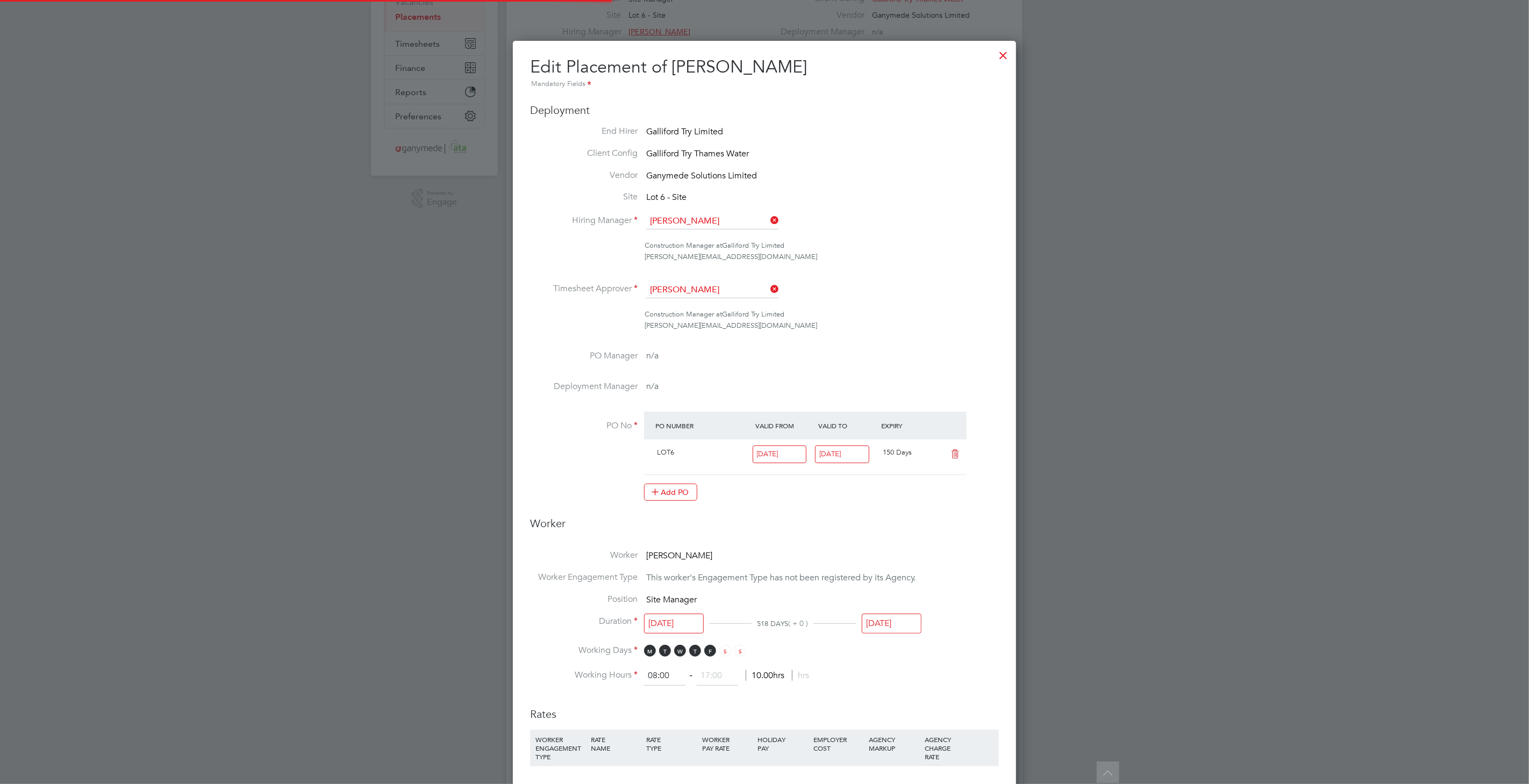
type input "18:00"
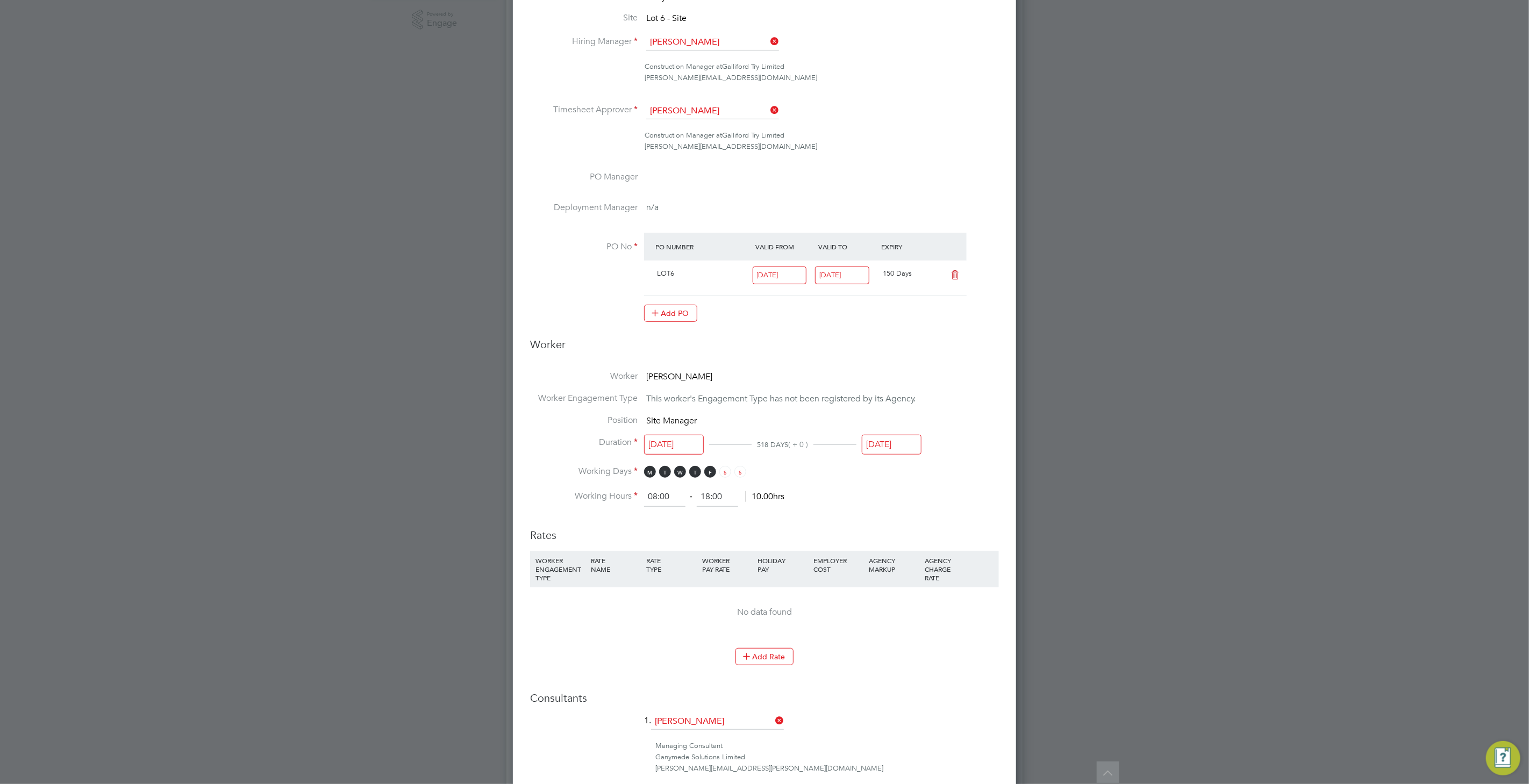
scroll to position [0, 0]
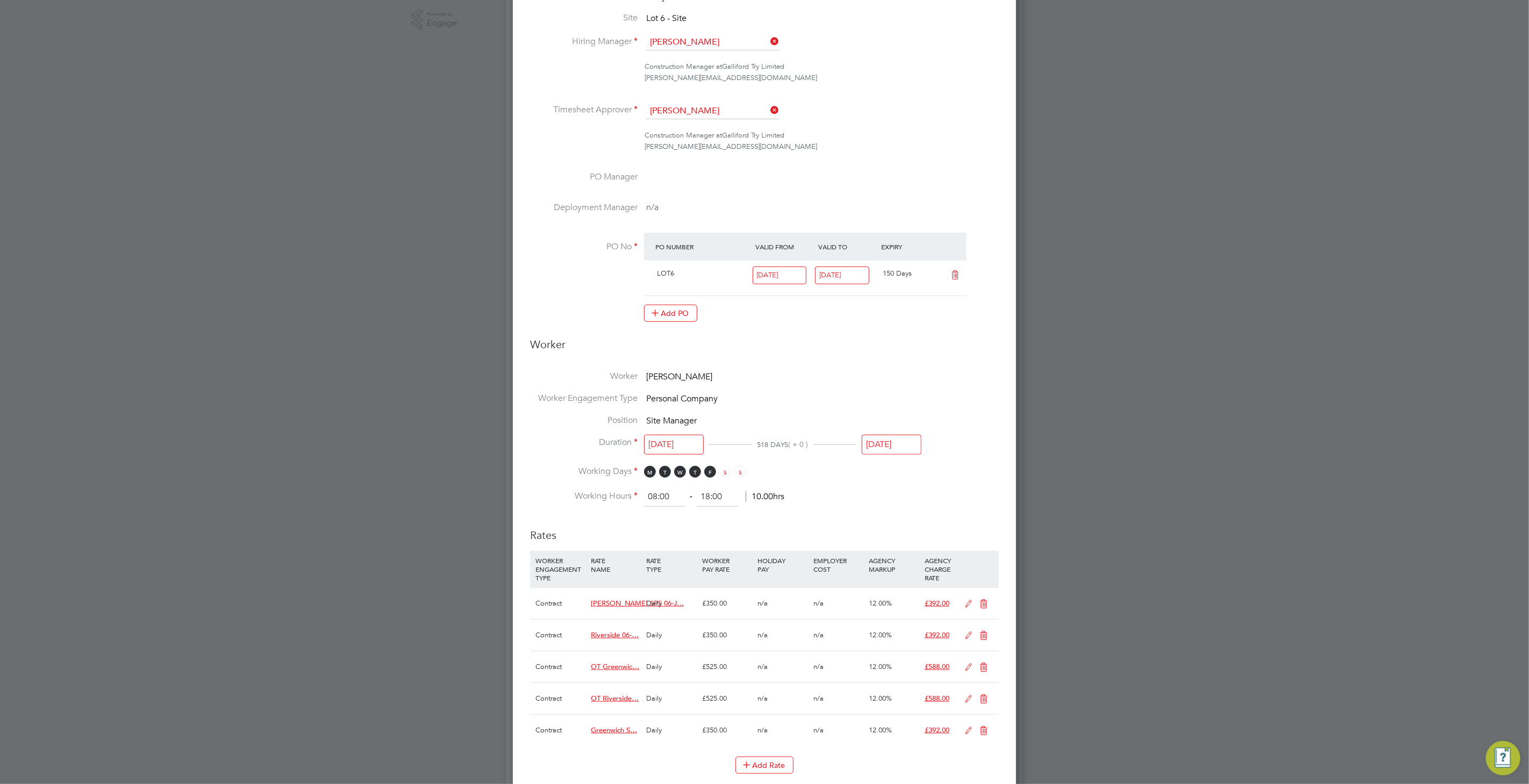
click at [891, 435] on input "[DATE]" at bounding box center [892, 445] width 60 height 20
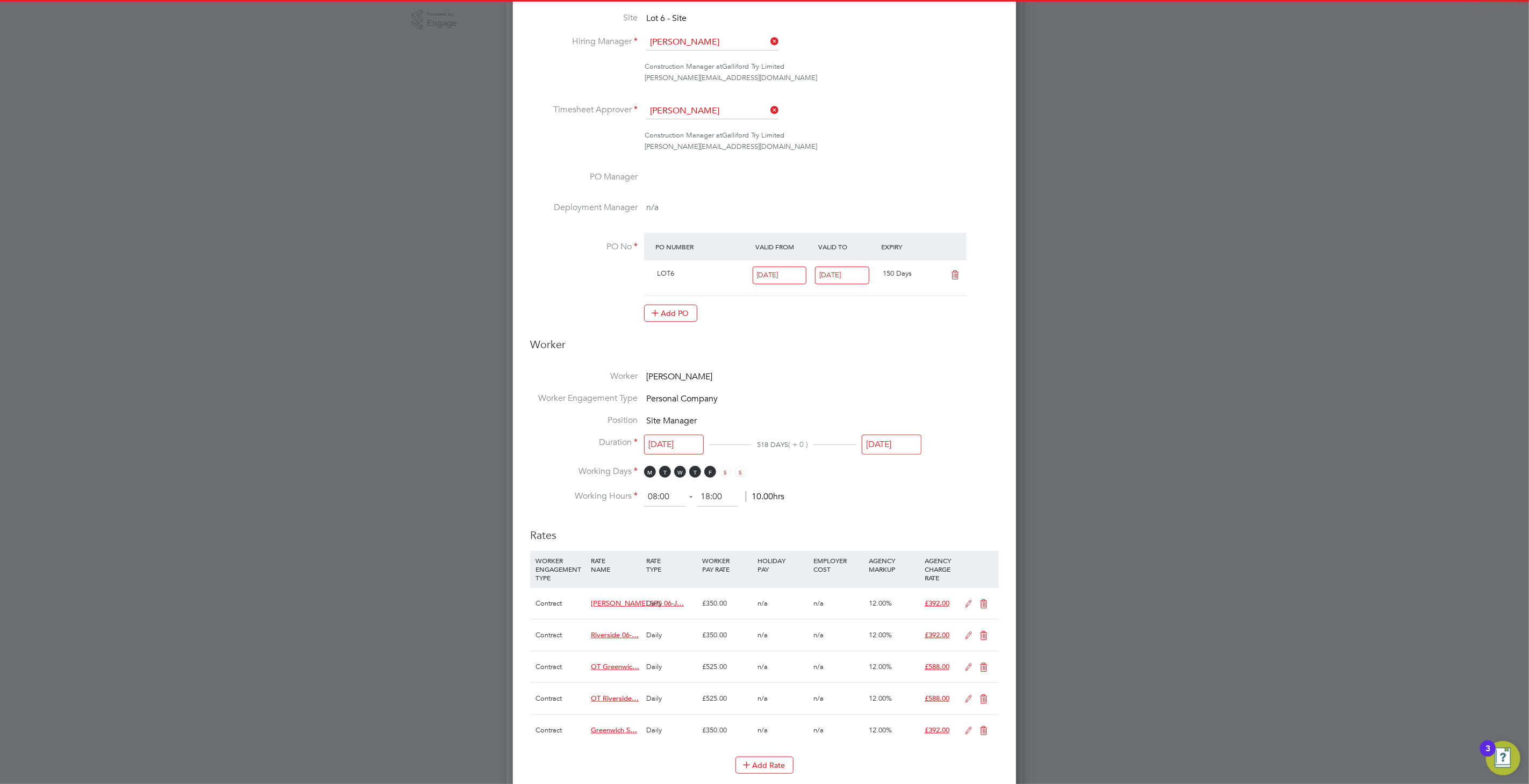
click at [895, 435] on input "[DATE]" at bounding box center [892, 445] width 60 height 20
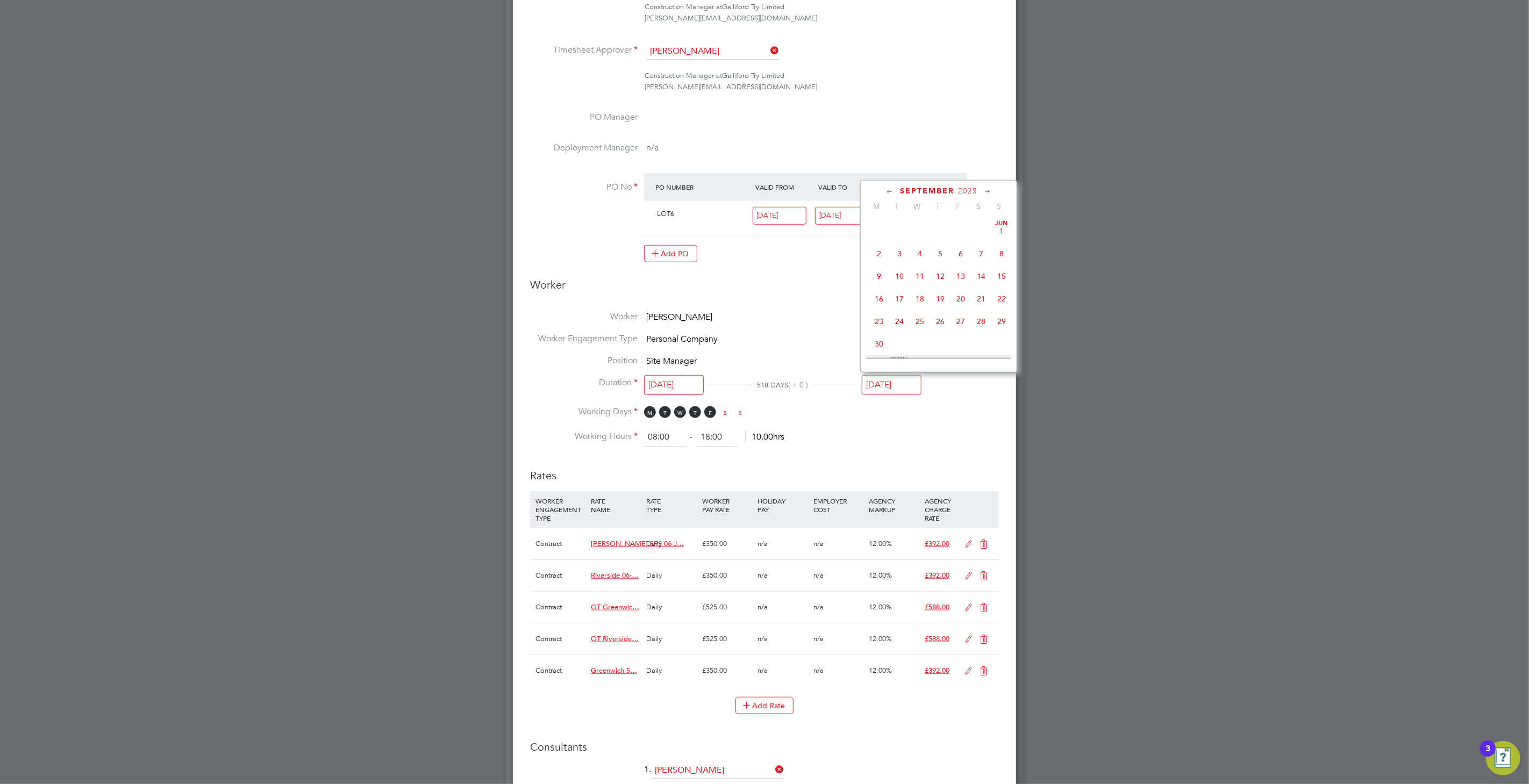
scroll to position [6, 5]
click at [990, 191] on icon at bounding box center [988, 192] width 10 height 12
click at [990, 190] on icon at bounding box center [988, 192] width 10 height 12
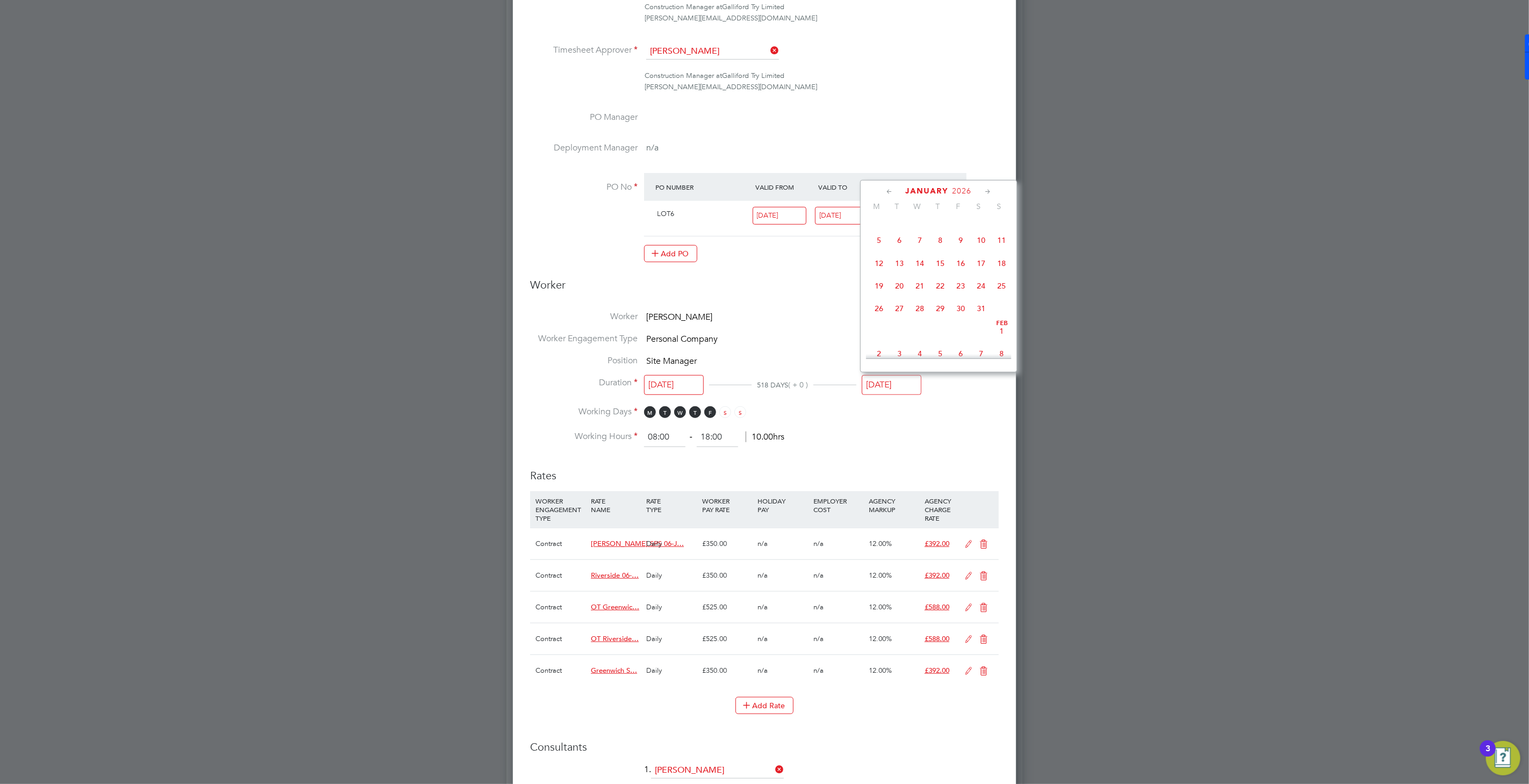
click at [990, 190] on icon at bounding box center [988, 192] width 10 height 12
click at [1003, 316] on span "29" at bounding box center [1002, 305] width 21 height 21
type input "[DATE]"
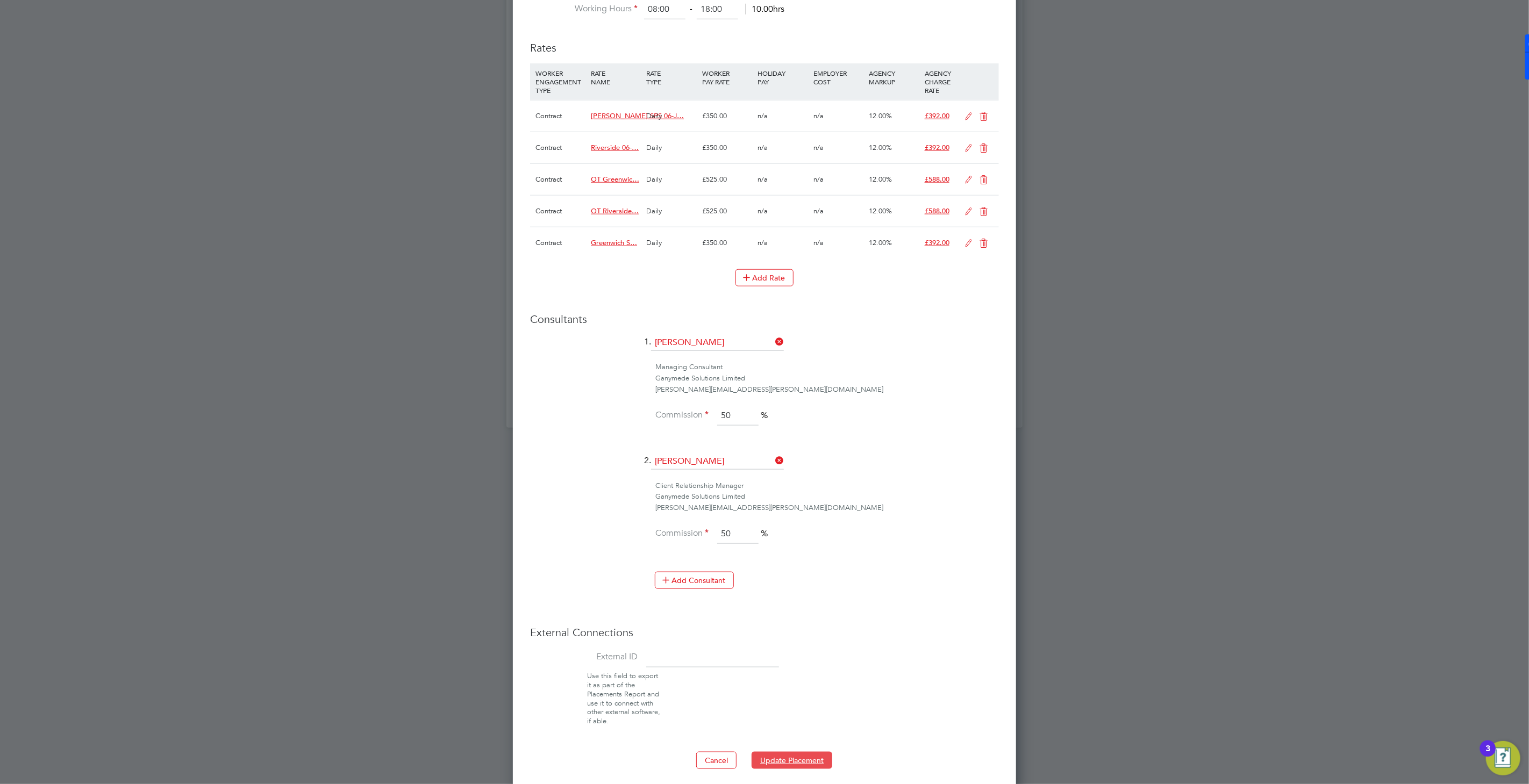
drag, startPoint x: 794, startPoint y: 756, endPoint x: 802, endPoint y: 761, distance: 9.4
click at [796, 758] on button "Update Placement" at bounding box center [792, 761] width 81 height 17
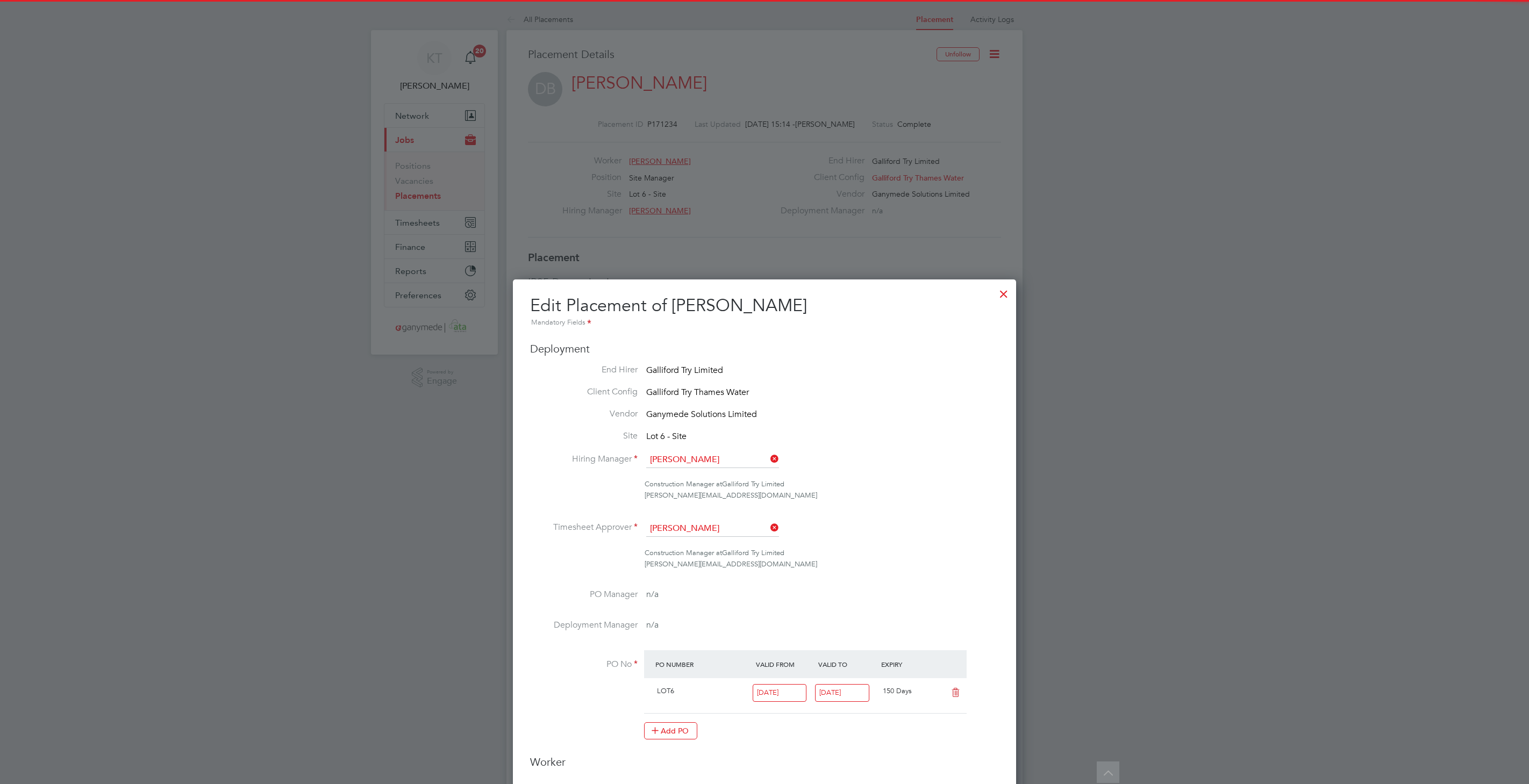
scroll to position [238, 0]
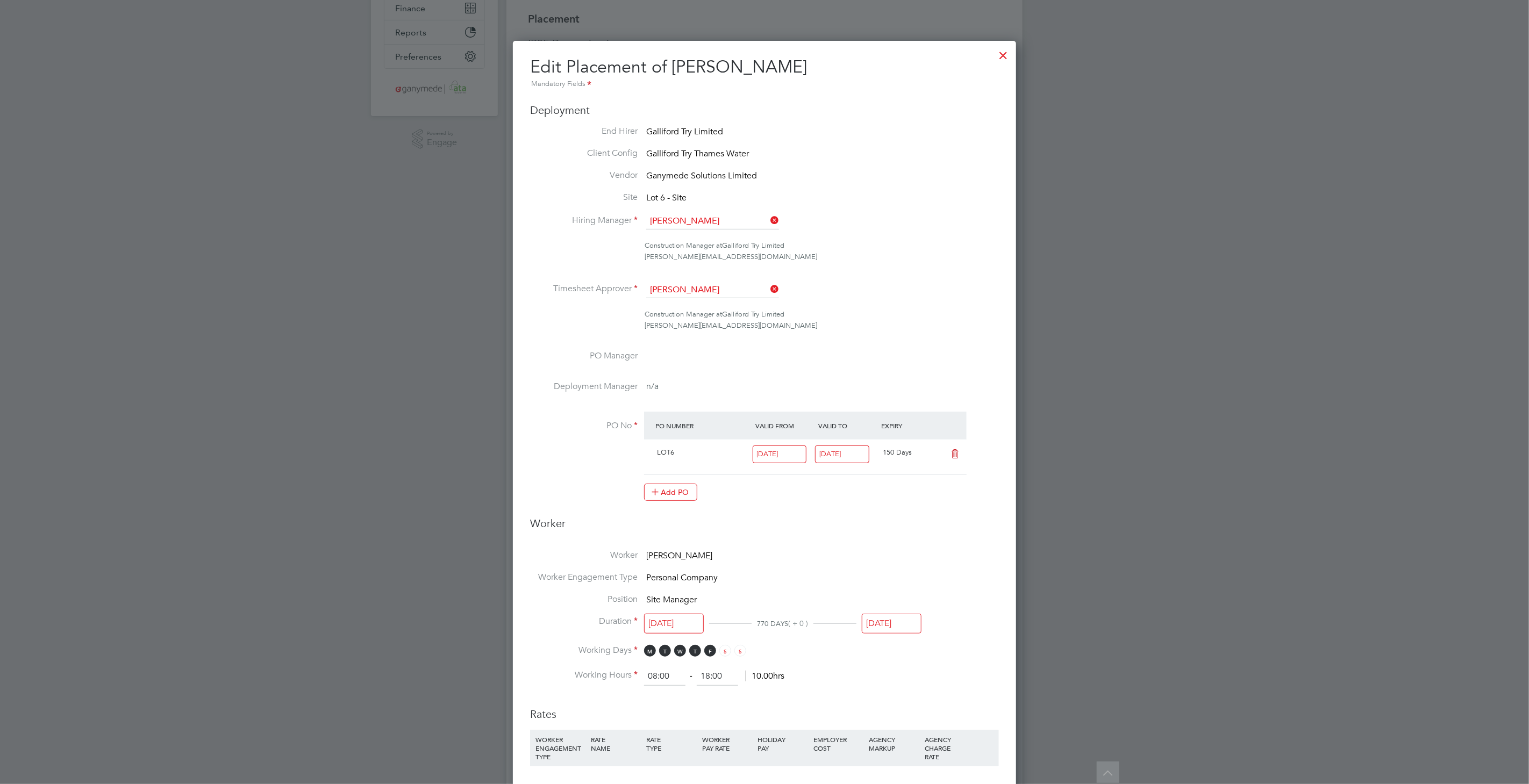
click at [915, 206] on ul "End Hirer Galliford Try Limited Client Config Galliford Try Thames Water Vendor…" at bounding box center [764, 319] width 468 height 387
click at [891, 614] on input "[DATE]" at bounding box center [892, 624] width 60 height 20
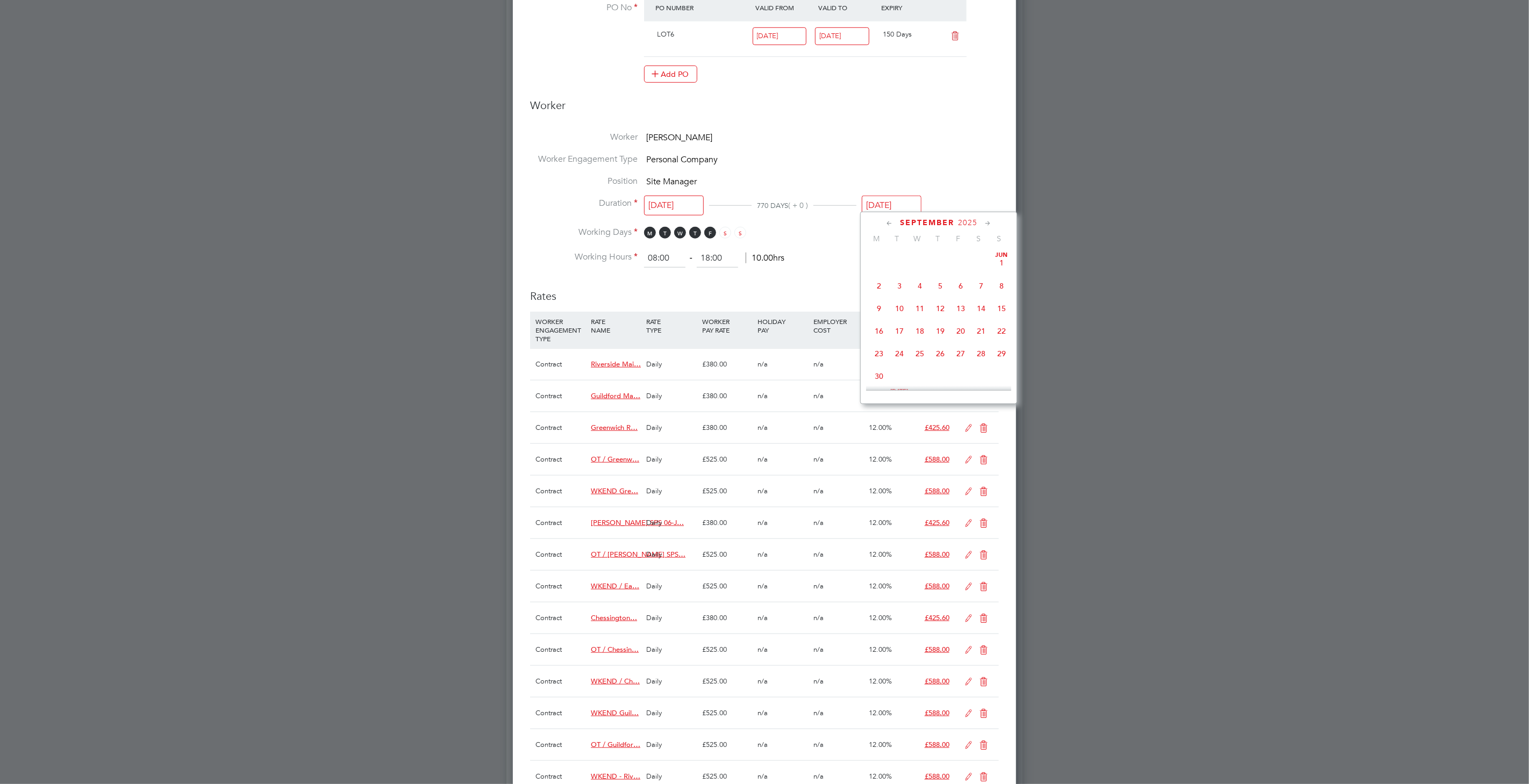
scroll to position [0, 0]
click at [983, 221] on icon at bounding box center [988, 223] width 10 height 12
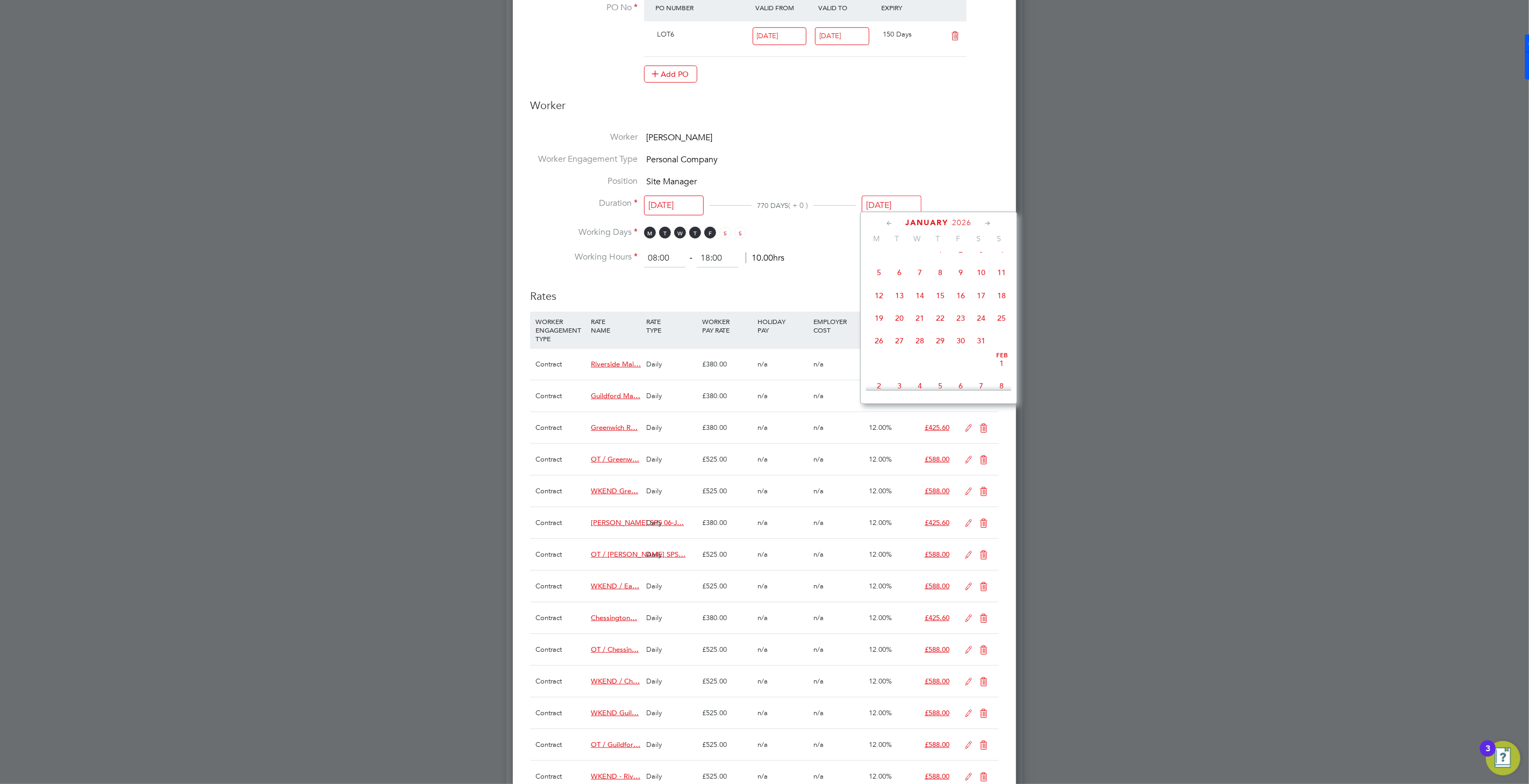
click at [983, 221] on icon at bounding box center [988, 223] width 10 height 12
click at [1001, 348] on span "29" at bounding box center [1002, 337] width 21 height 21
type input "29 Mar 2026"
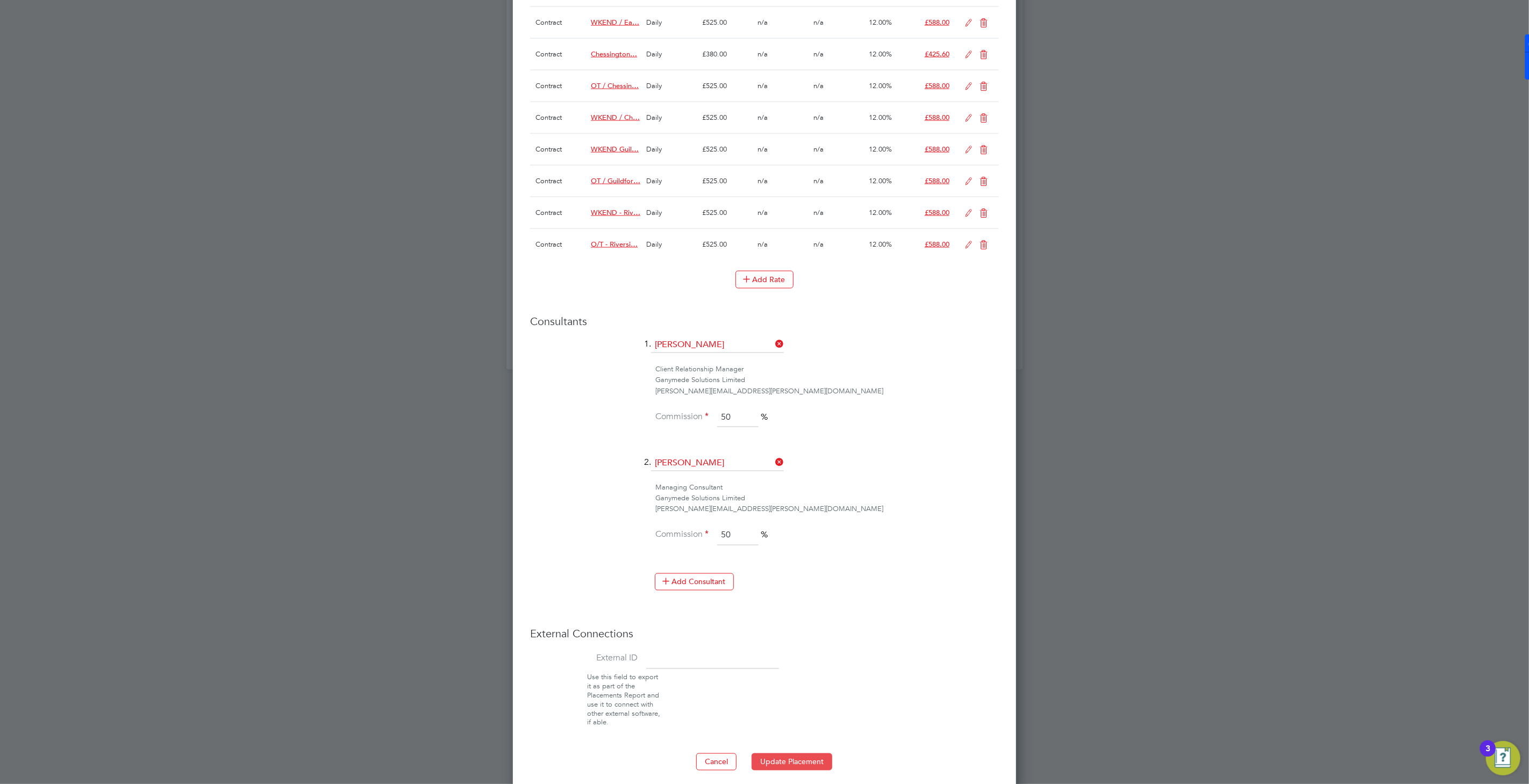
click at [803, 753] on button "Update Placement" at bounding box center [792, 762] width 81 height 17
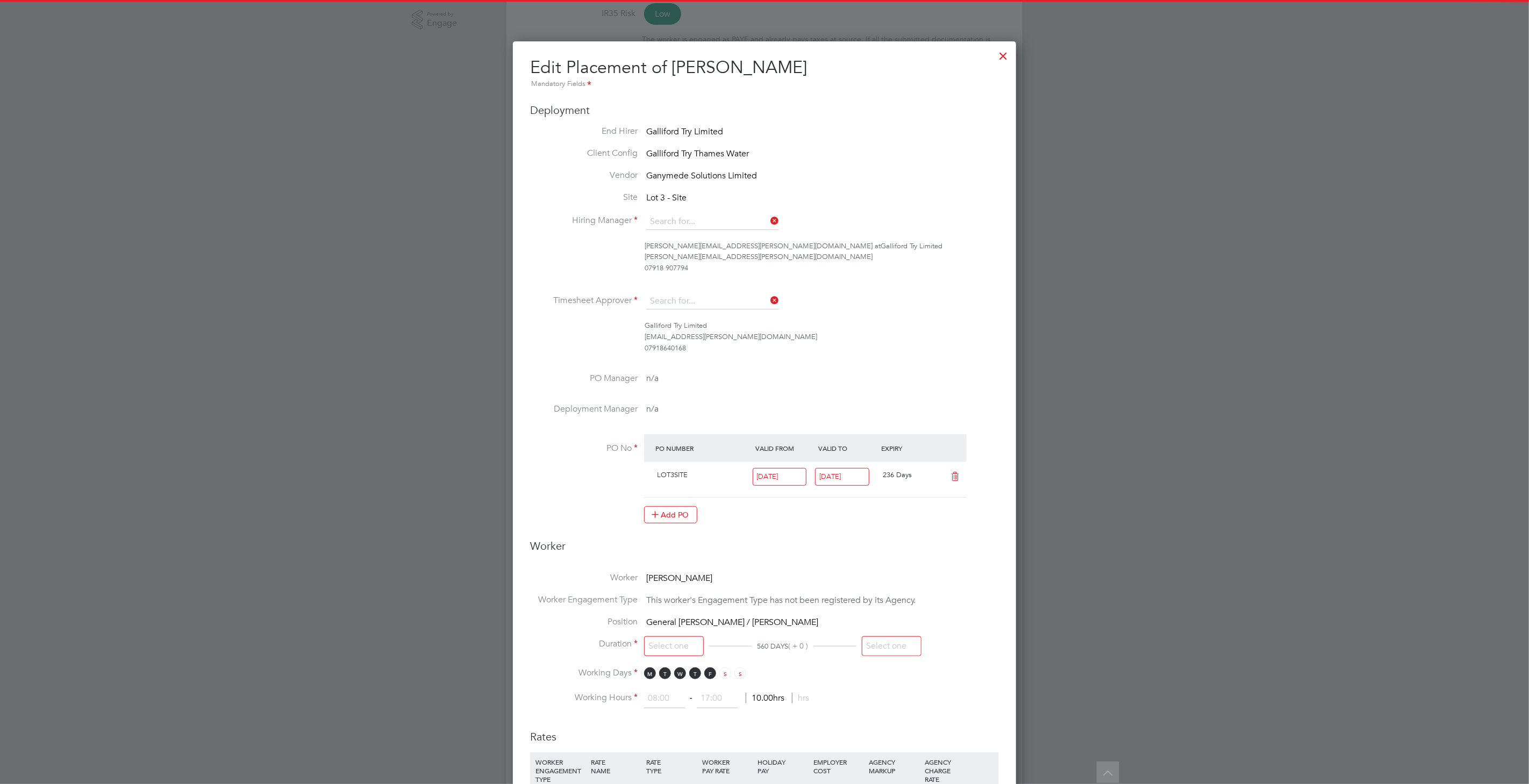
type input "Jonathan Jones"
type input "Milwyn Jones"
type input "18 Mar 2024"
type input "[DATE]"
type input "08:00"
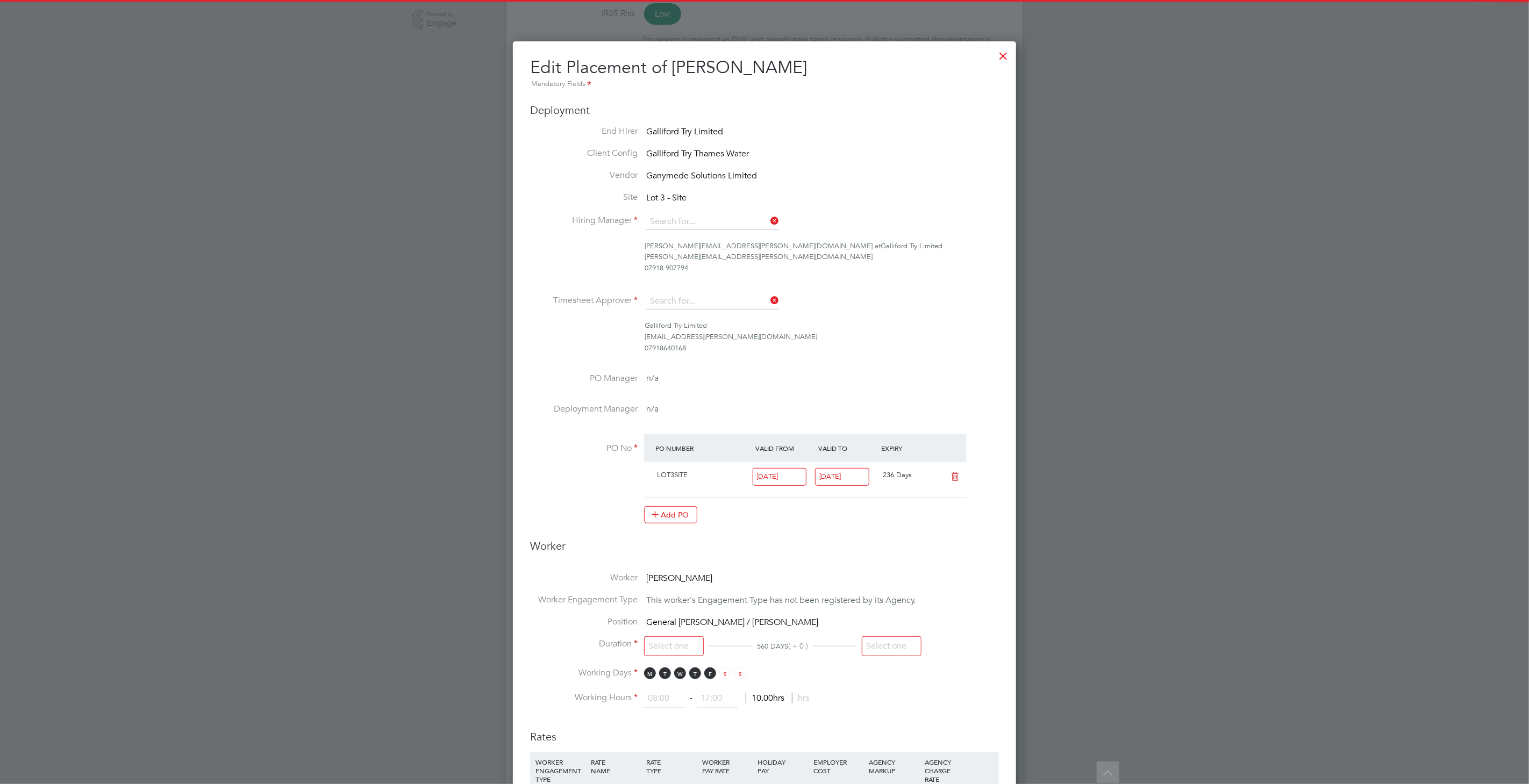
type input "18:00"
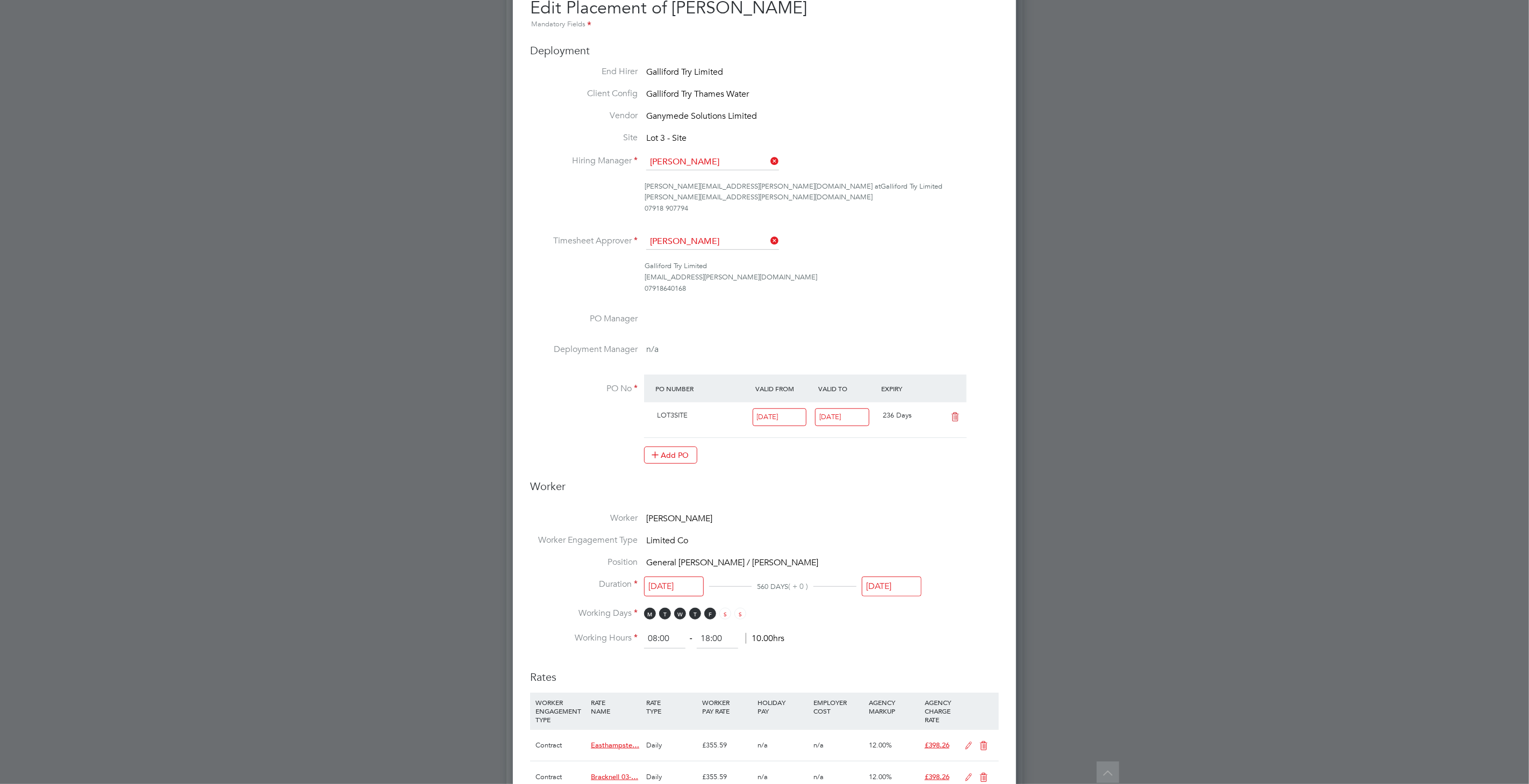
click at [900, 579] on input "[DATE]" at bounding box center [892, 587] width 60 height 20
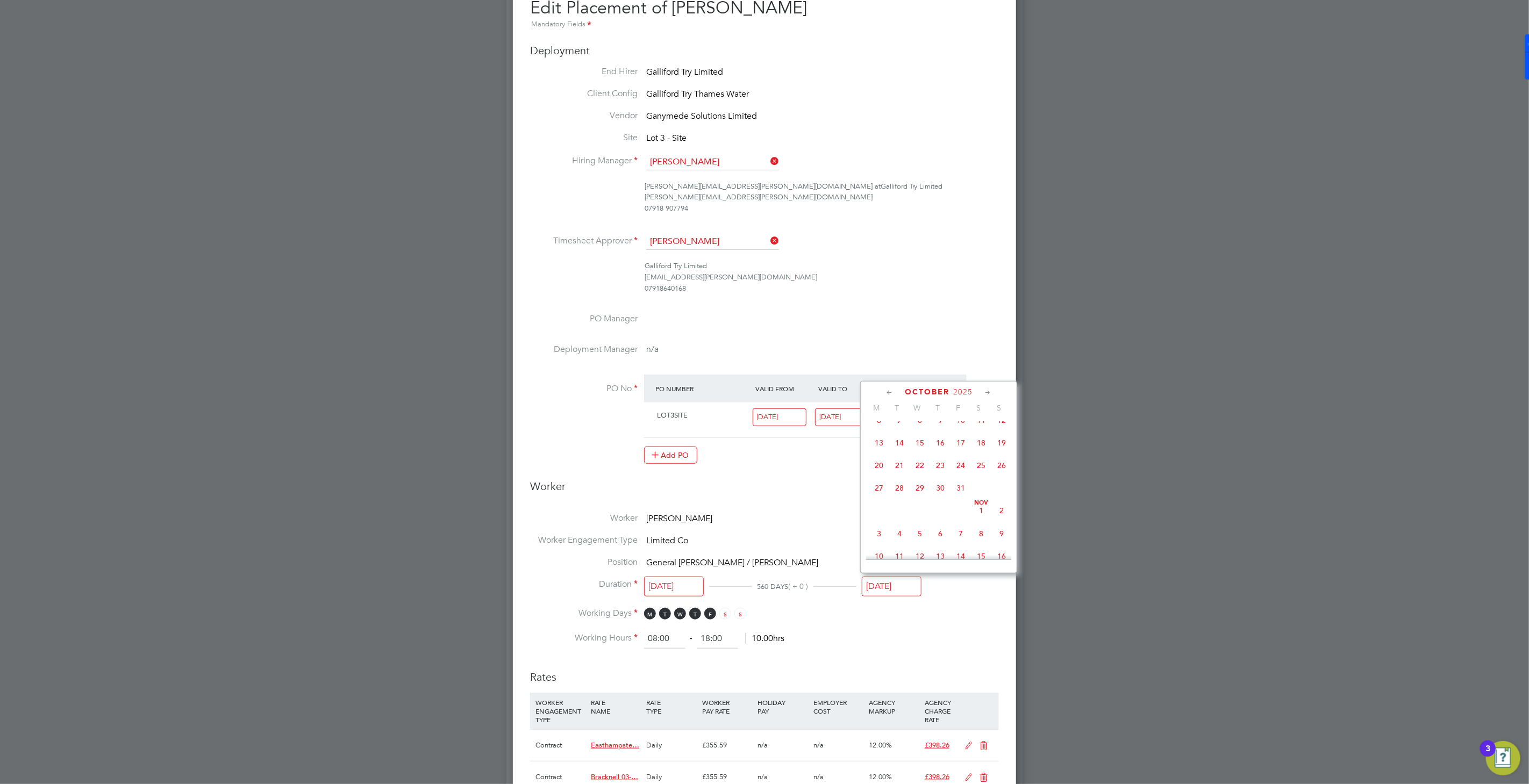
click at [1006, 425] on span "12" at bounding box center [1002, 420] width 21 height 21
type input "12 Oct 2025"
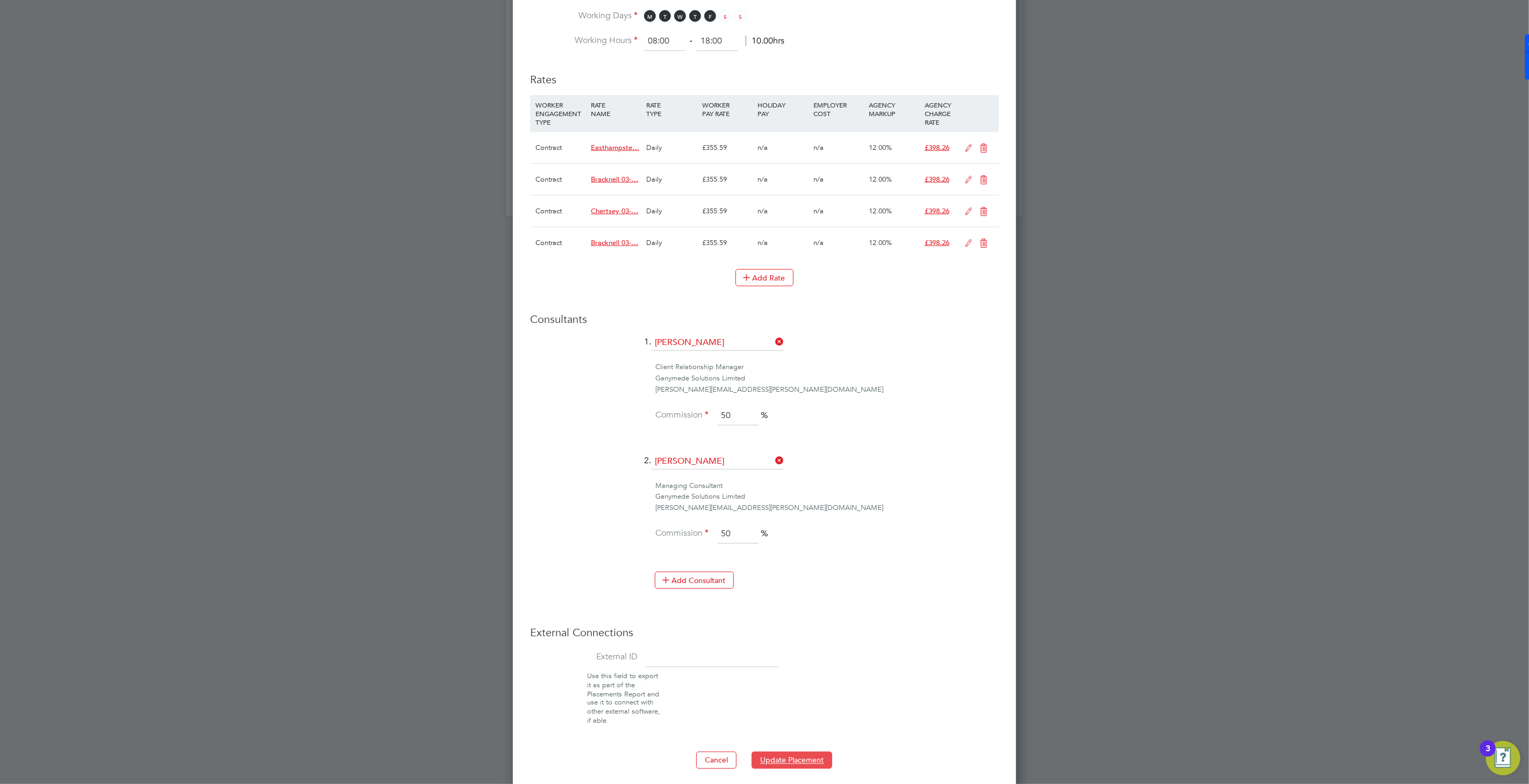
click at [811, 758] on button "Update Placement" at bounding box center [792, 761] width 81 height 17
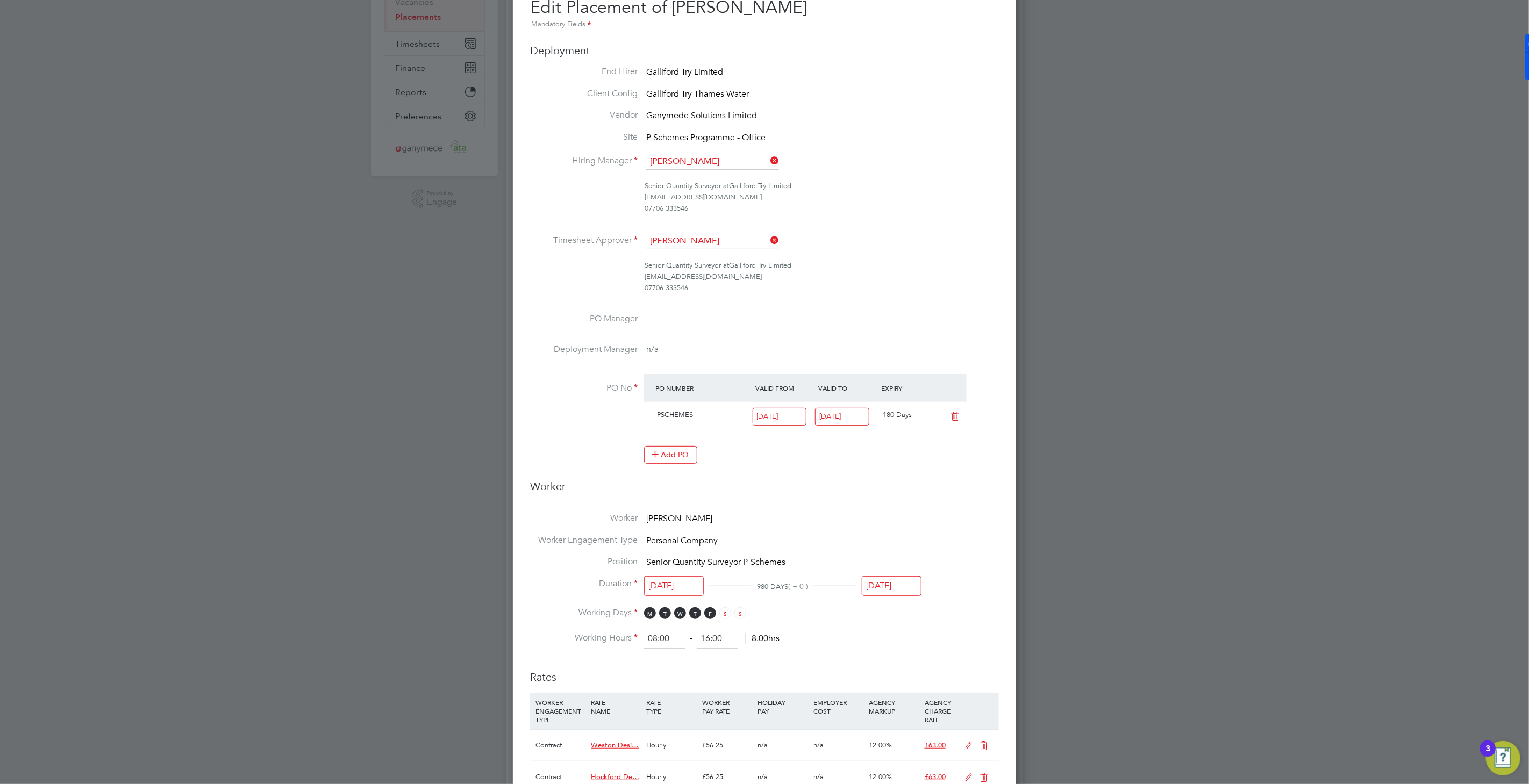
click at [900, 584] on input "[DATE]" at bounding box center [892, 586] width 60 height 20
click at [986, 392] on icon at bounding box center [988, 392] width 10 height 12
click at [1003, 456] on span "9" at bounding box center [1002, 445] width 21 height 21
type input "[DATE]"
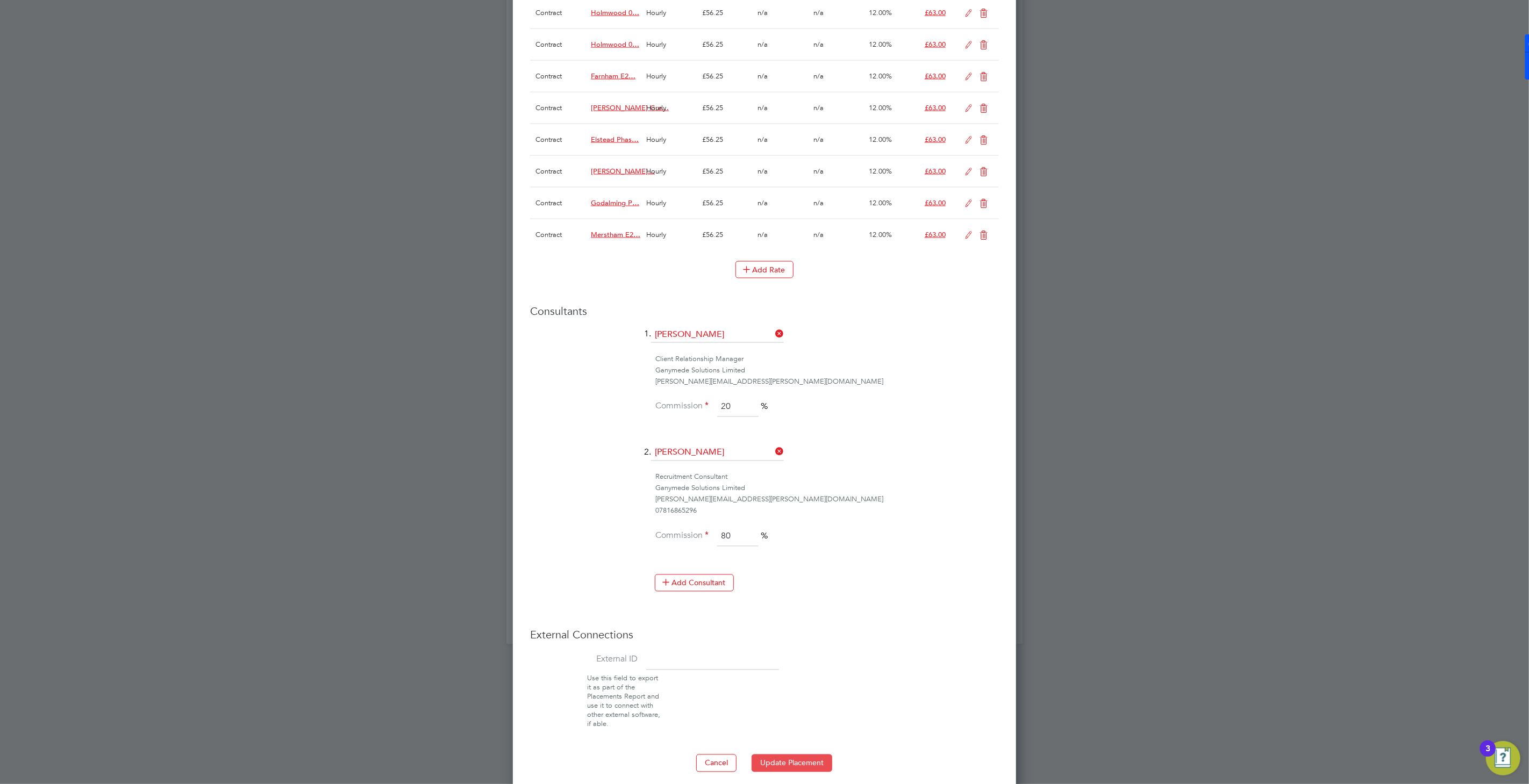
click at [804, 754] on button "Update Placement" at bounding box center [792, 763] width 81 height 17
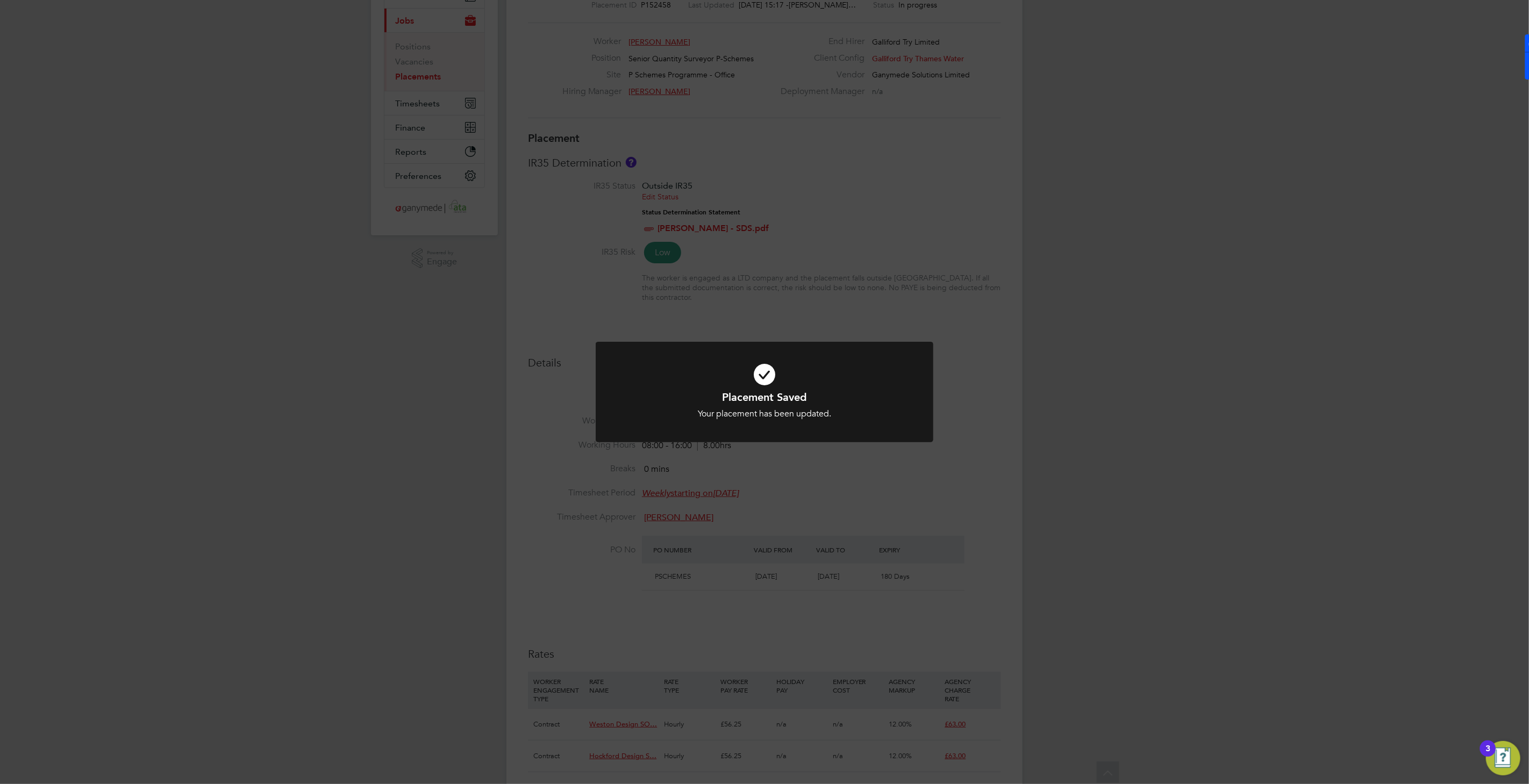
scroll to position [31, 75]
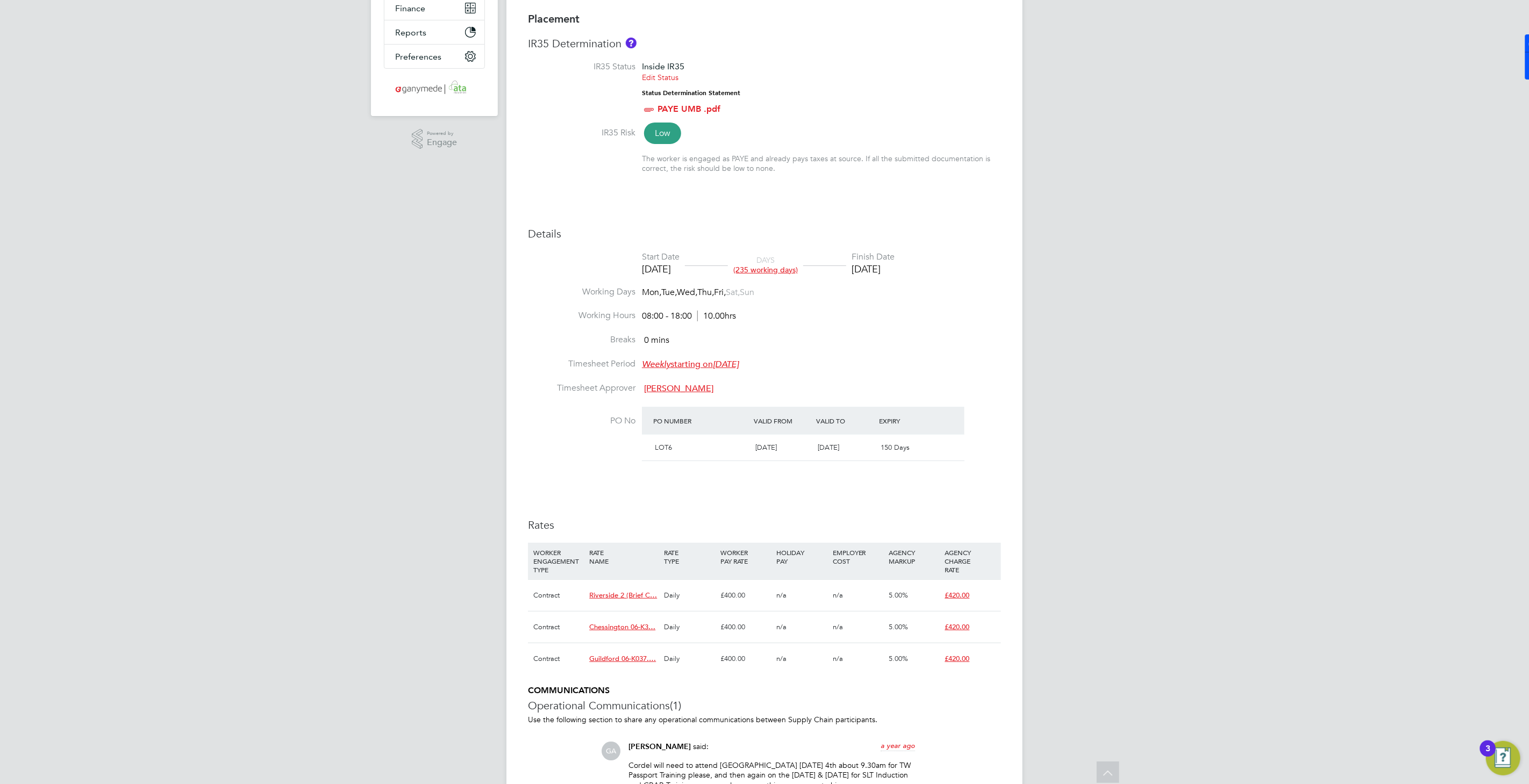
drag, startPoint x: 834, startPoint y: 210, endPoint x: 831, endPoint y: 221, distance: 11.4
click at [832, 212] on div "Placement IR35 Determination IR35 Status Inside IR35 Edit Status Status Determi…" at bounding box center [764, 349] width 473 height 674
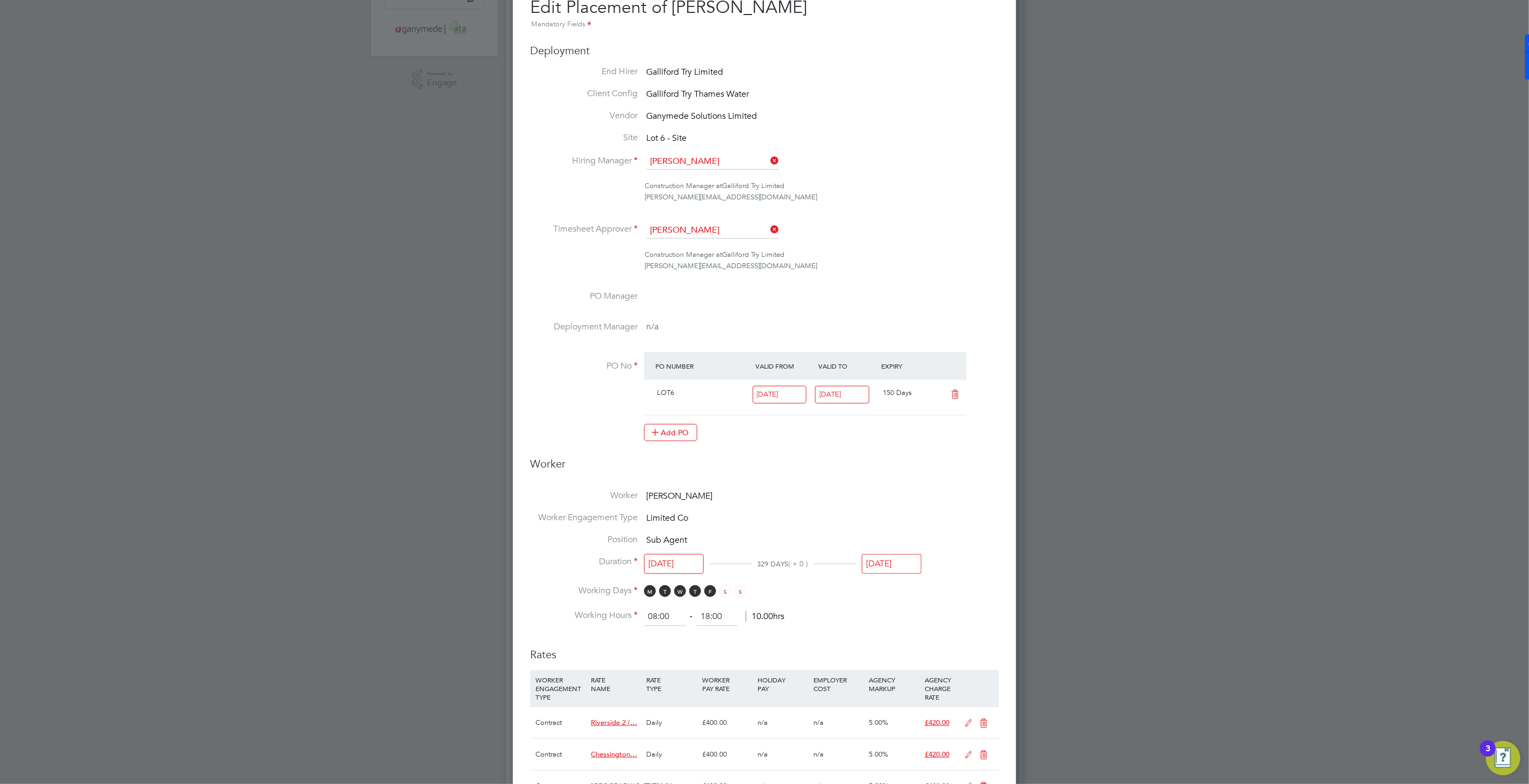
click at [916, 562] on input "28 Sep 2025" at bounding box center [892, 564] width 60 height 20
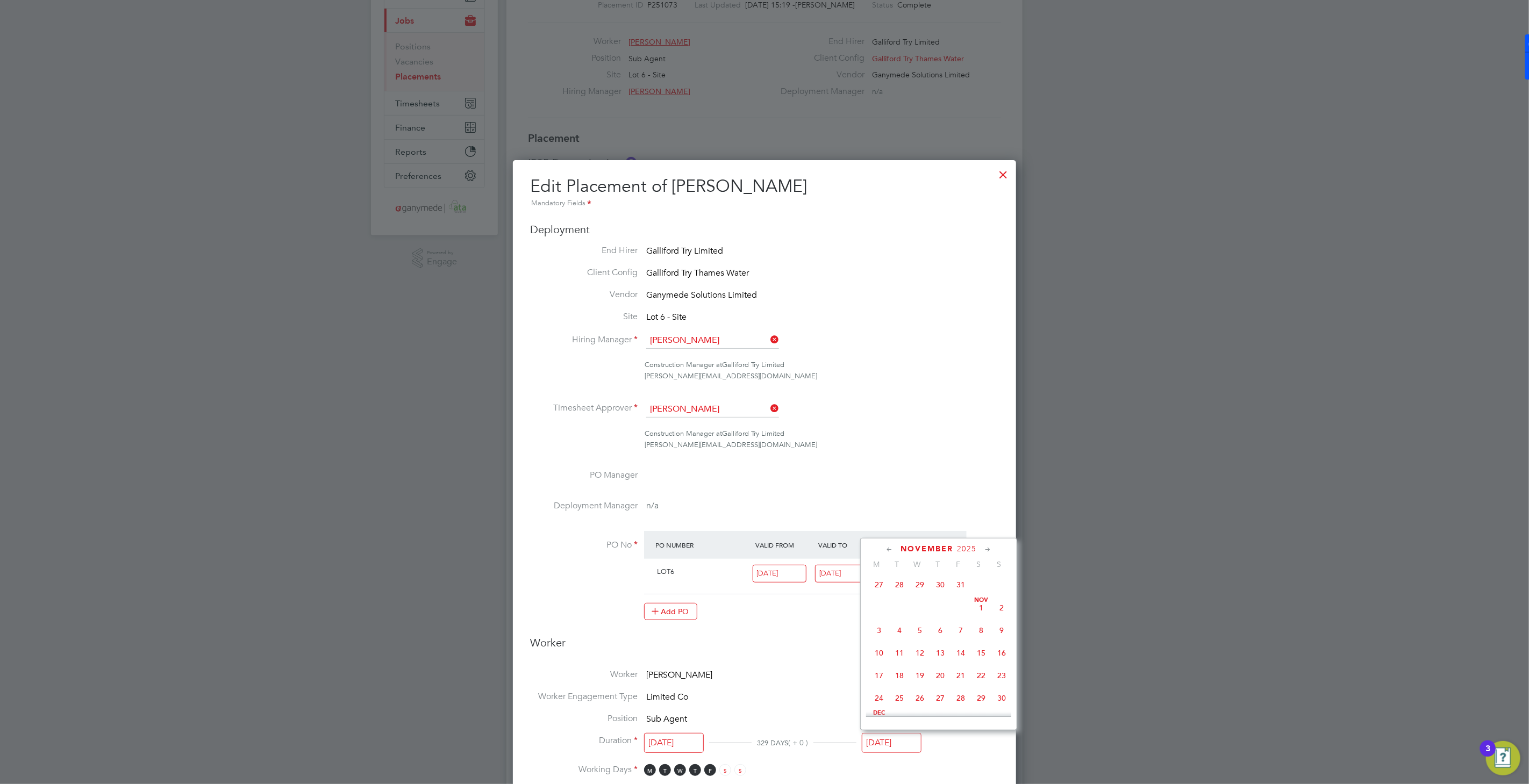
click at [999, 663] on span "16" at bounding box center [1002, 653] width 21 height 21
type input "16 Nov 2025"
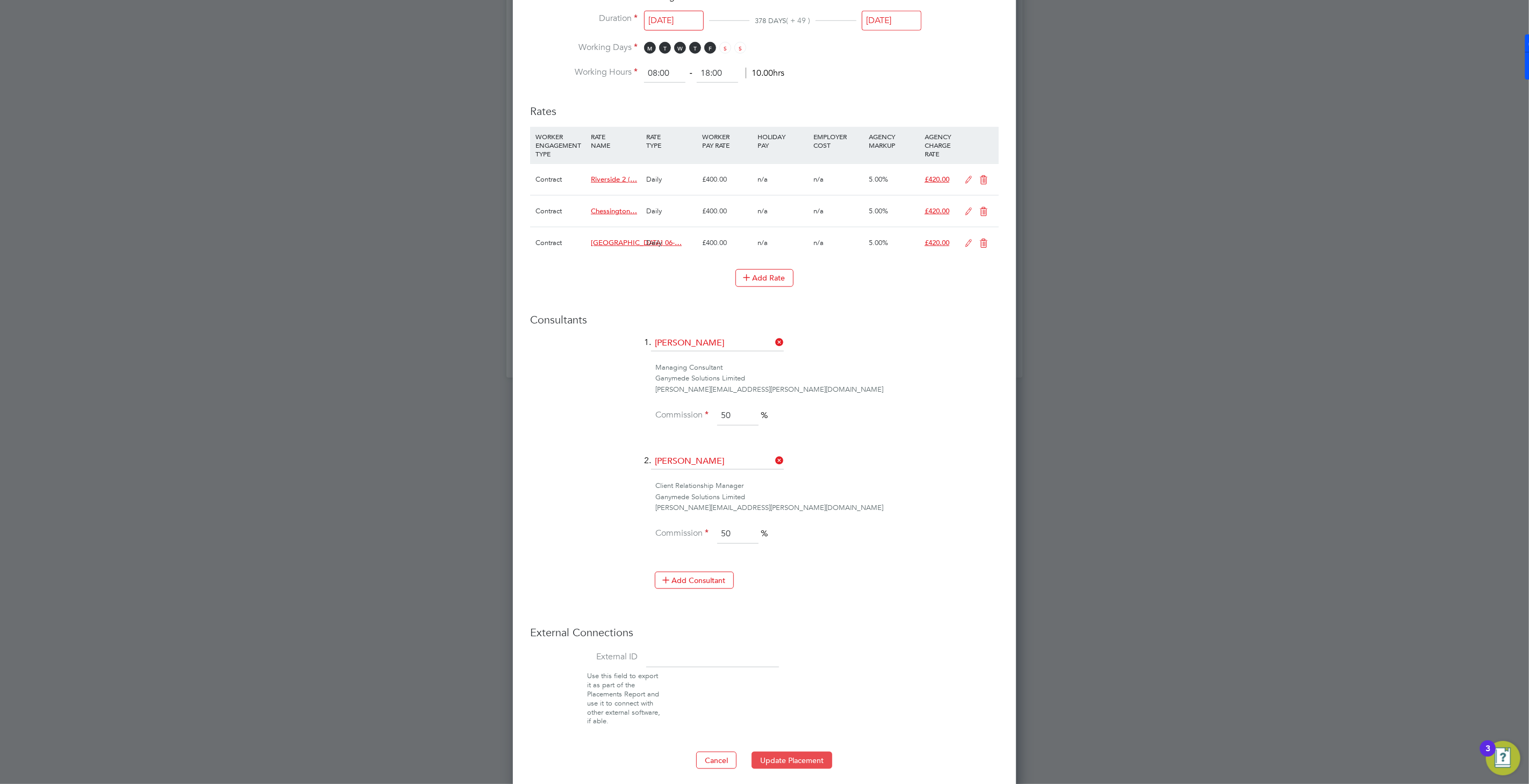
click at [789, 758] on button "Update Placement" at bounding box center [792, 761] width 81 height 17
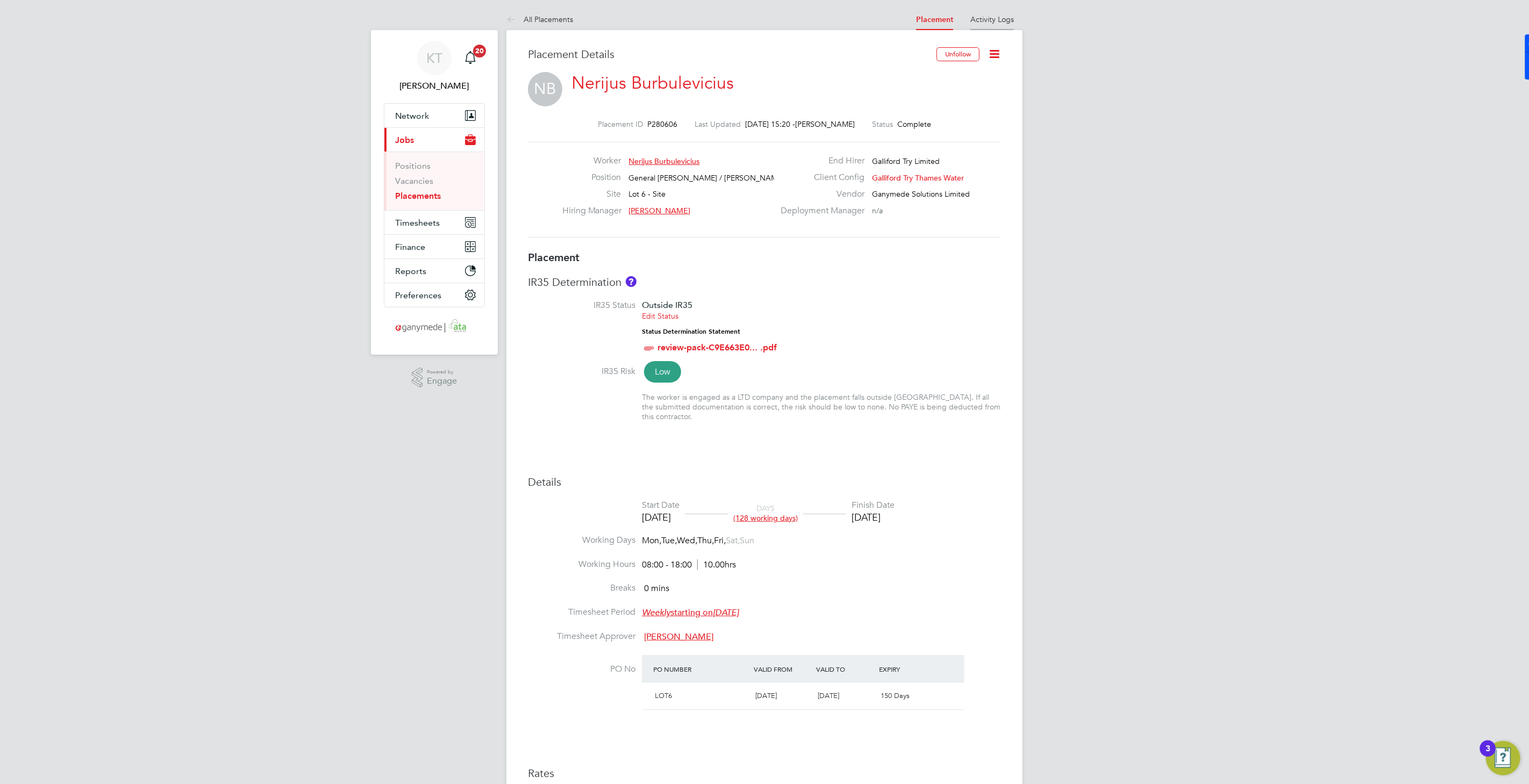
click at [980, 15] on link "Activity Logs" at bounding box center [992, 19] width 43 height 10
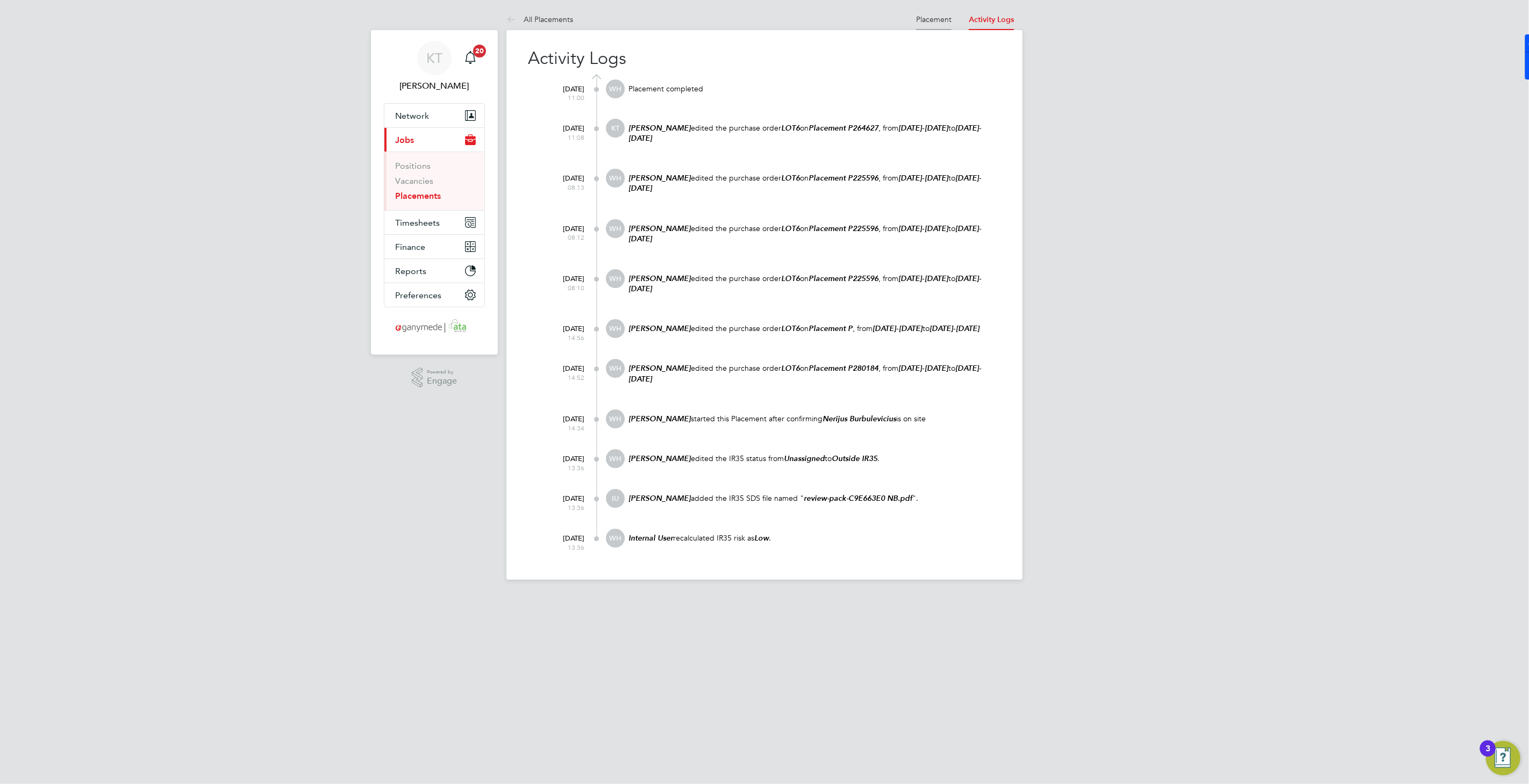
click at [926, 21] on link "Placement" at bounding box center [934, 19] width 35 height 10
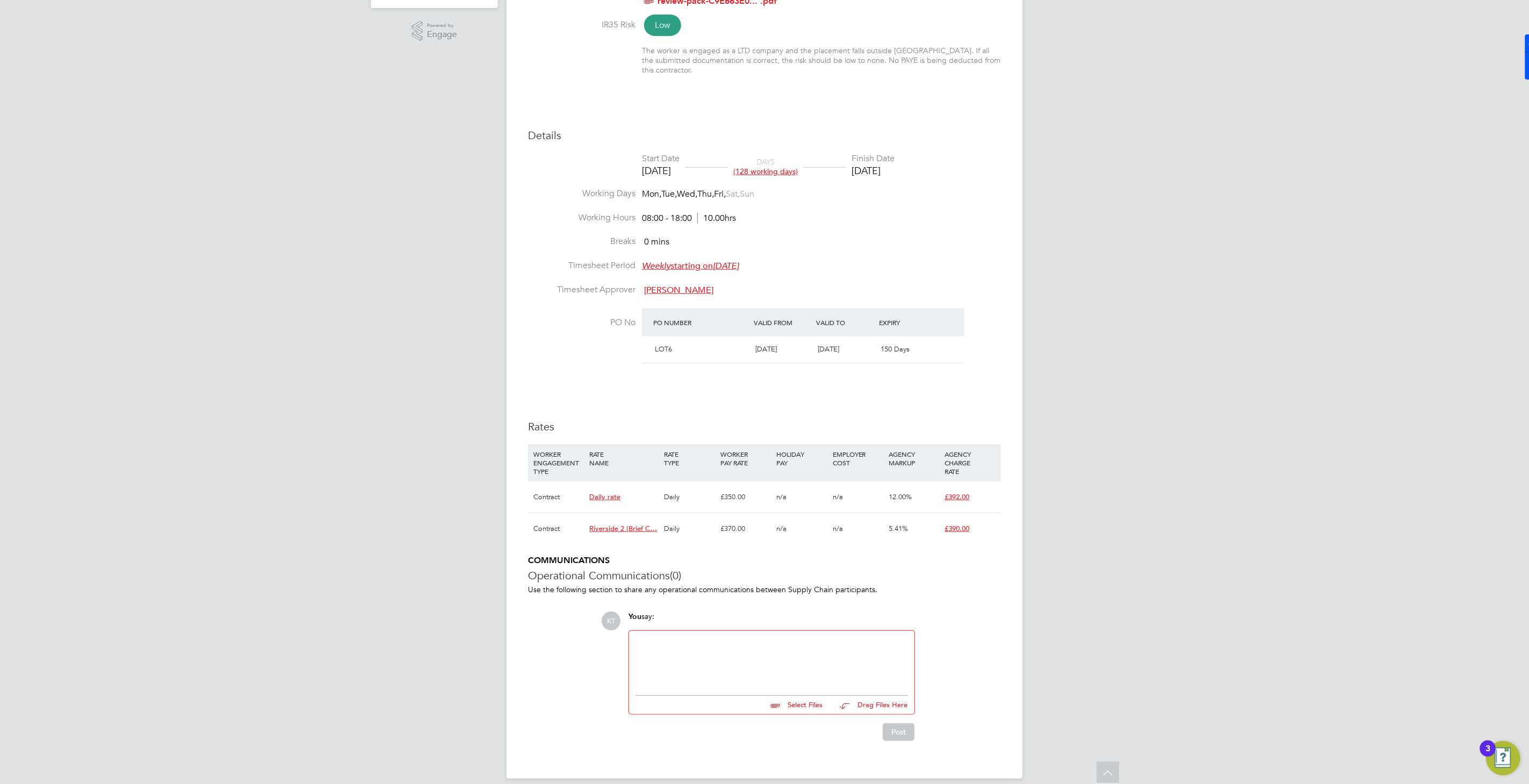
click at [958, 555] on h5 "COMMUNICATIONS" at bounding box center [764, 561] width 473 height 11
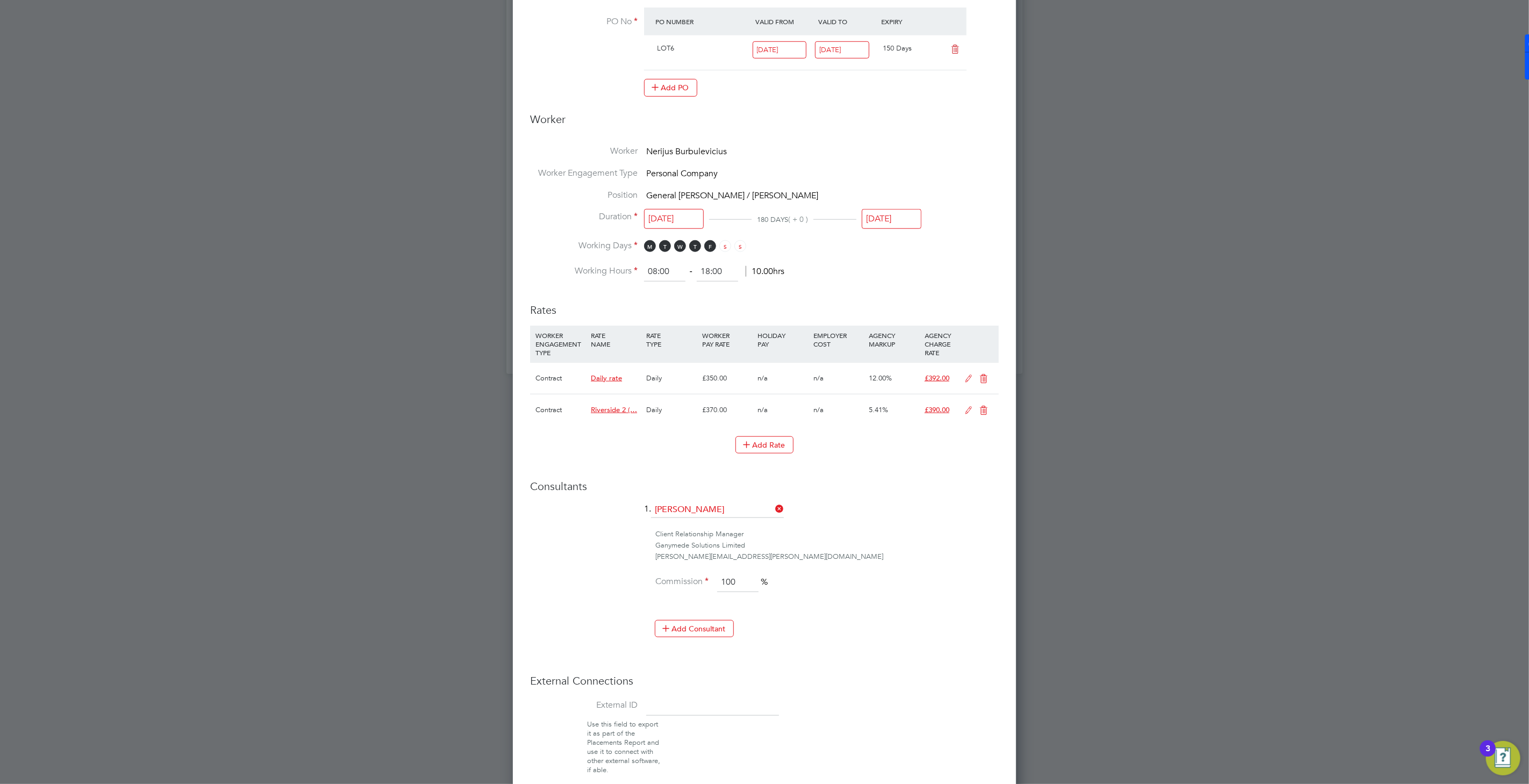
click at [985, 375] on icon at bounding box center [984, 379] width 13 height 9
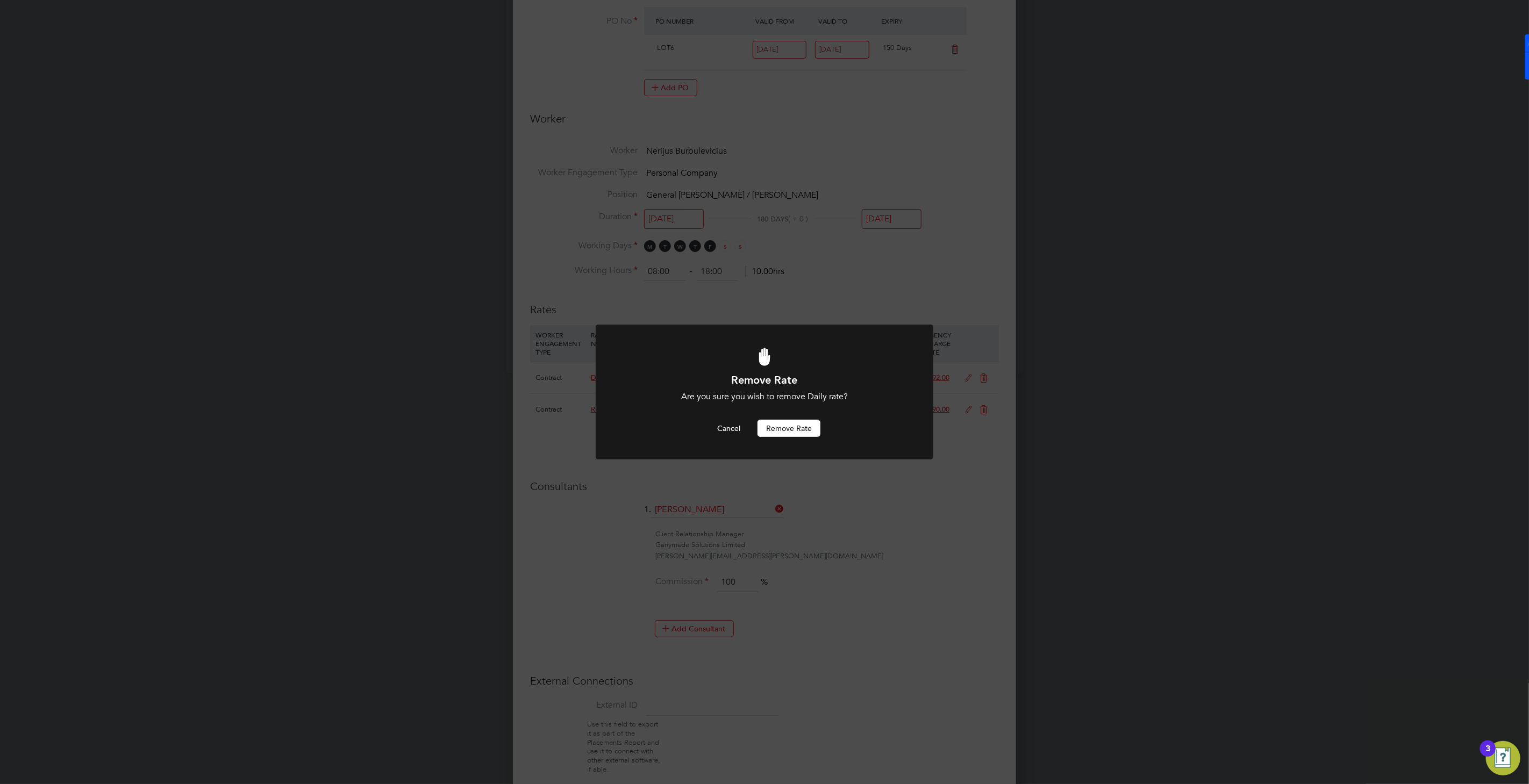
click at [804, 425] on button "Remove rate" at bounding box center [789, 429] width 63 height 17
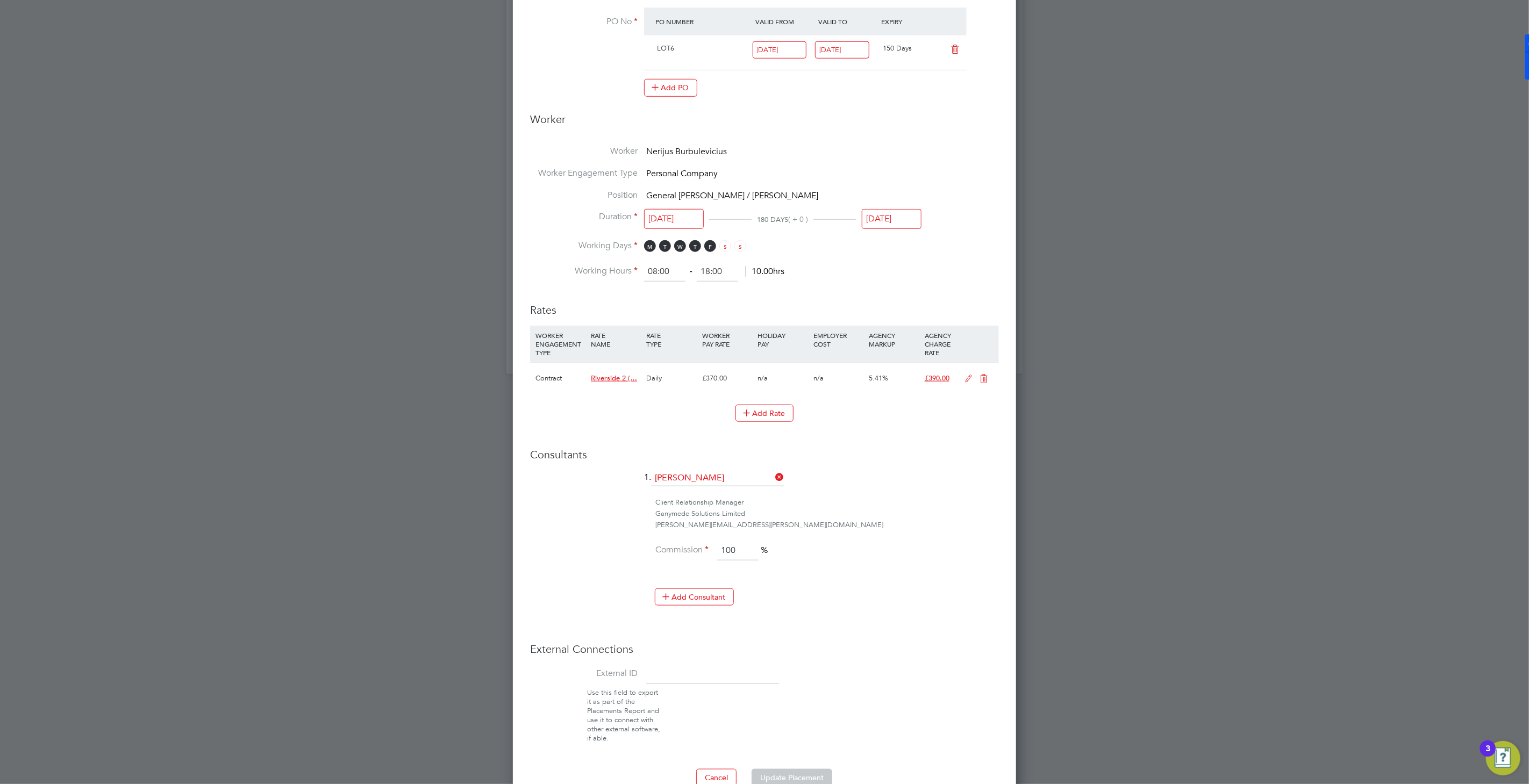
click at [905, 499] on div "Client Relationship Manager" at bounding box center [827, 503] width 344 height 11
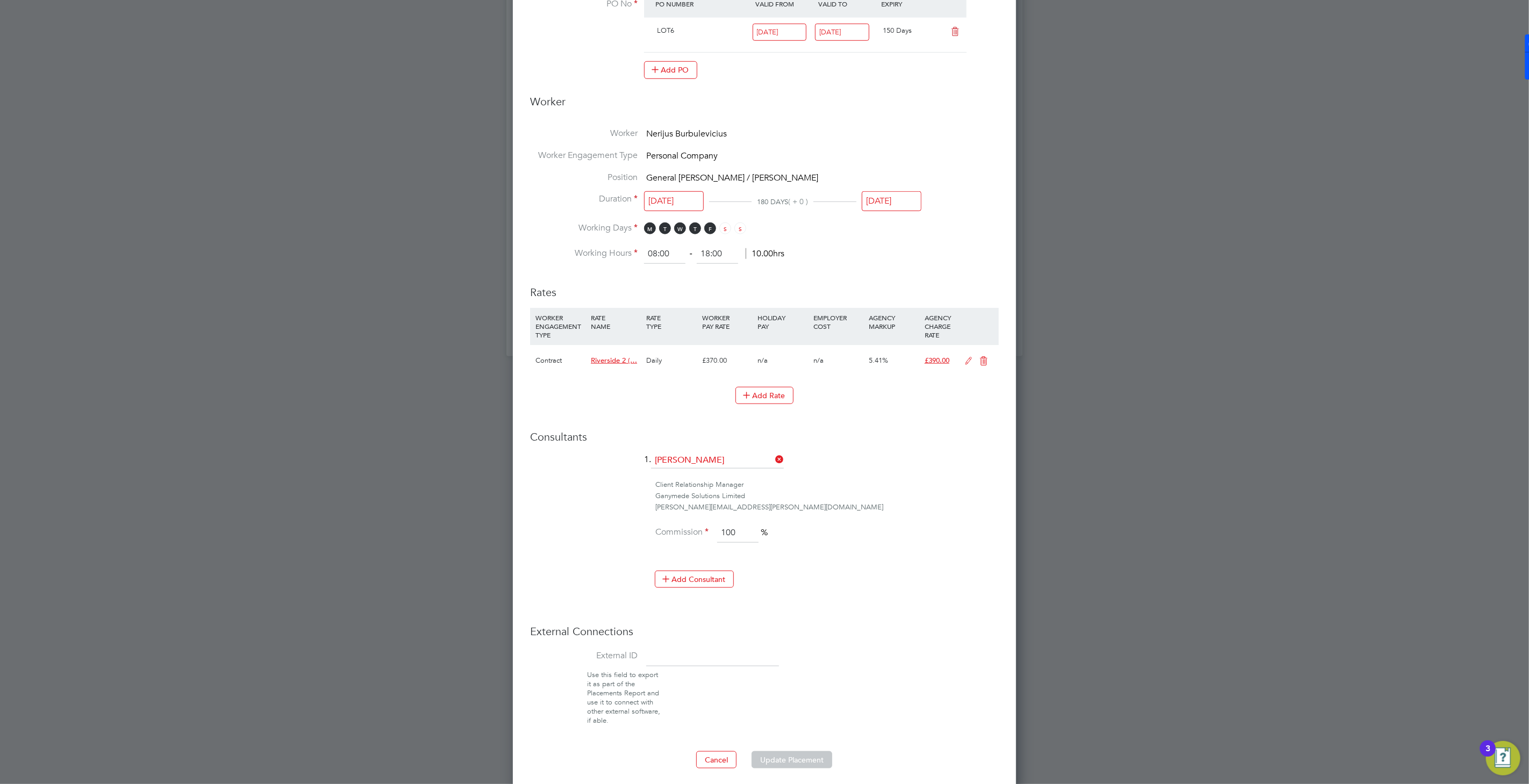
click at [894, 604] on ng-form "Deployment End Hirer Galliford Try Limited Client Config Galliford Try Thames W…" at bounding box center [764, 225] width 468 height 1087
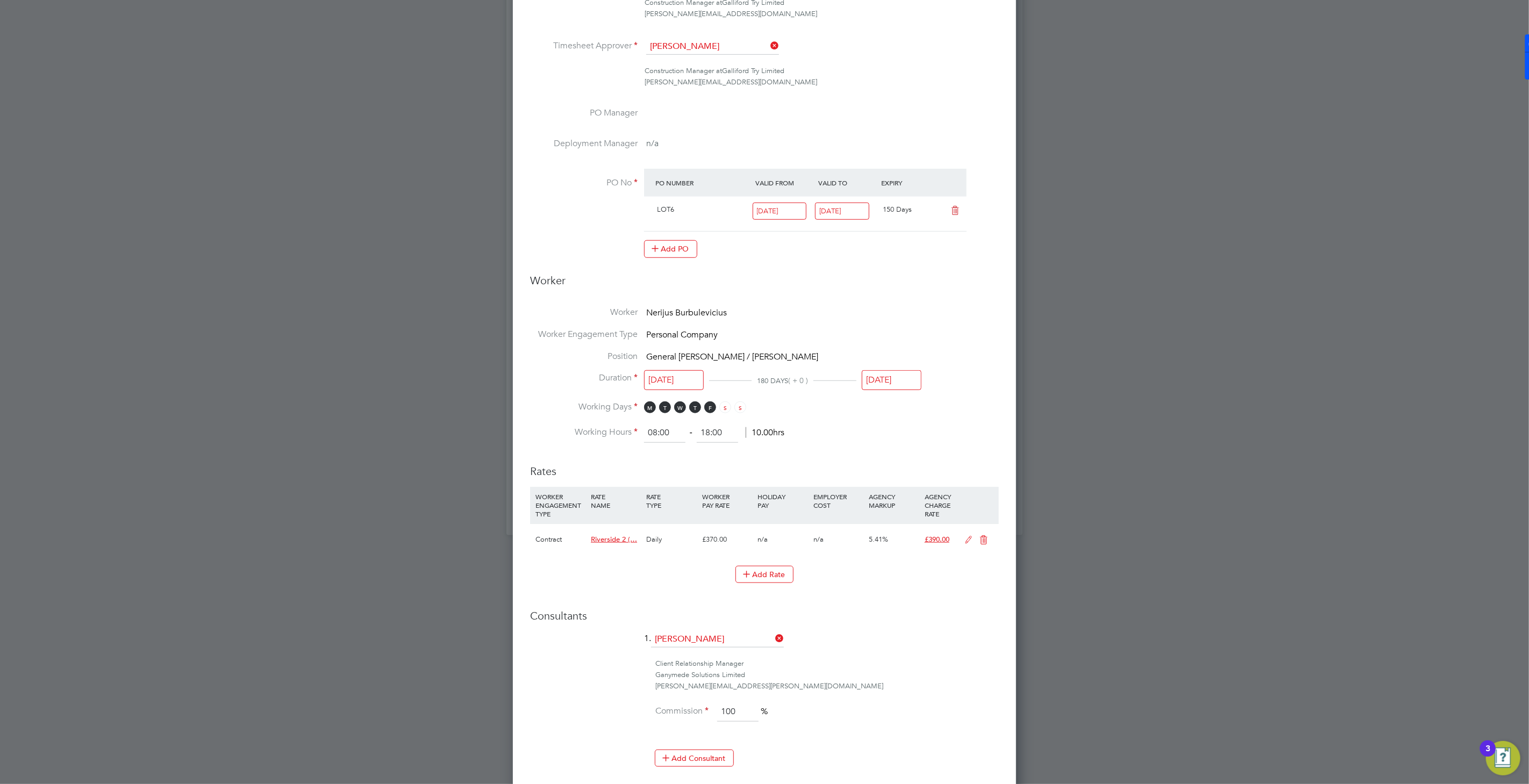
click at [887, 375] on input "28 Sep 2025" at bounding box center [892, 380] width 60 height 20
click at [1005, 340] on span "12" at bounding box center [1002, 333] width 21 height 21
type input "12 Oct 2025"
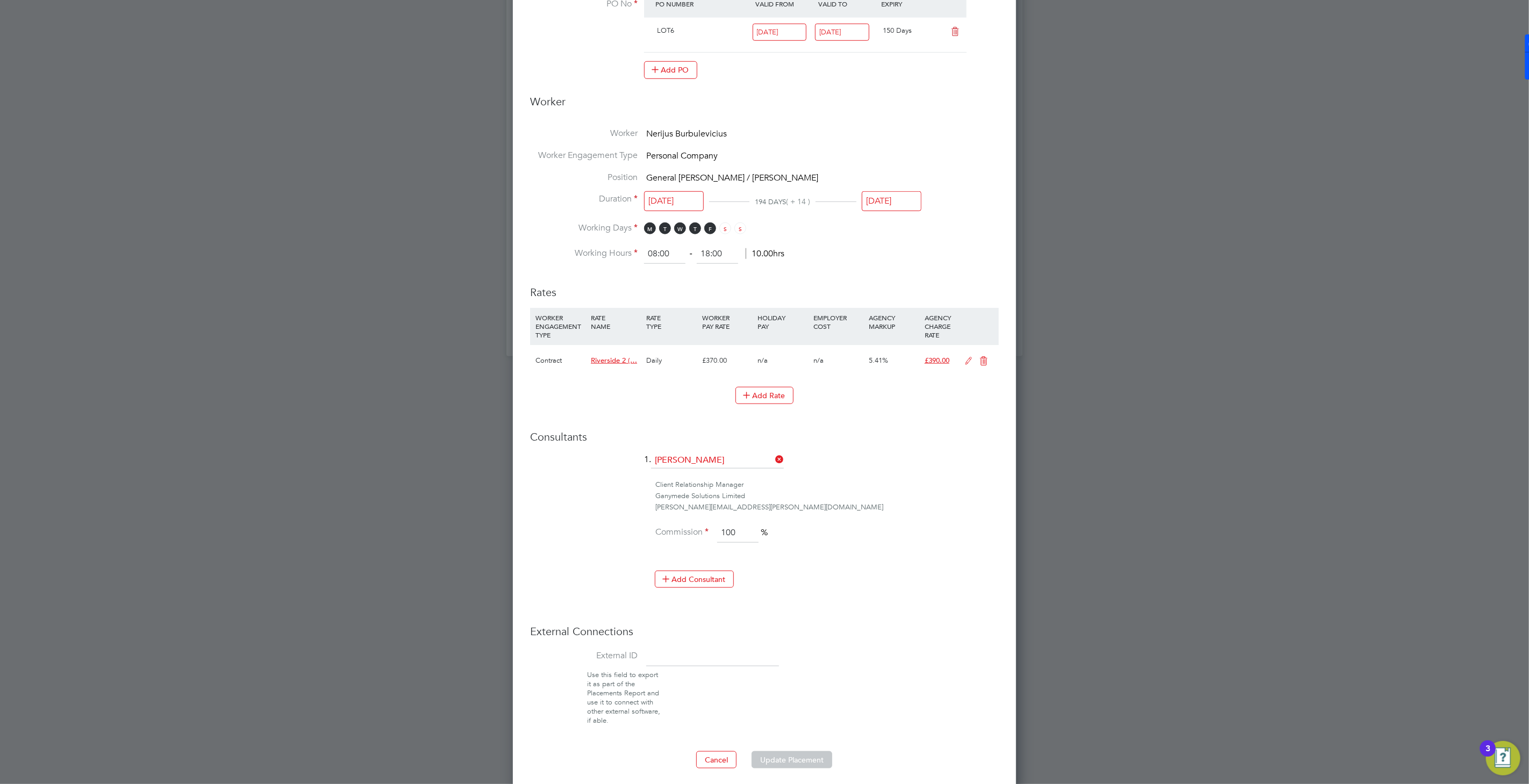
click at [809, 586] on li "Add Consultant" at bounding box center [769, 584] width 460 height 28
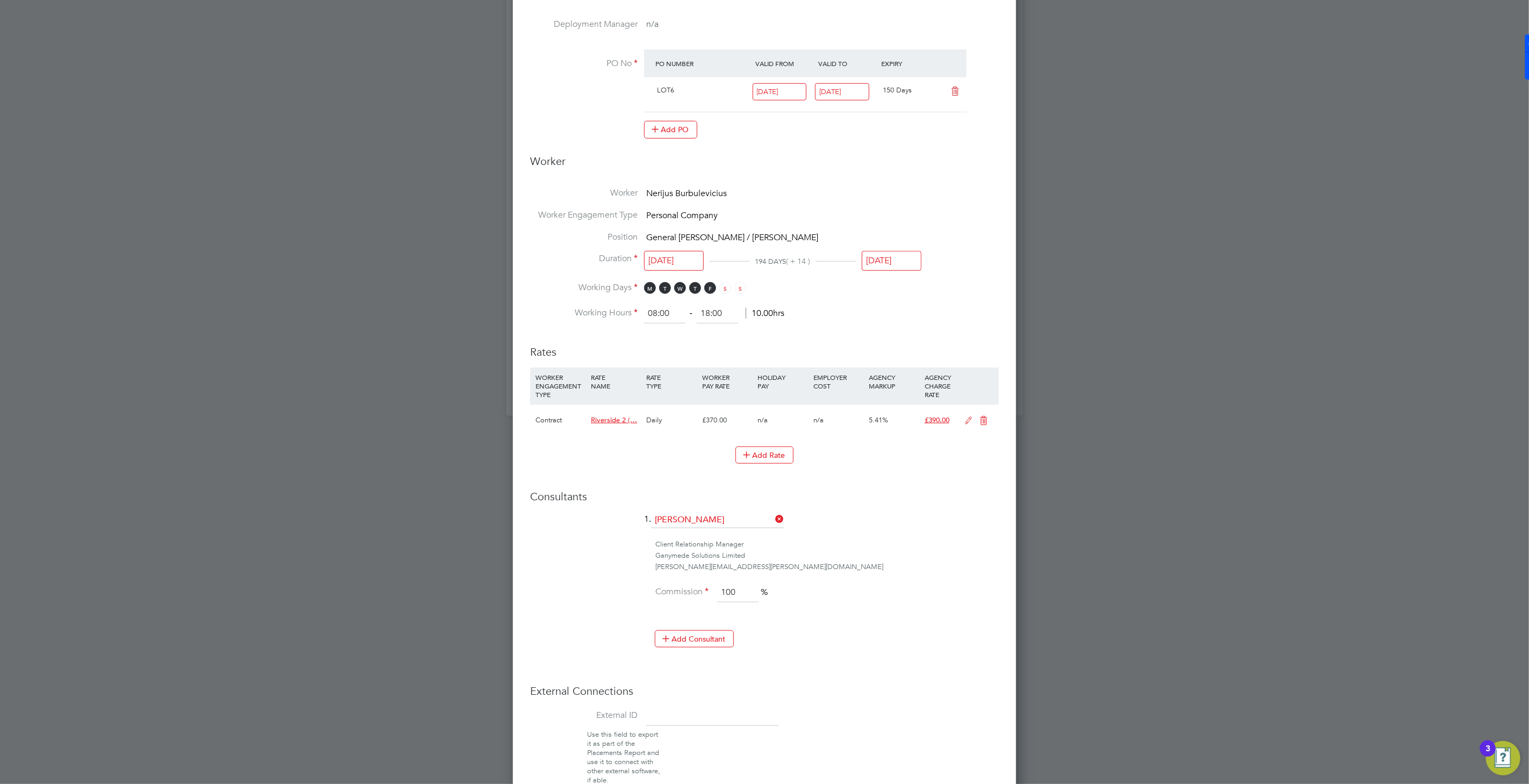
drag, startPoint x: 972, startPoint y: 414, endPoint x: 966, endPoint y: 415, distance: 6.1
click at [972, 416] on icon at bounding box center [968, 421] width 13 height 9
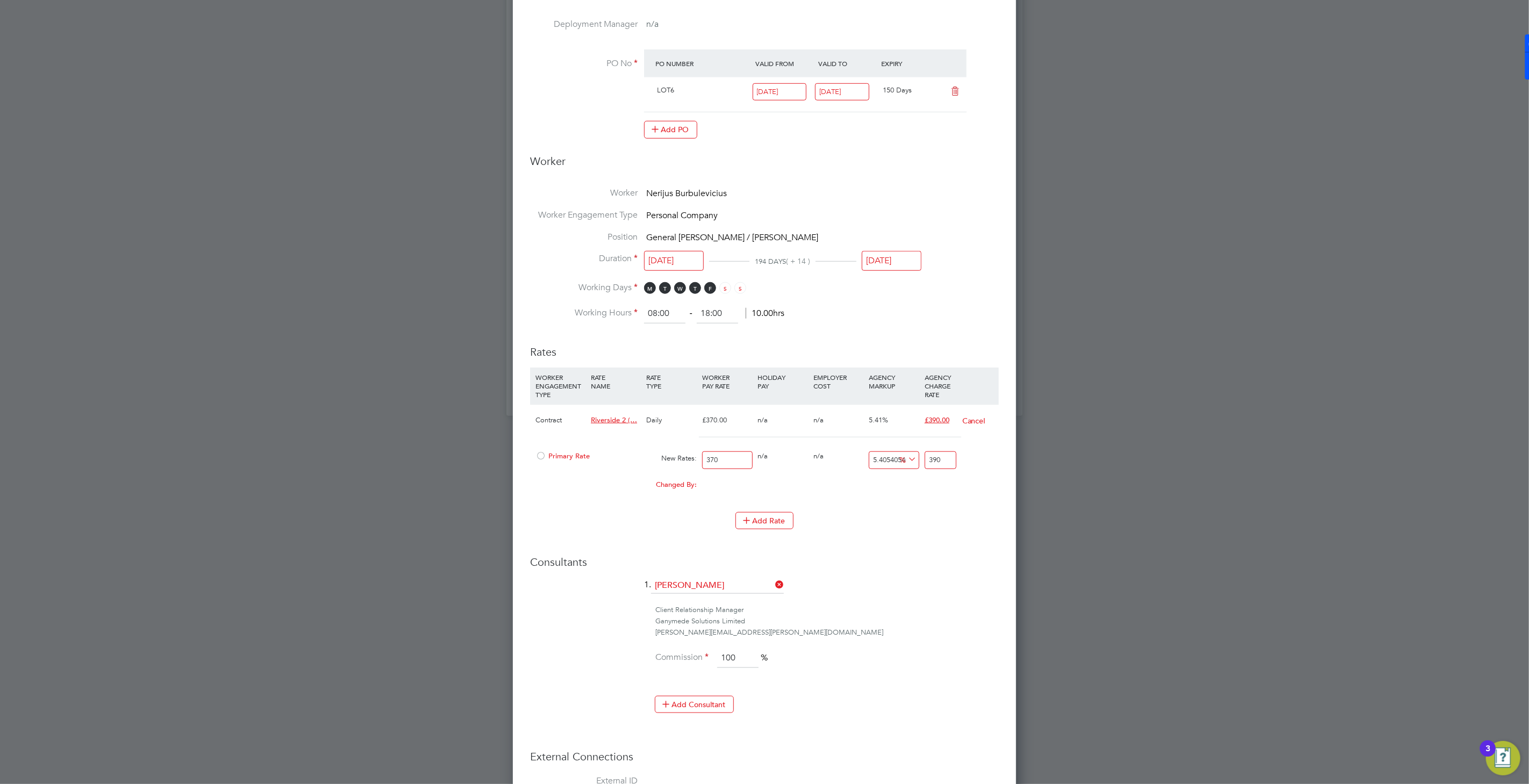
click at [537, 456] on div at bounding box center [540, 459] width 11 height 8
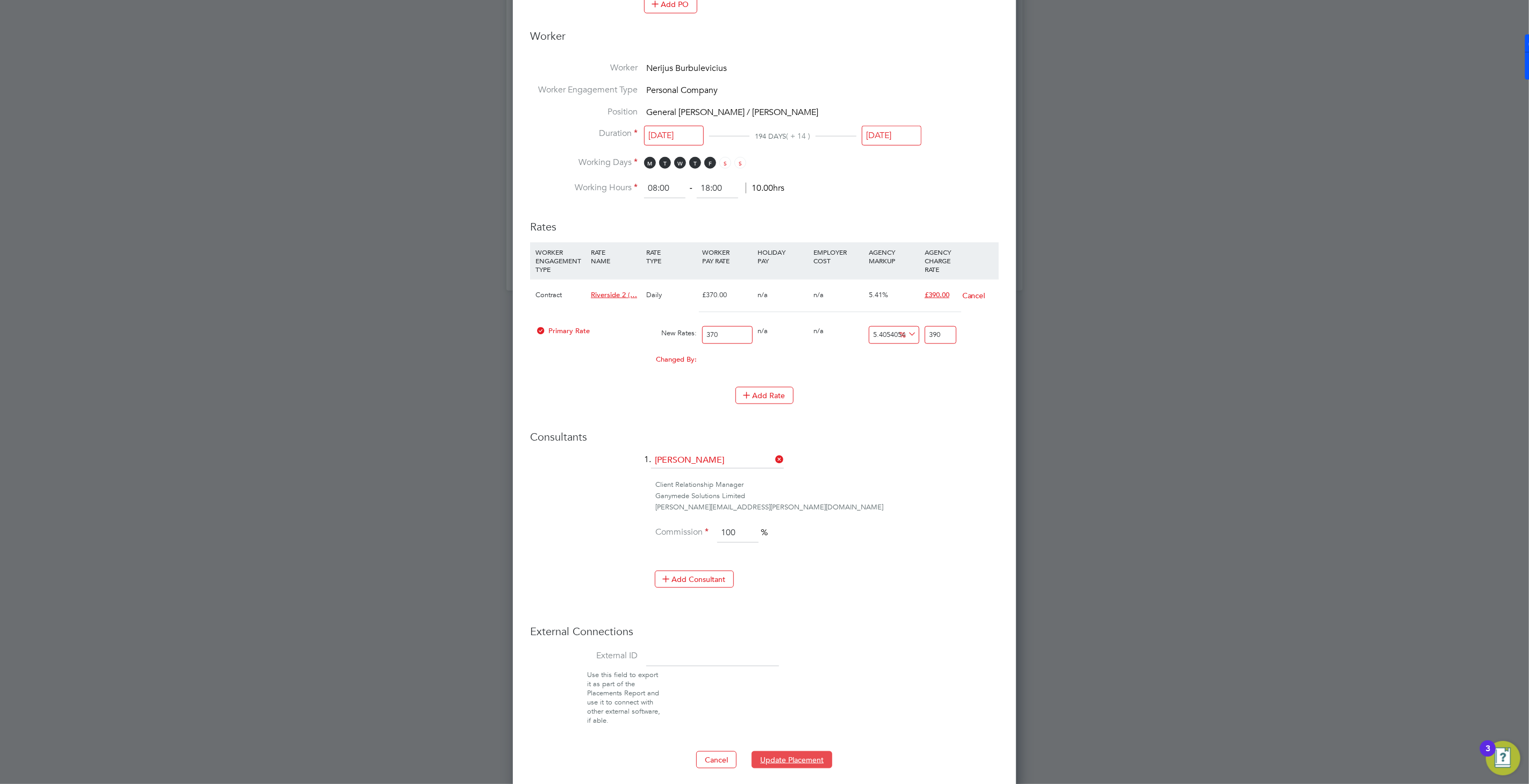
click at [787, 756] on button "Update Placement" at bounding box center [792, 760] width 81 height 17
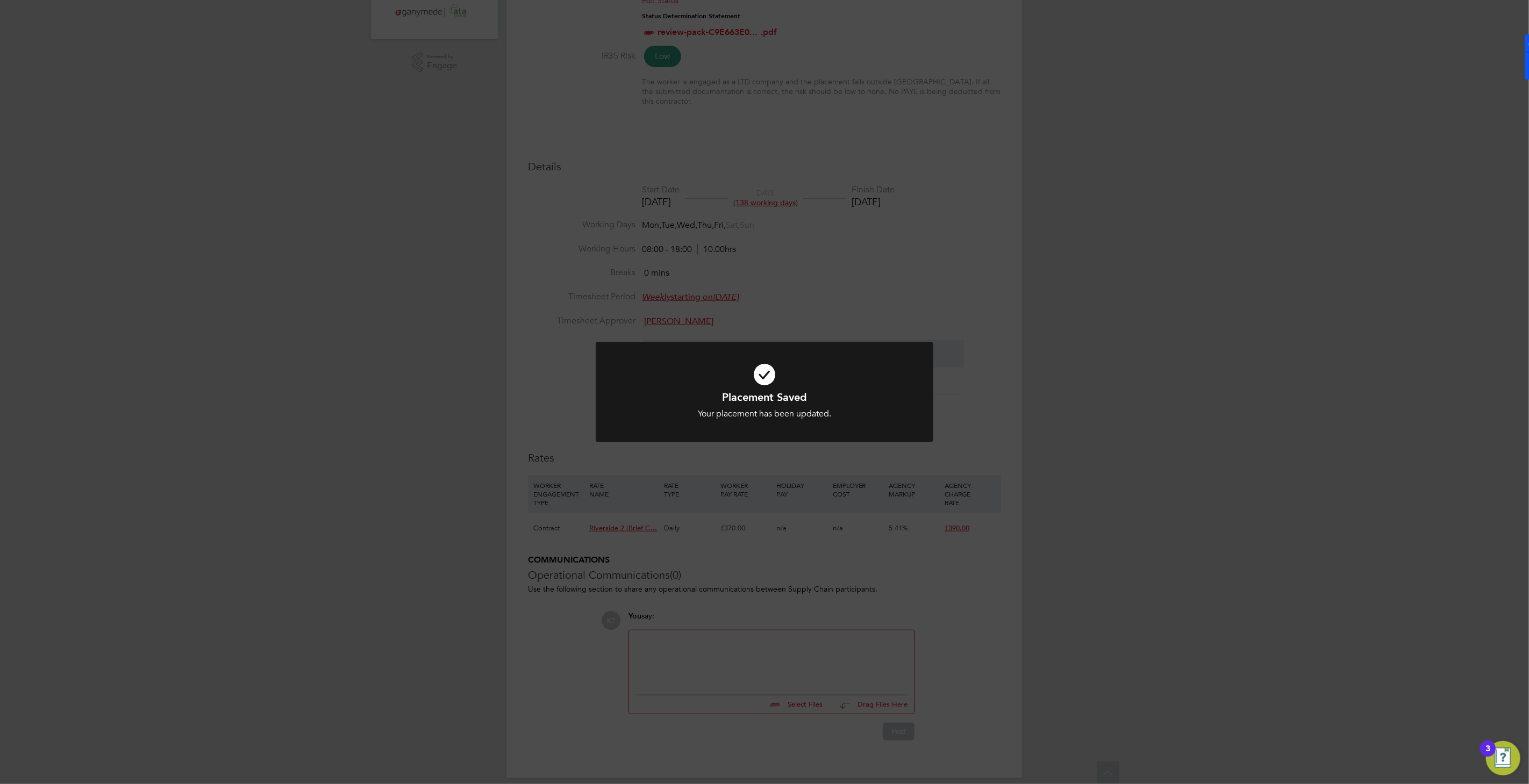
click at [945, 584] on div "Placement Saved Your placement has been updated. Cancel Okay" at bounding box center [764, 392] width 1529 height 784
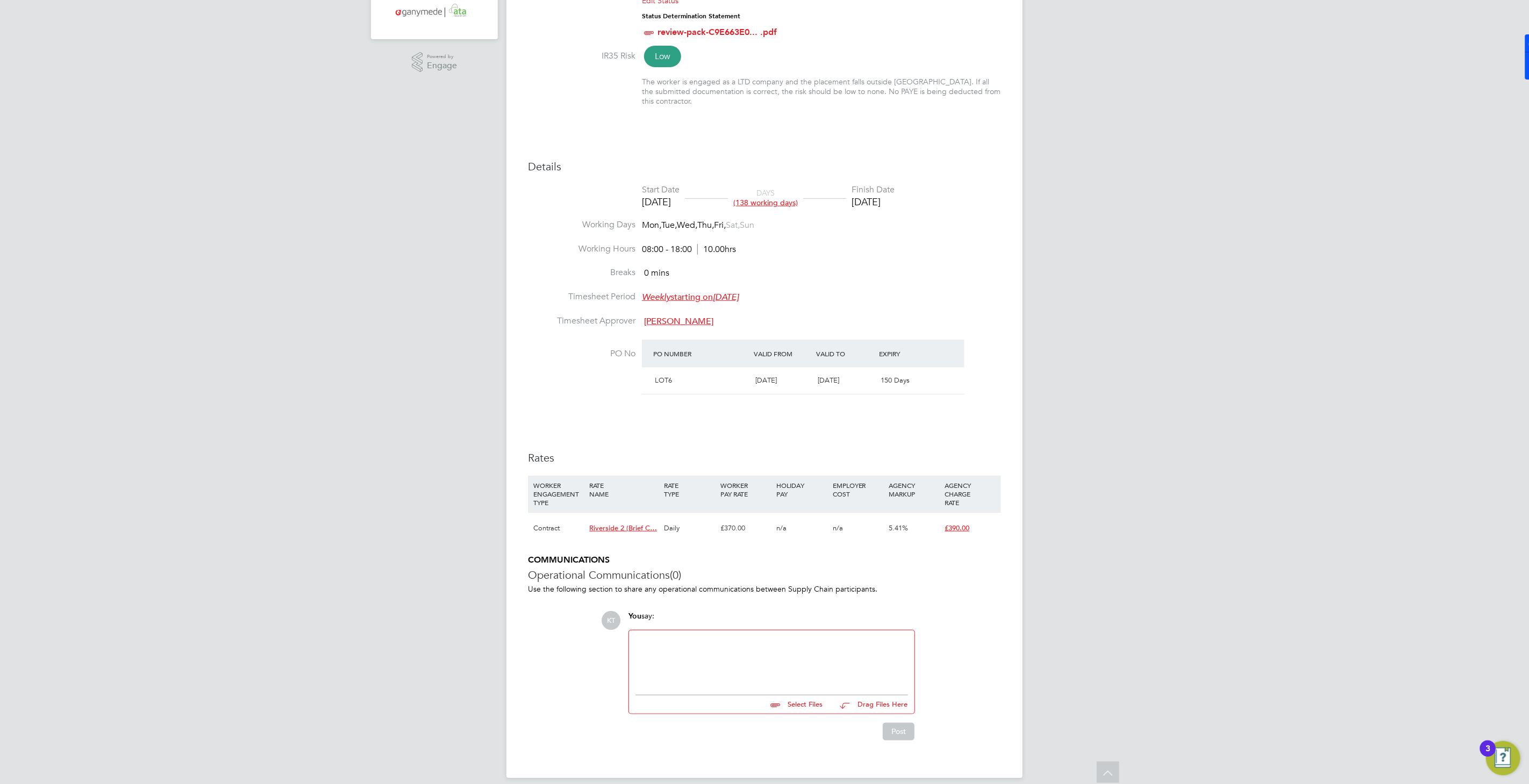
click at [914, 270] on li "Breaks 0 mins" at bounding box center [764, 279] width 473 height 24
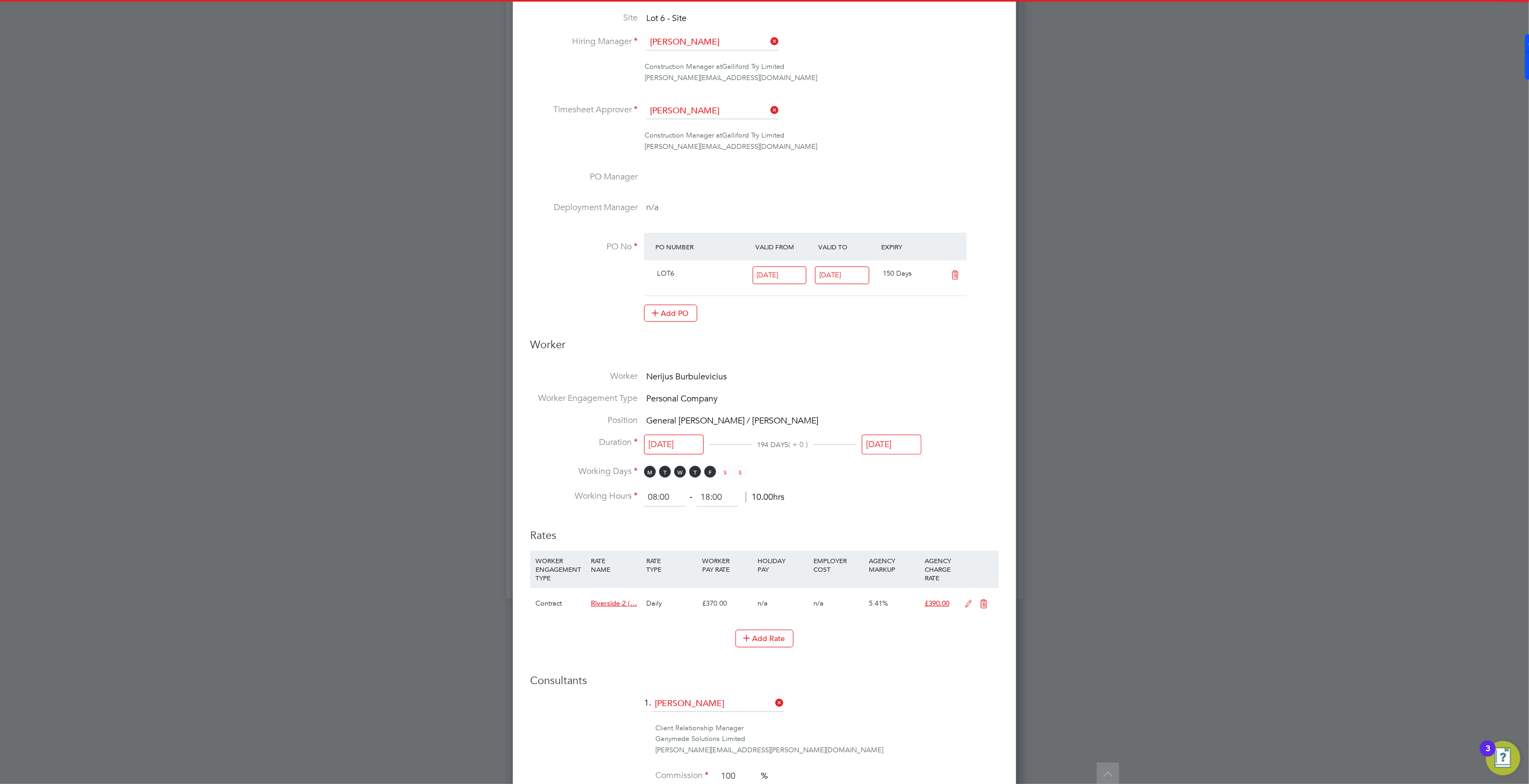
scroll to position [13, 468]
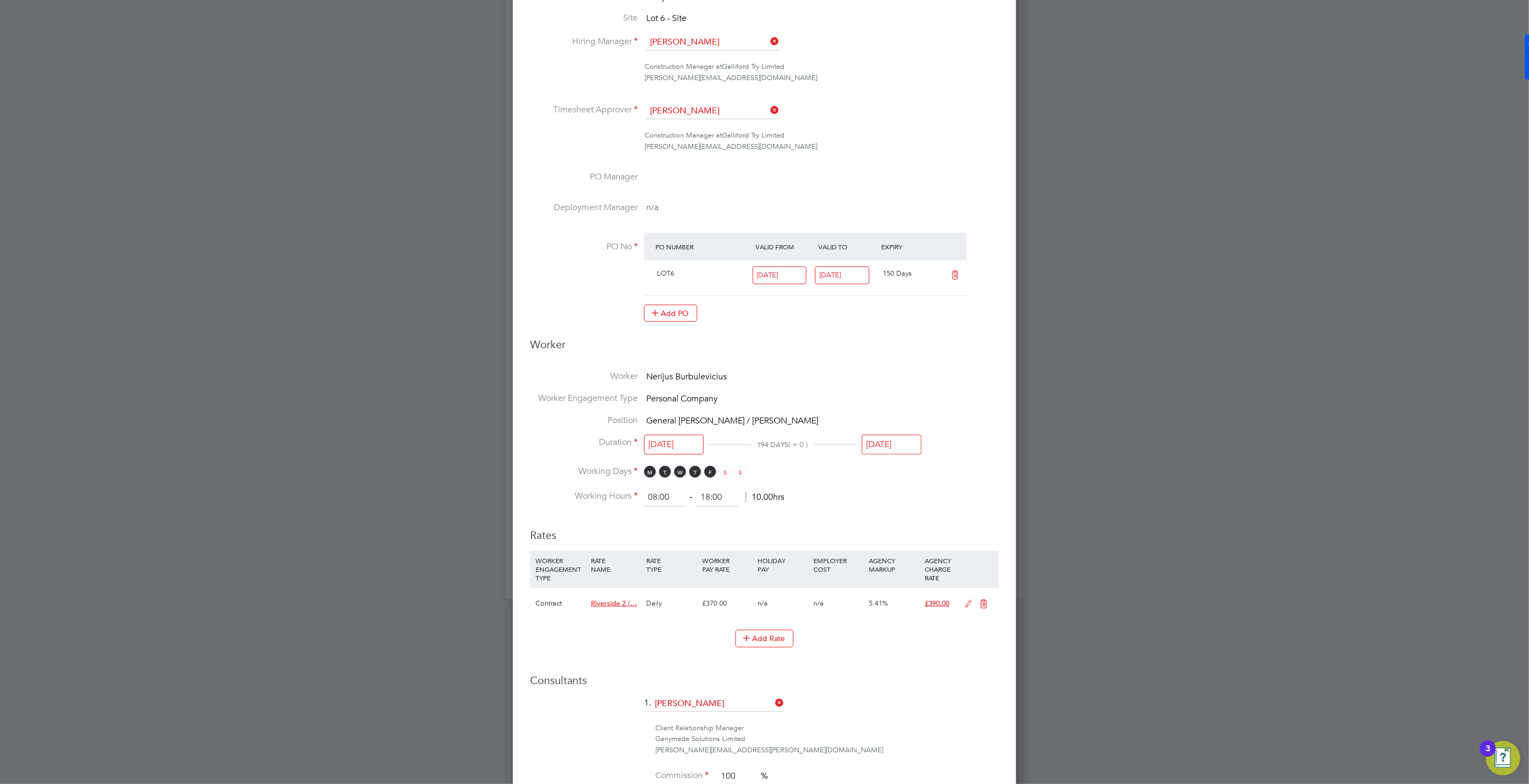
click at [898, 435] on input "12 Oct 2025" at bounding box center [892, 445] width 60 height 20
click at [1002, 355] on span "19" at bounding box center [1002, 353] width 21 height 21
type input "19 Oct 2025"
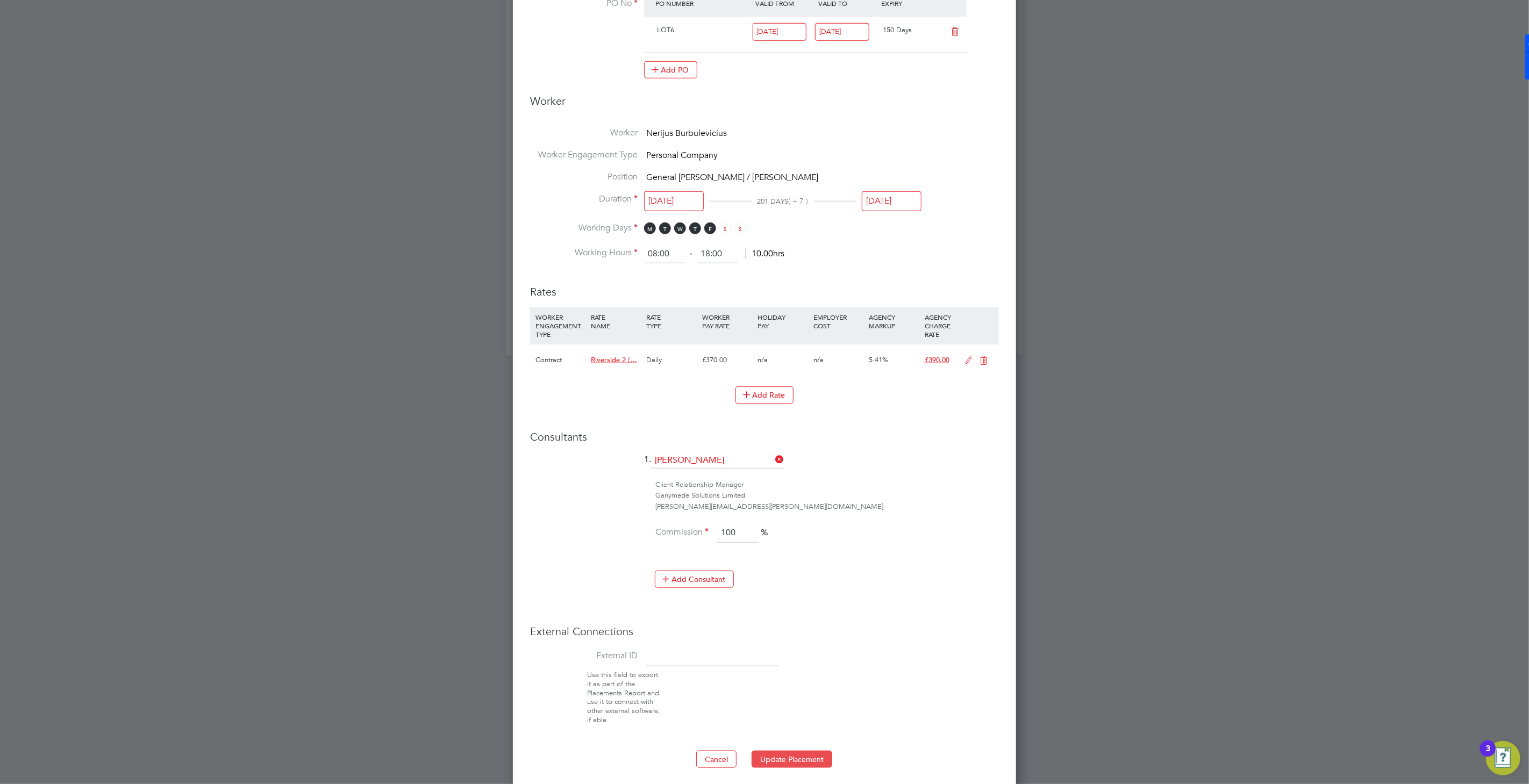
click at [802, 753] on button "Update Placement" at bounding box center [792, 759] width 81 height 17
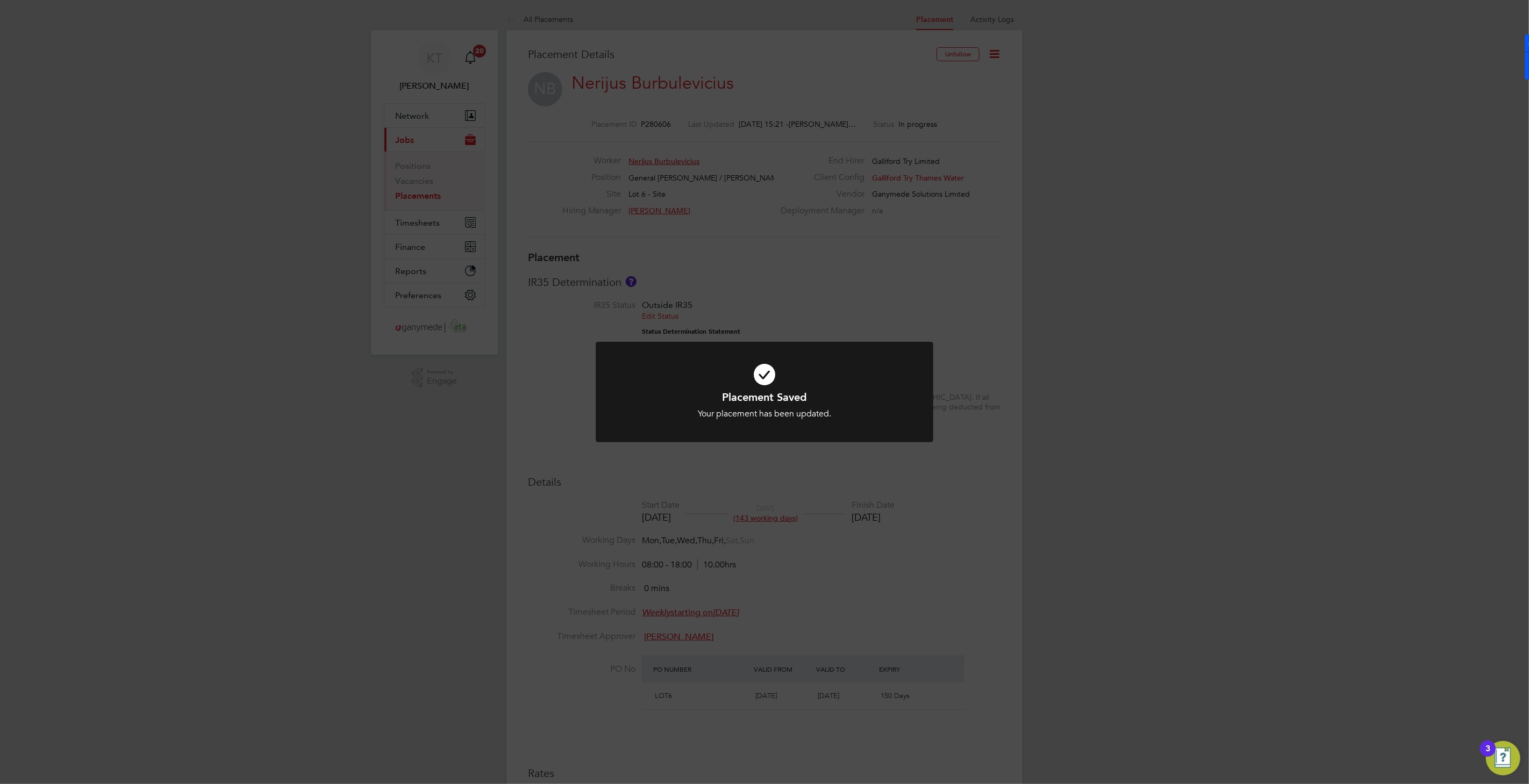
drag, startPoint x: 733, startPoint y: 85, endPoint x: 576, endPoint y: 85, distance: 157.0
click at [573, 85] on div "Placement Saved Your placement has been updated. Cancel Okay" at bounding box center [764, 392] width 1529 height 784
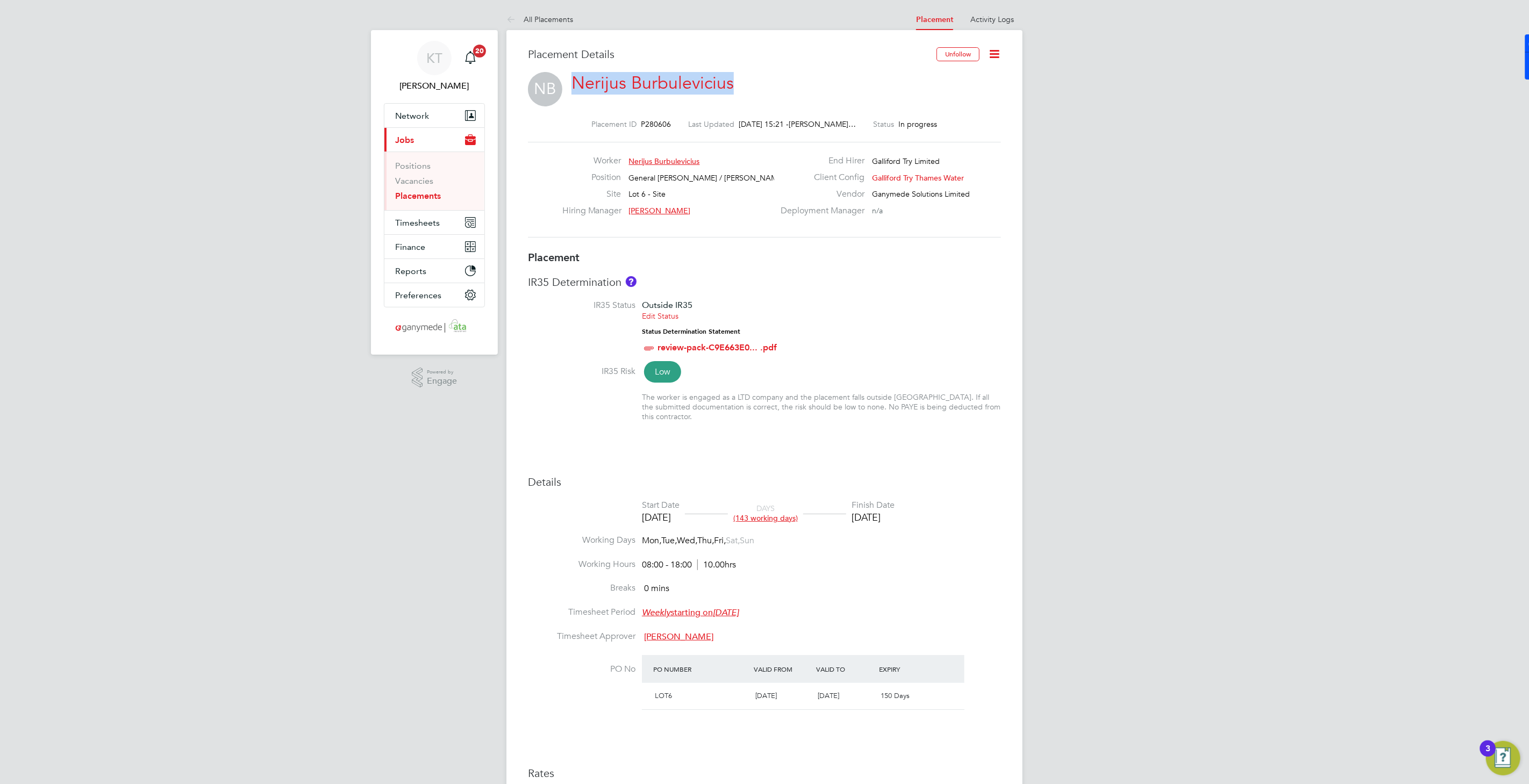
drag, startPoint x: 755, startPoint y: 85, endPoint x: 590, endPoint y: 82, distance: 165.0
click at [571, 84] on div "NB Nerijus Burbulevicius" at bounding box center [764, 85] width 473 height 27
copy link "Nerijus Burbulevicius"
click at [542, 18] on link "All Placements" at bounding box center [539, 19] width 67 height 10
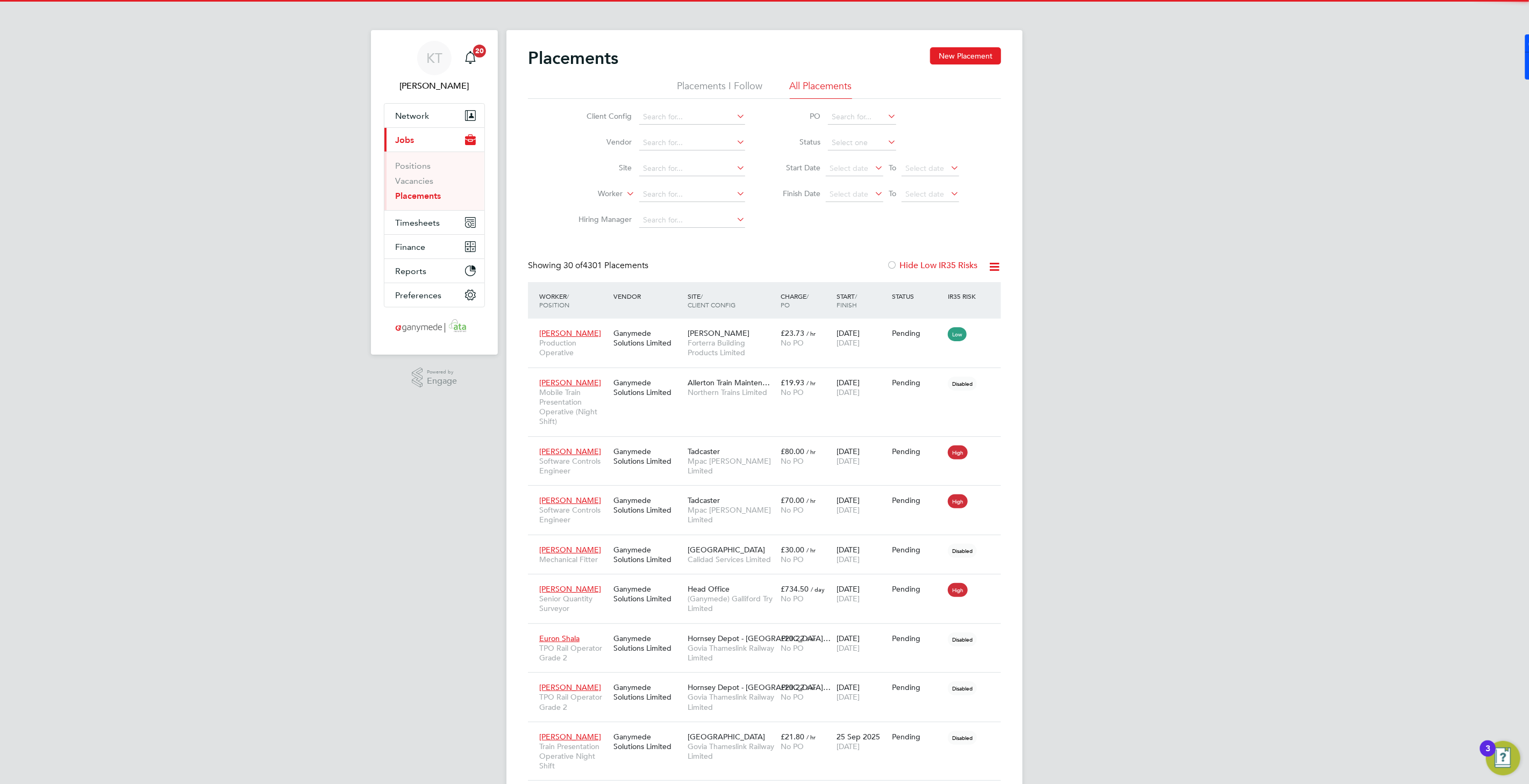
scroll to position [60, 75]
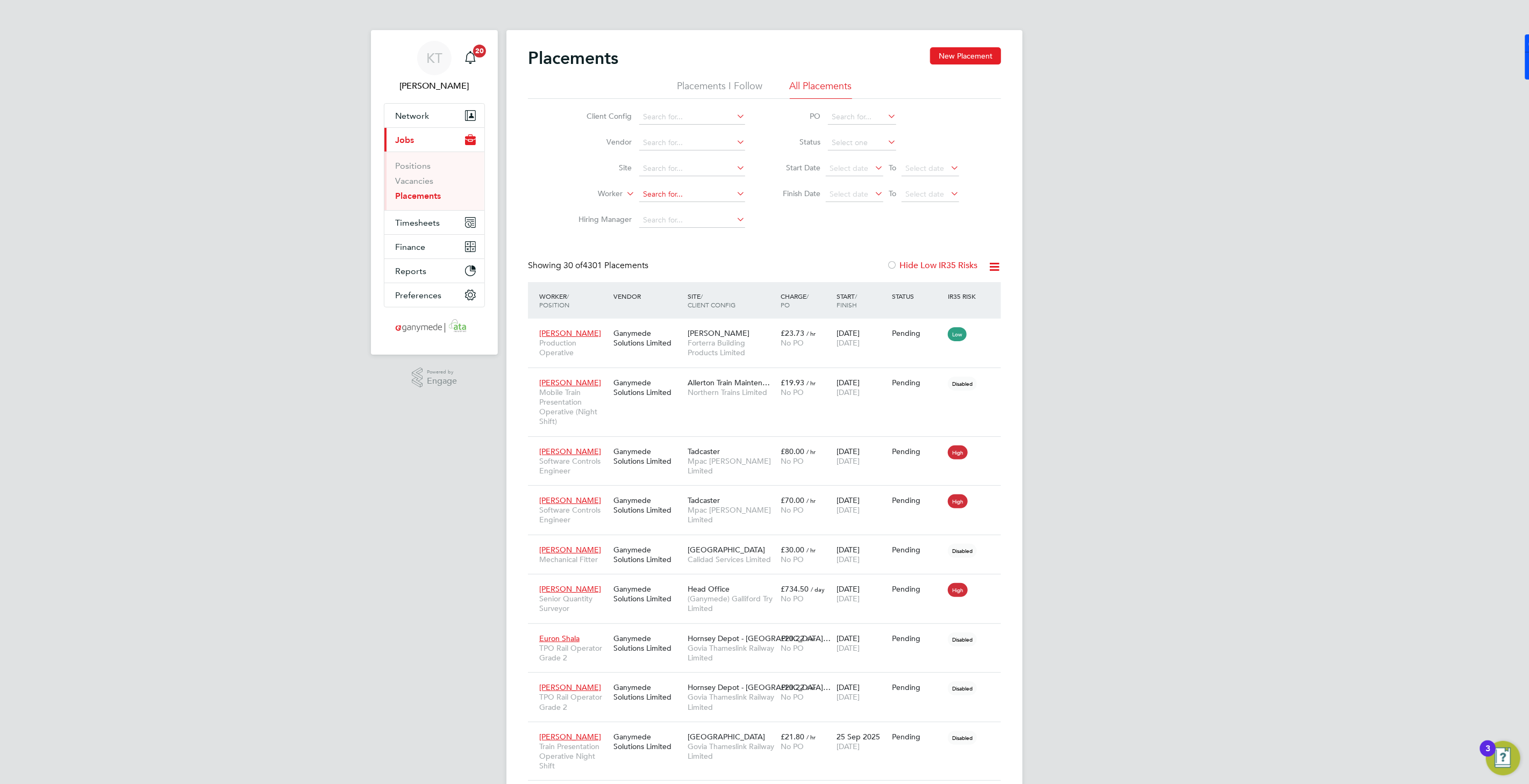
click at [701, 192] on input at bounding box center [692, 194] width 106 height 15
type input "Antony Adams"
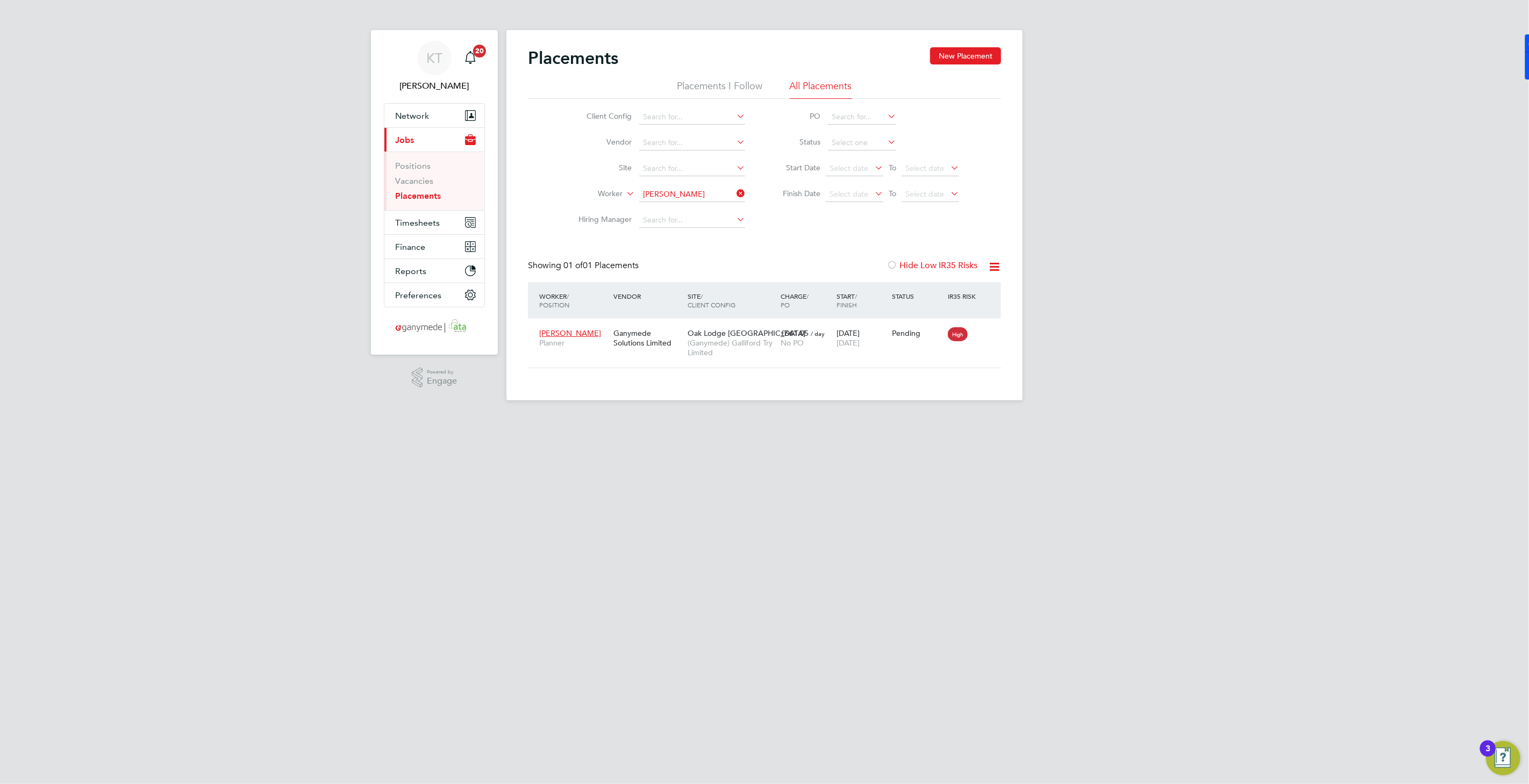
click at [735, 192] on icon at bounding box center [735, 193] width 0 height 15
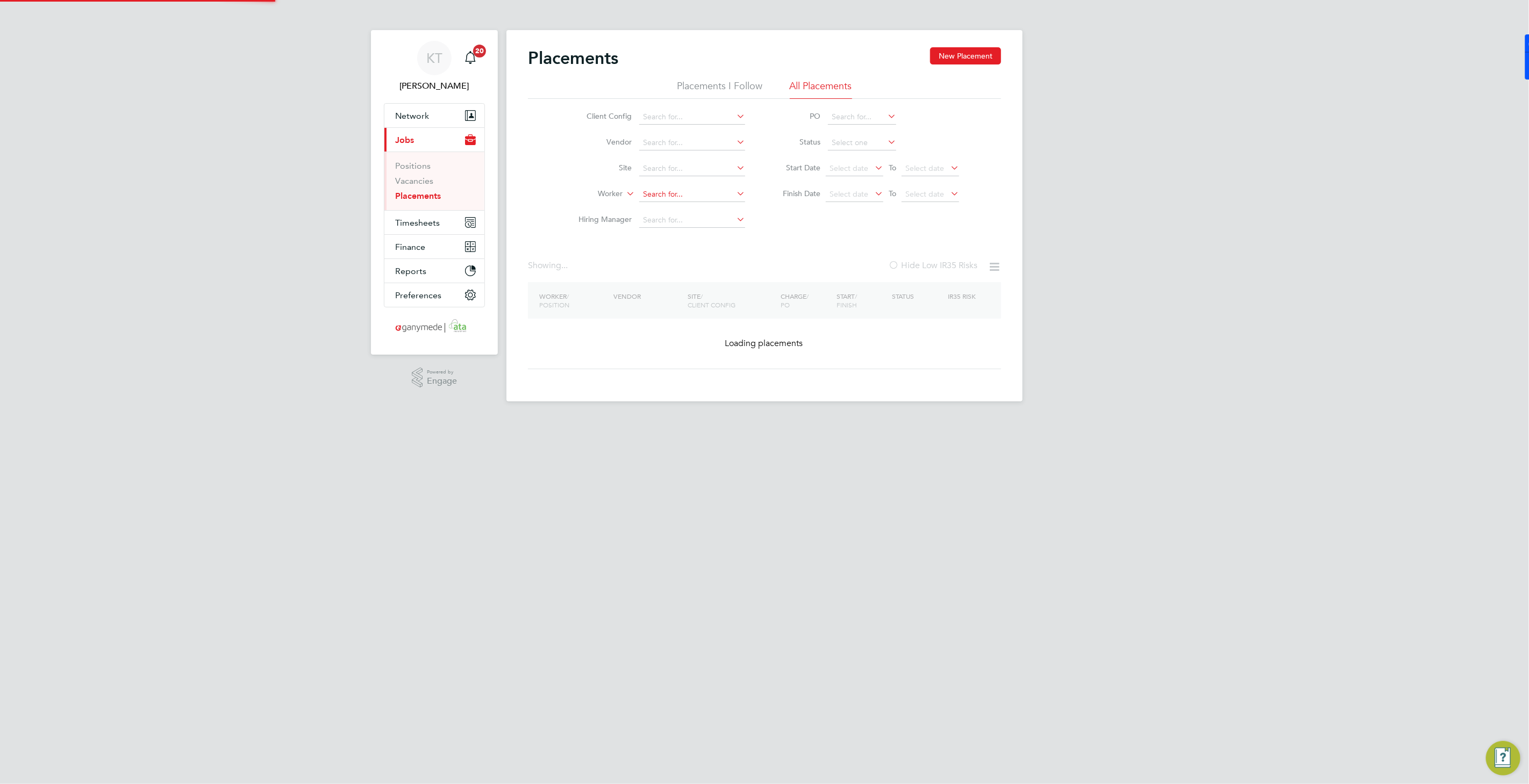
click at [723, 196] on input at bounding box center [692, 194] width 106 height 15
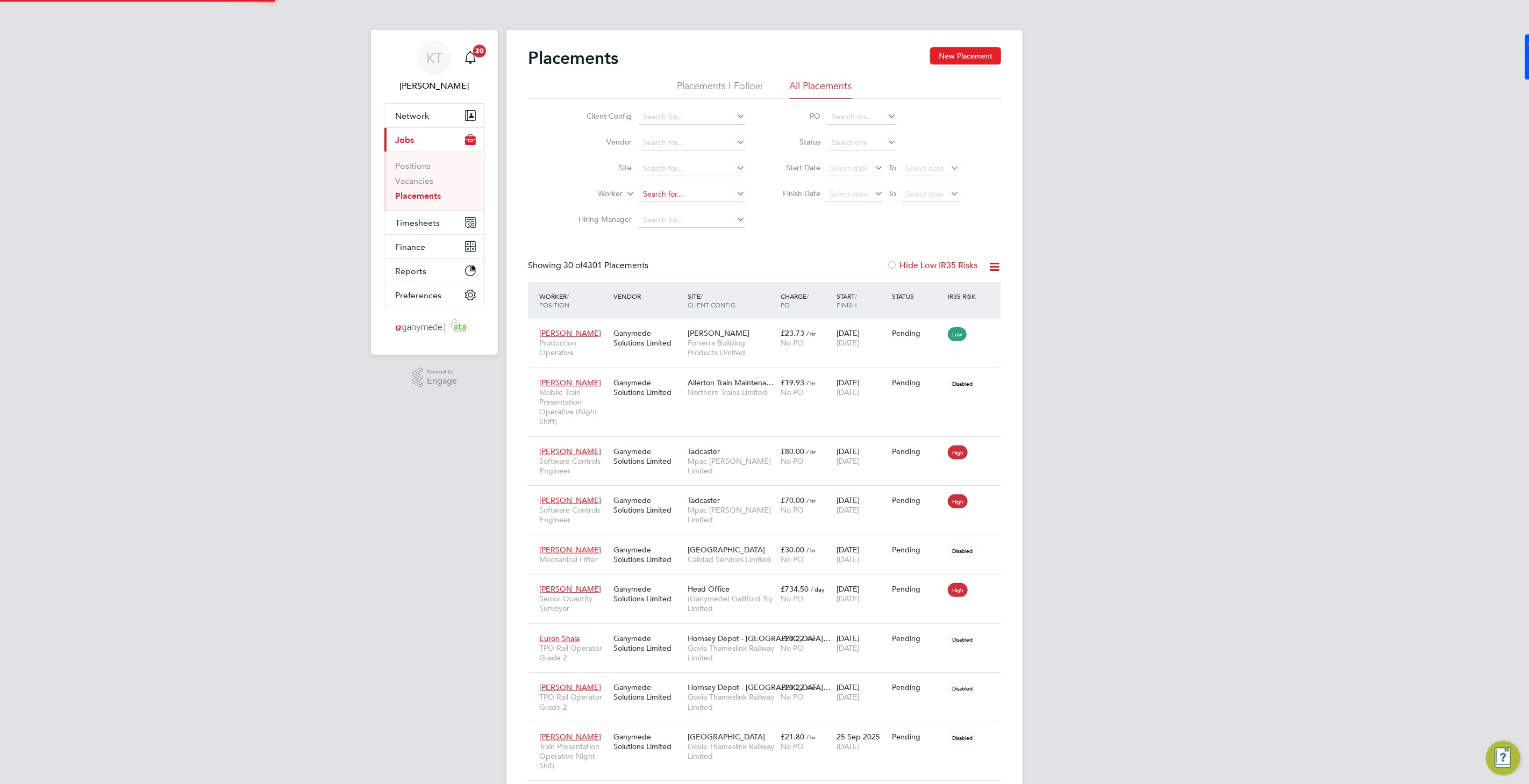
click at [684, 195] on input at bounding box center [692, 194] width 106 height 15
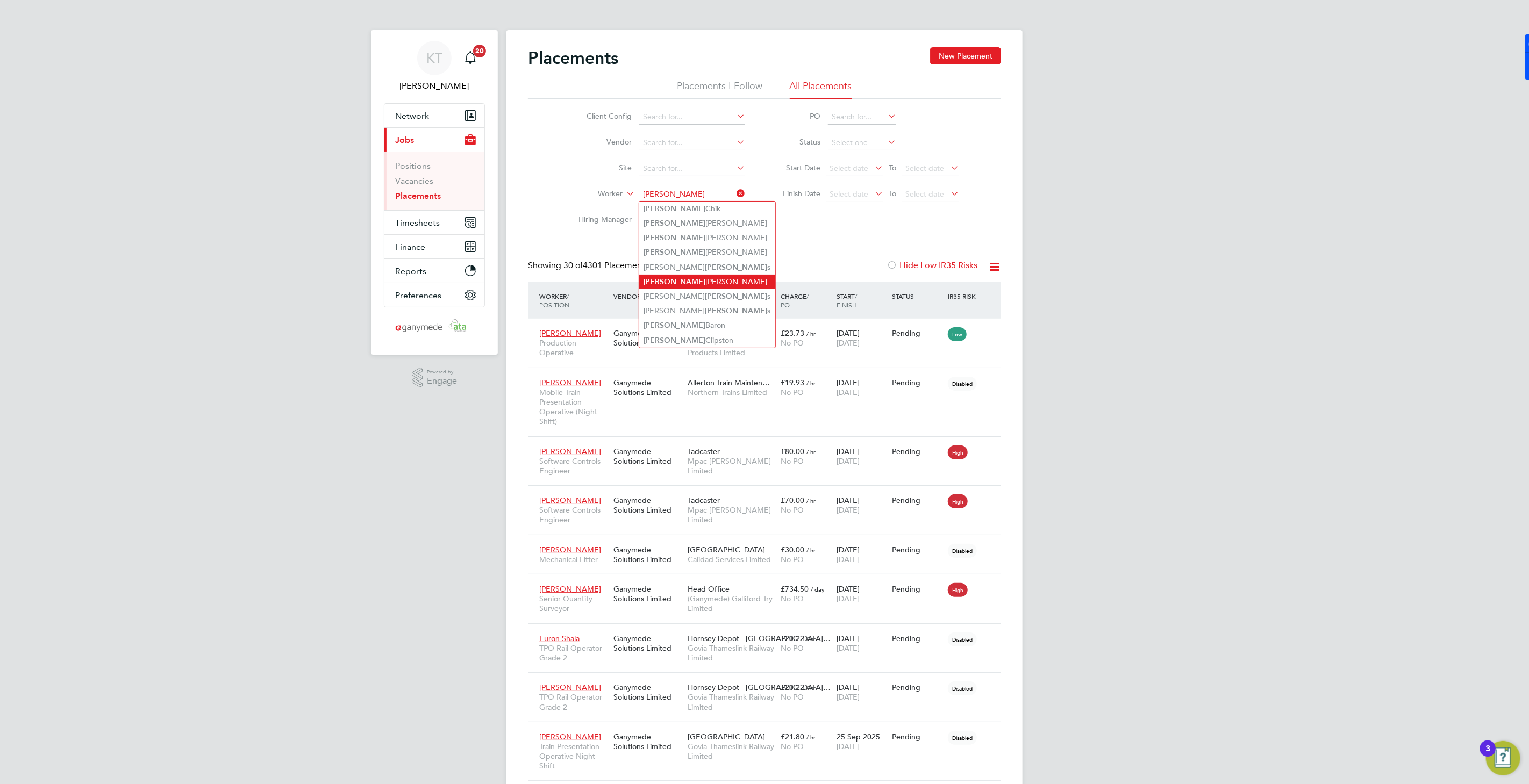
click at [705, 276] on li "Robert Hicks" at bounding box center [708, 282] width 136 height 14
type input "Robert Hicks"
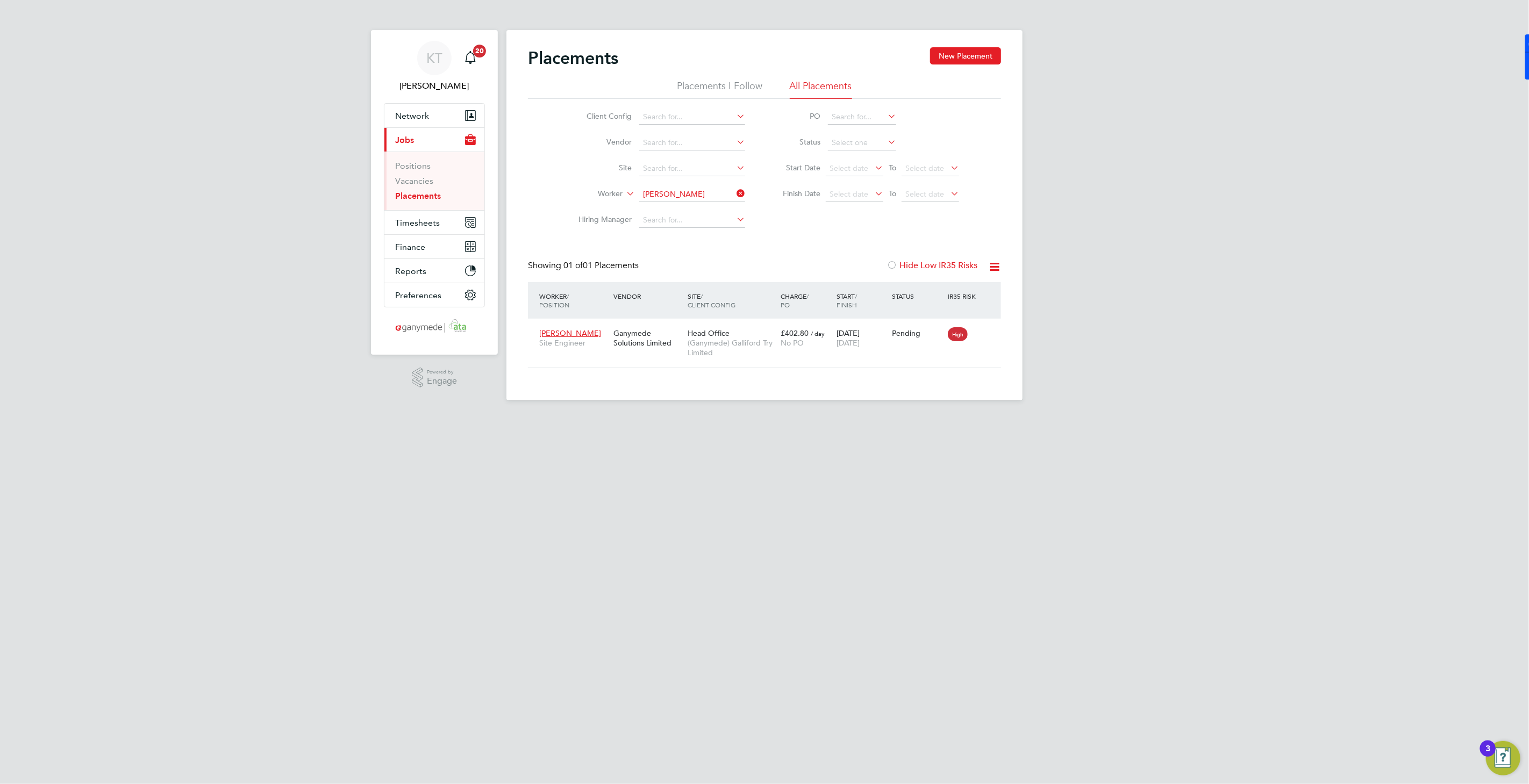
click at [127, 156] on div "KT Katie Townend Notifications 20 Applications: Network Team Members Businesses…" at bounding box center [764, 209] width 1529 height 417
click at [735, 193] on icon at bounding box center [735, 193] width 0 height 15
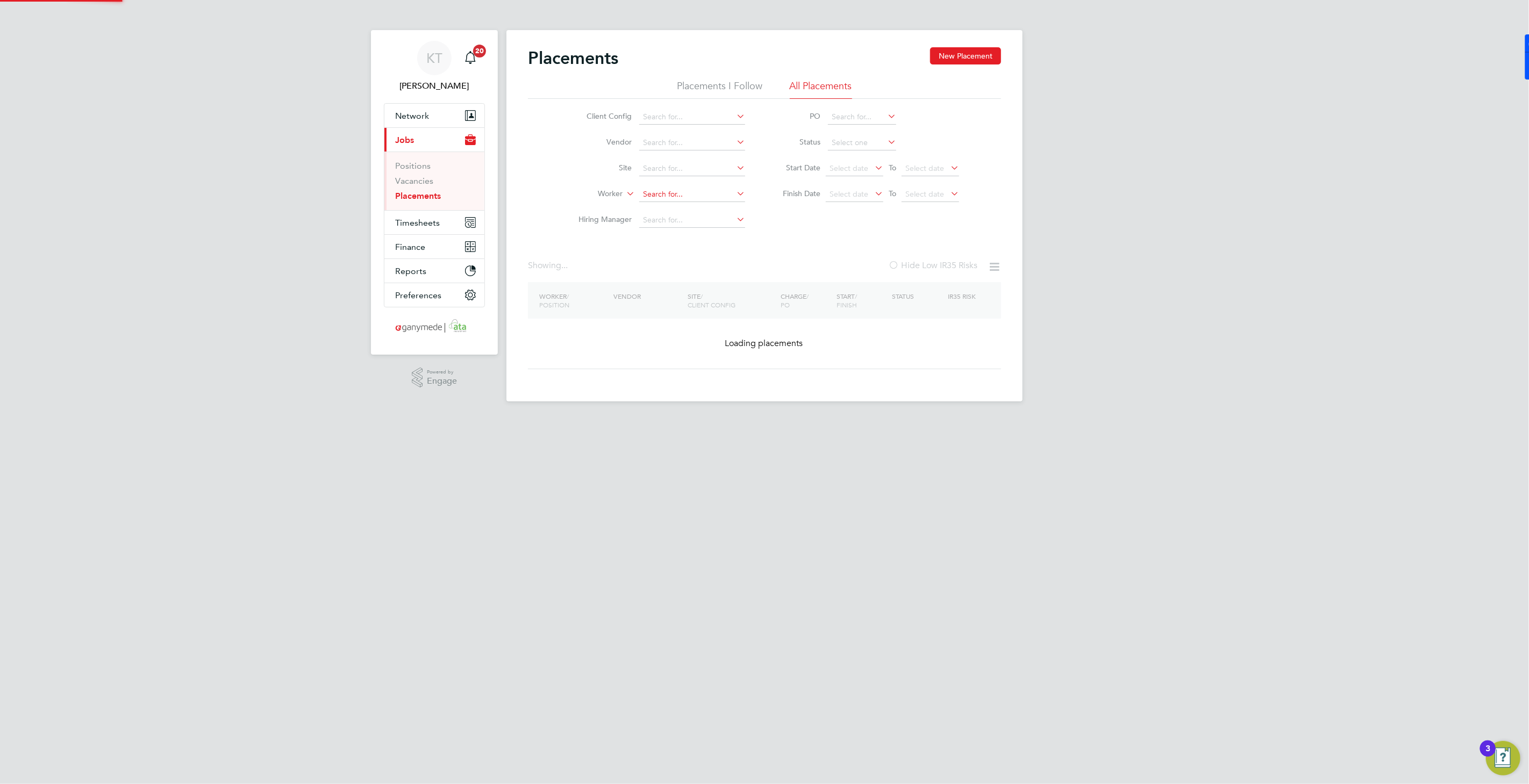
click at [691, 194] on input at bounding box center [692, 194] width 106 height 15
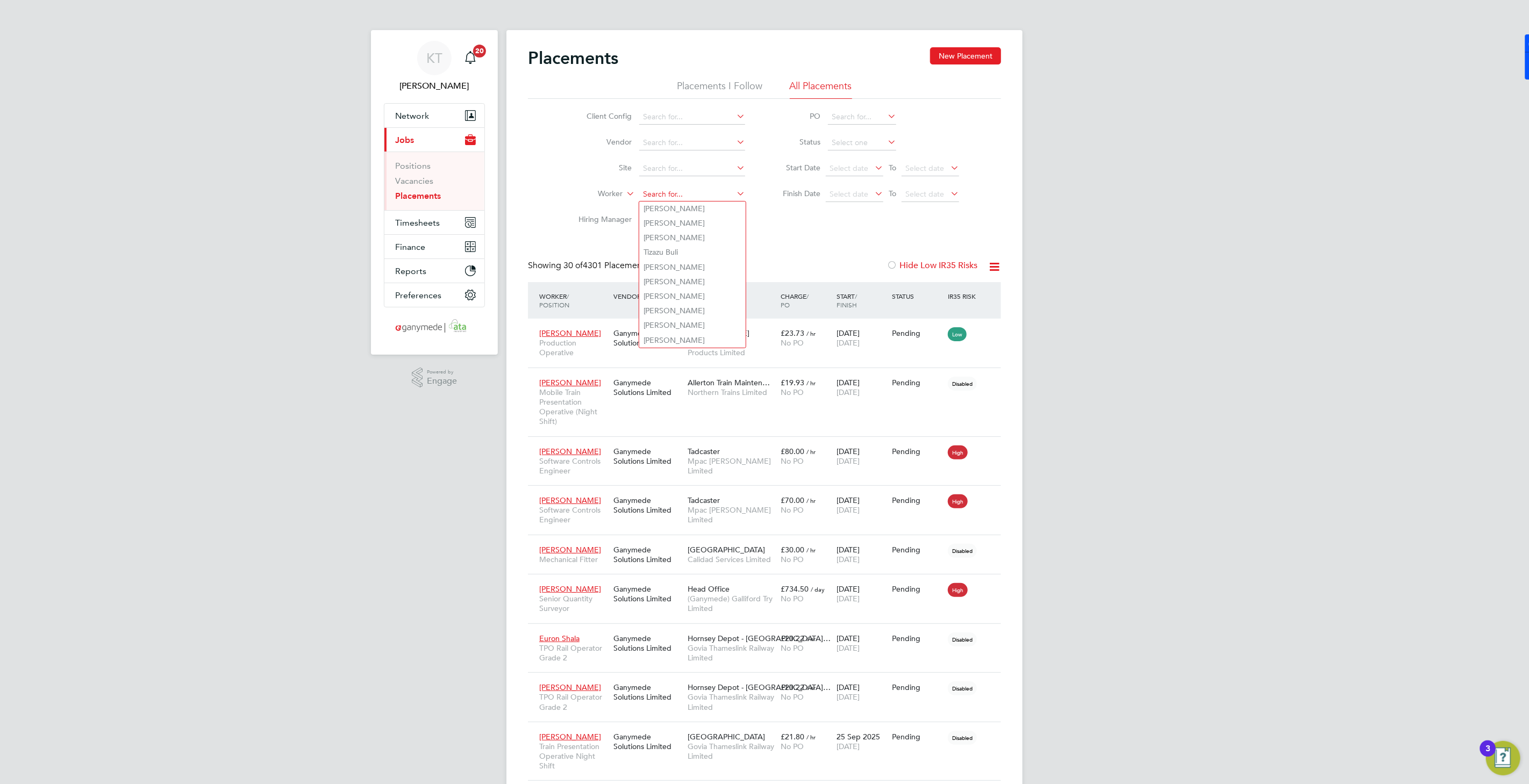
scroll to position [40, 75]
click at [684, 189] on input at bounding box center [692, 194] width 106 height 15
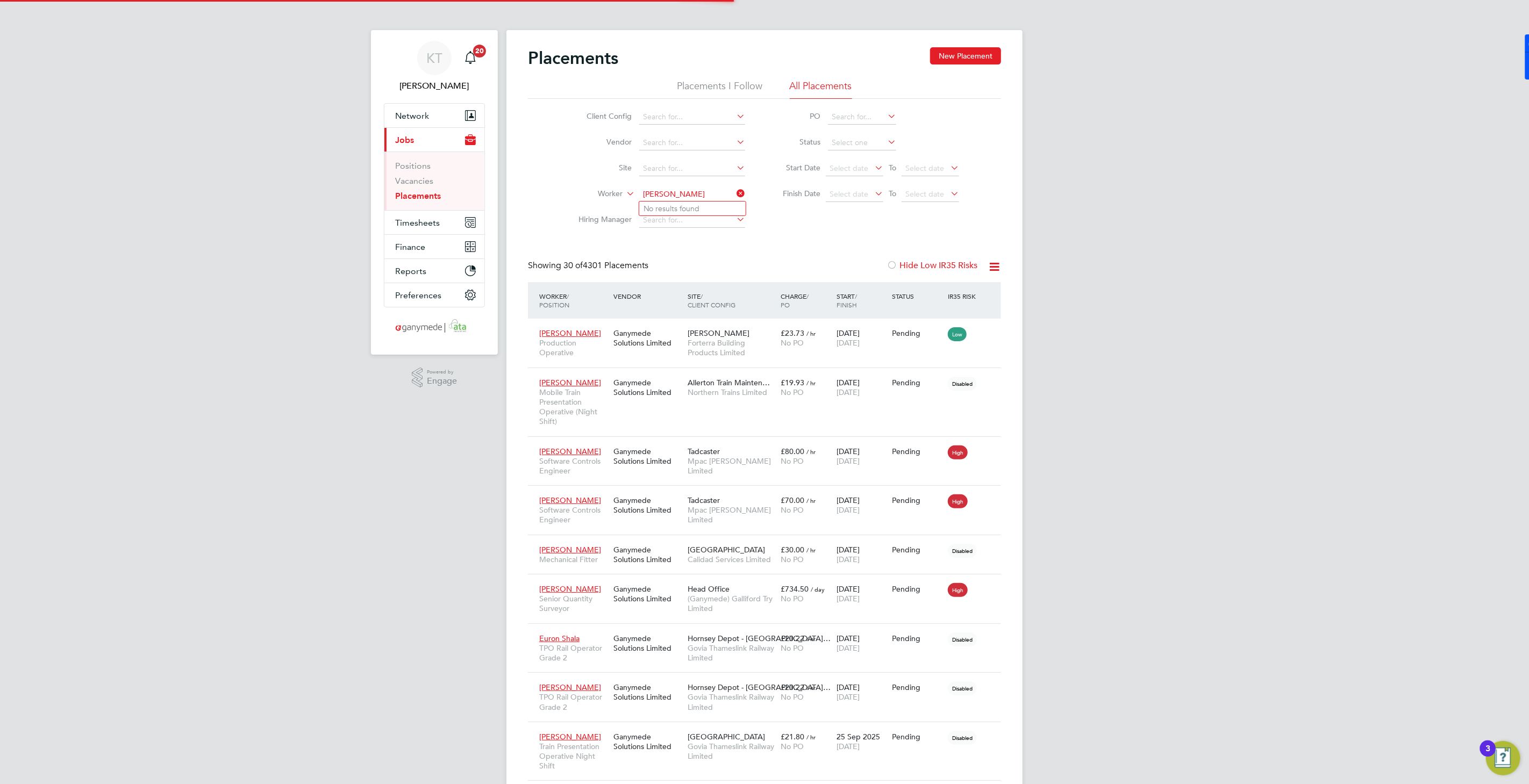
type input "Molly Nutall"
drag, startPoint x: 689, startPoint y: 207, endPoint x: 691, endPoint y: 213, distance: 6.3
click at [691, 212] on li "No results found" at bounding box center [693, 209] width 106 height 14
drag, startPoint x: 158, startPoint y: 60, endPoint x: 192, endPoint y: 50, distance: 35.4
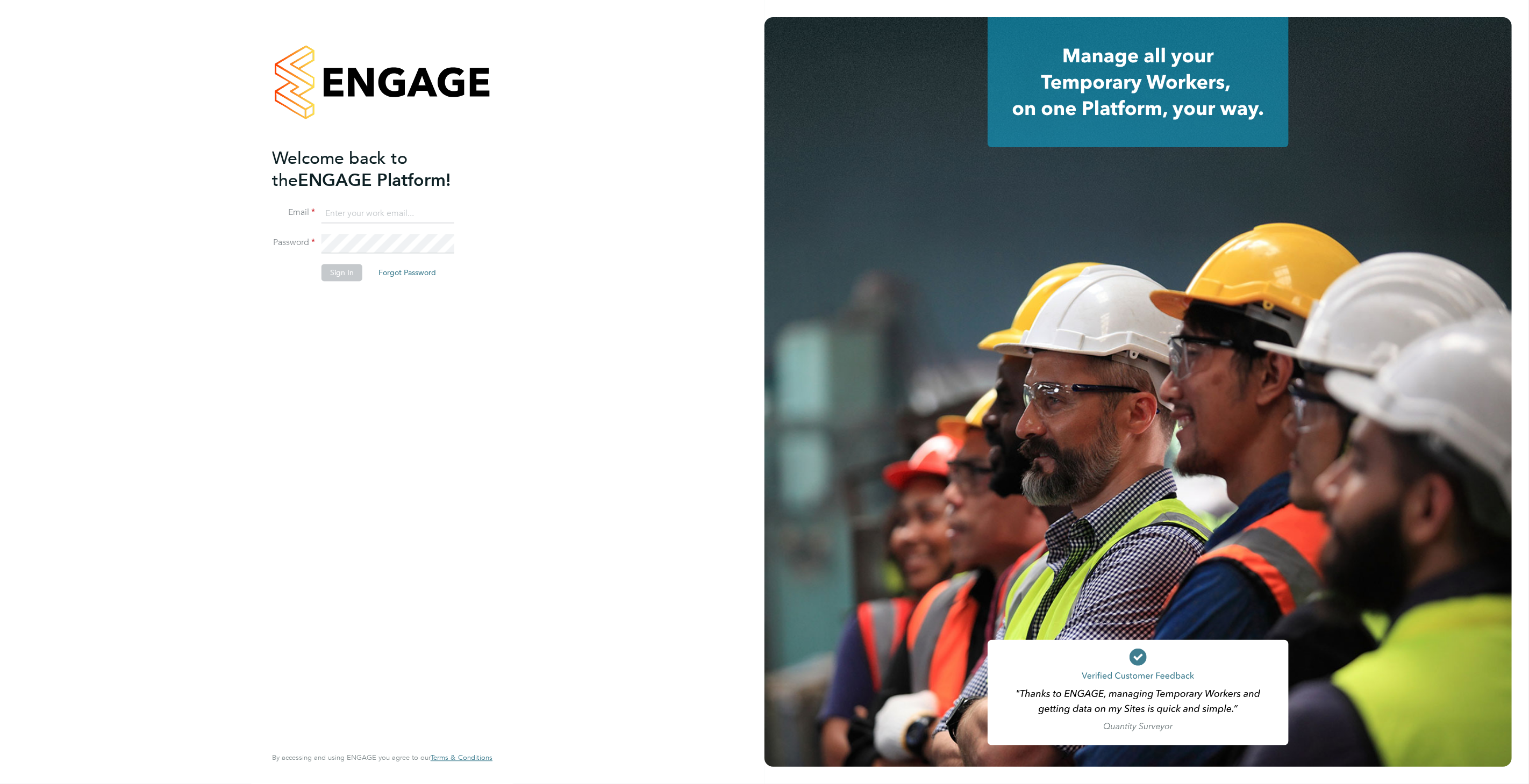
type input "[PERSON_NAME][EMAIL_ADDRESS][PERSON_NAME][DOMAIN_NAME]"
click at [327, 271] on button "Sign In" at bounding box center [342, 272] width 41 height 17
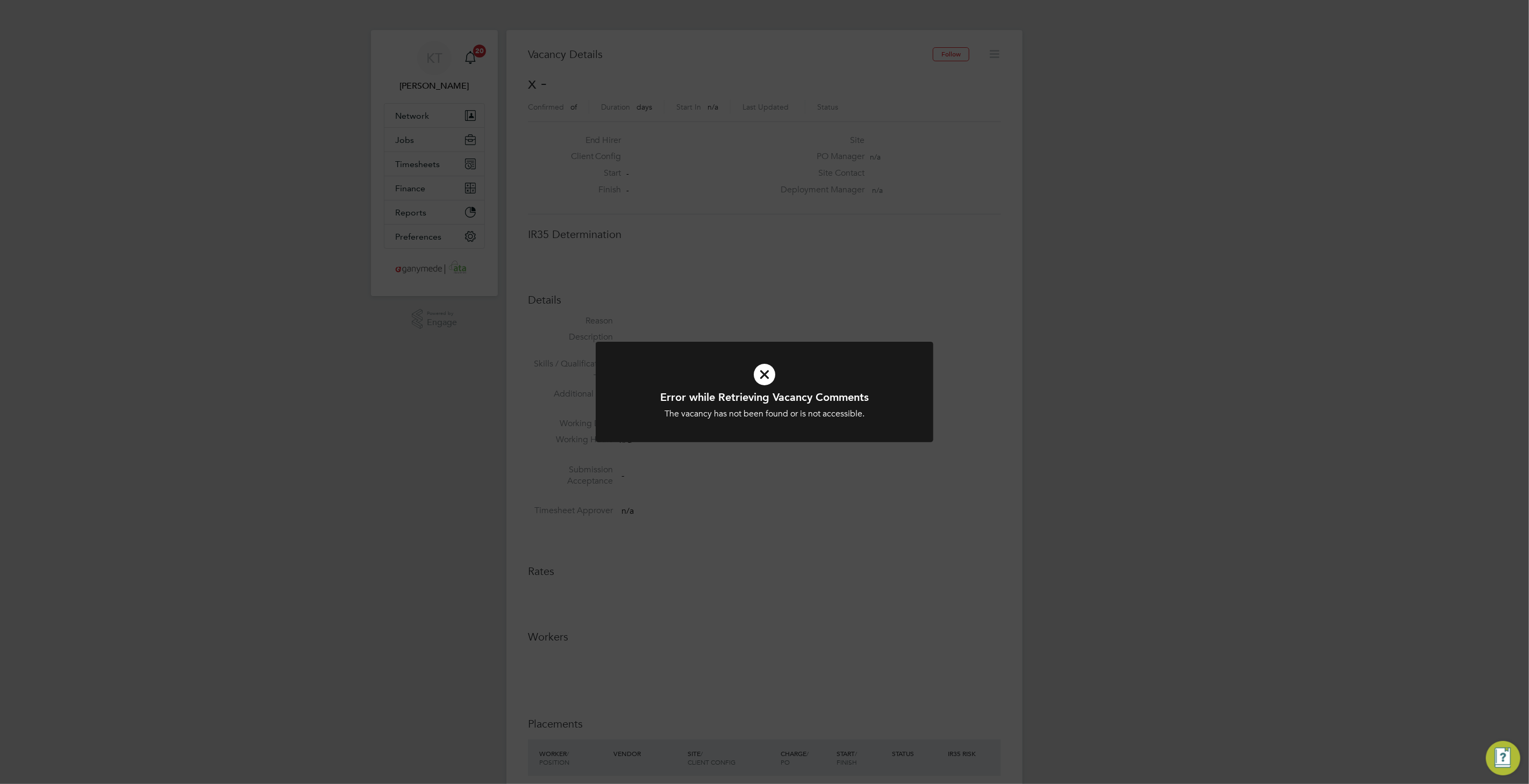
scroll to position [16, 231]
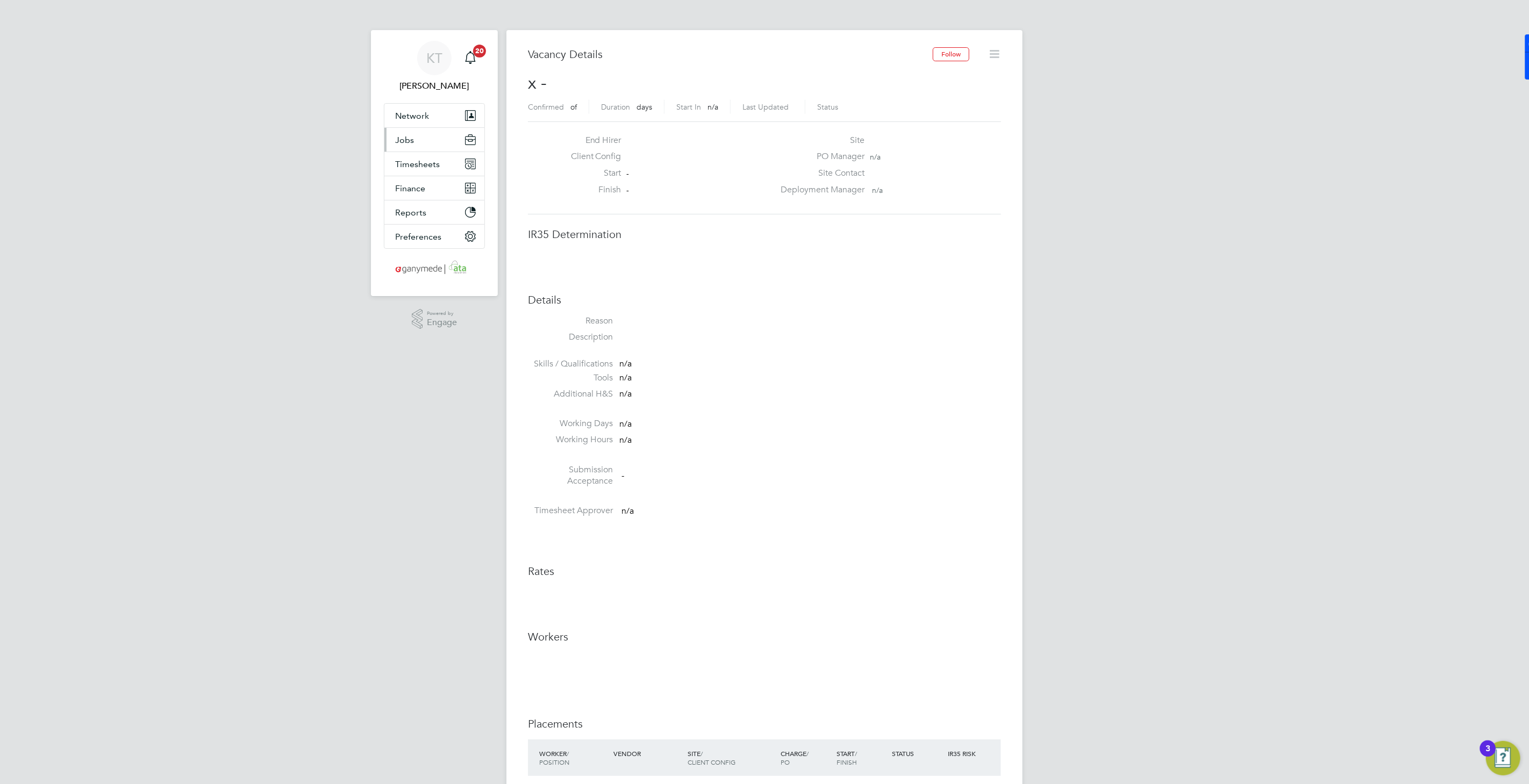
click at [410, 147] on button "Jobs" at bounding box center [434, 139] width 100 height 23
click at [424, 194] on link "Placements" at bounding box center [417, 196] width 45 height 10
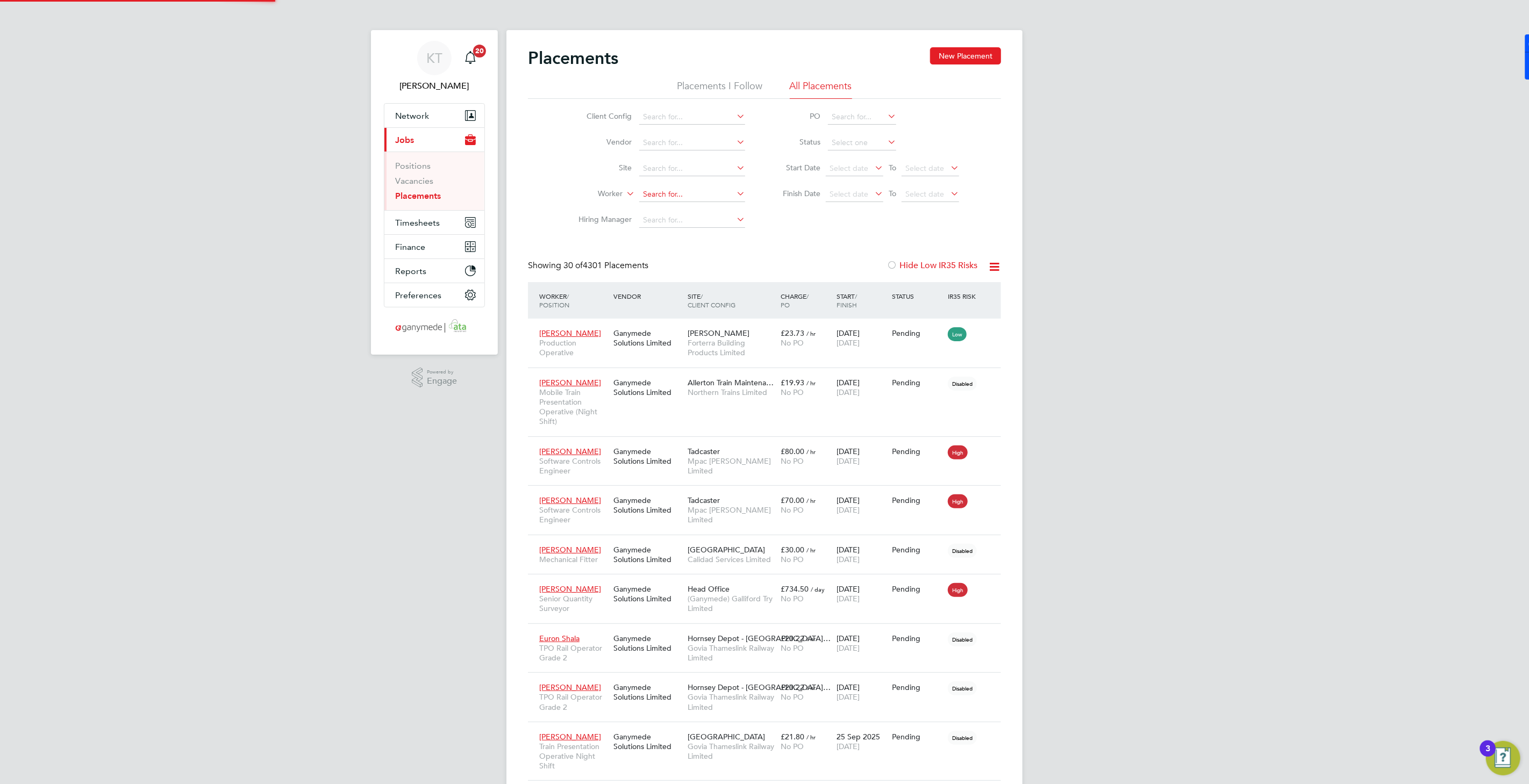
click at [672, 192] on input at bounding box center [692, 194] width 106 height 15
click at [713, 209] on li "[PERSON_NAME] ton" at bounding box center [693, 209] width 106 height 14
type input "[PERSON_NAME]"
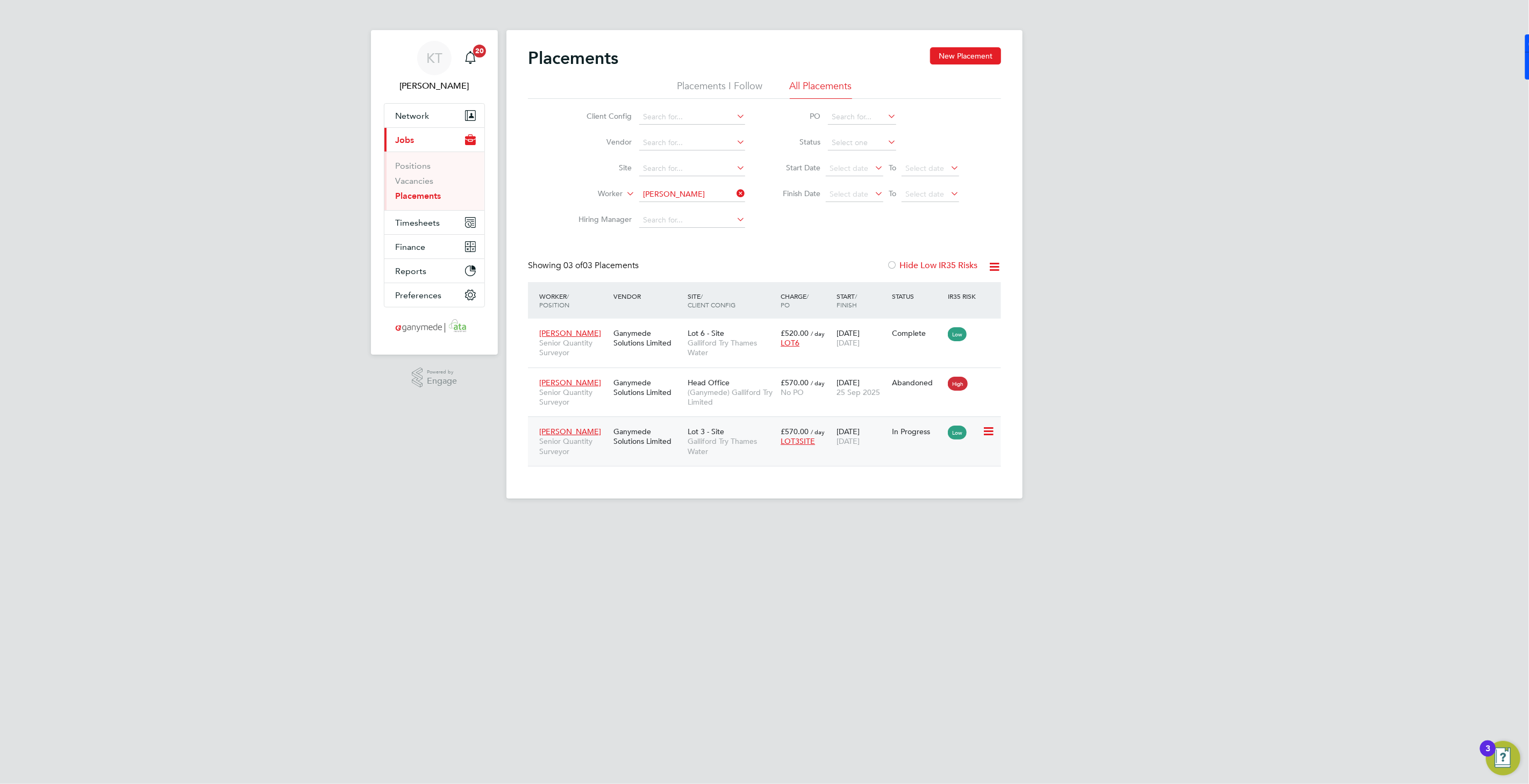
click at [703, 436] on span "Galliford Try Thames Water" at bounding box center [731, 446] width 87 height 19
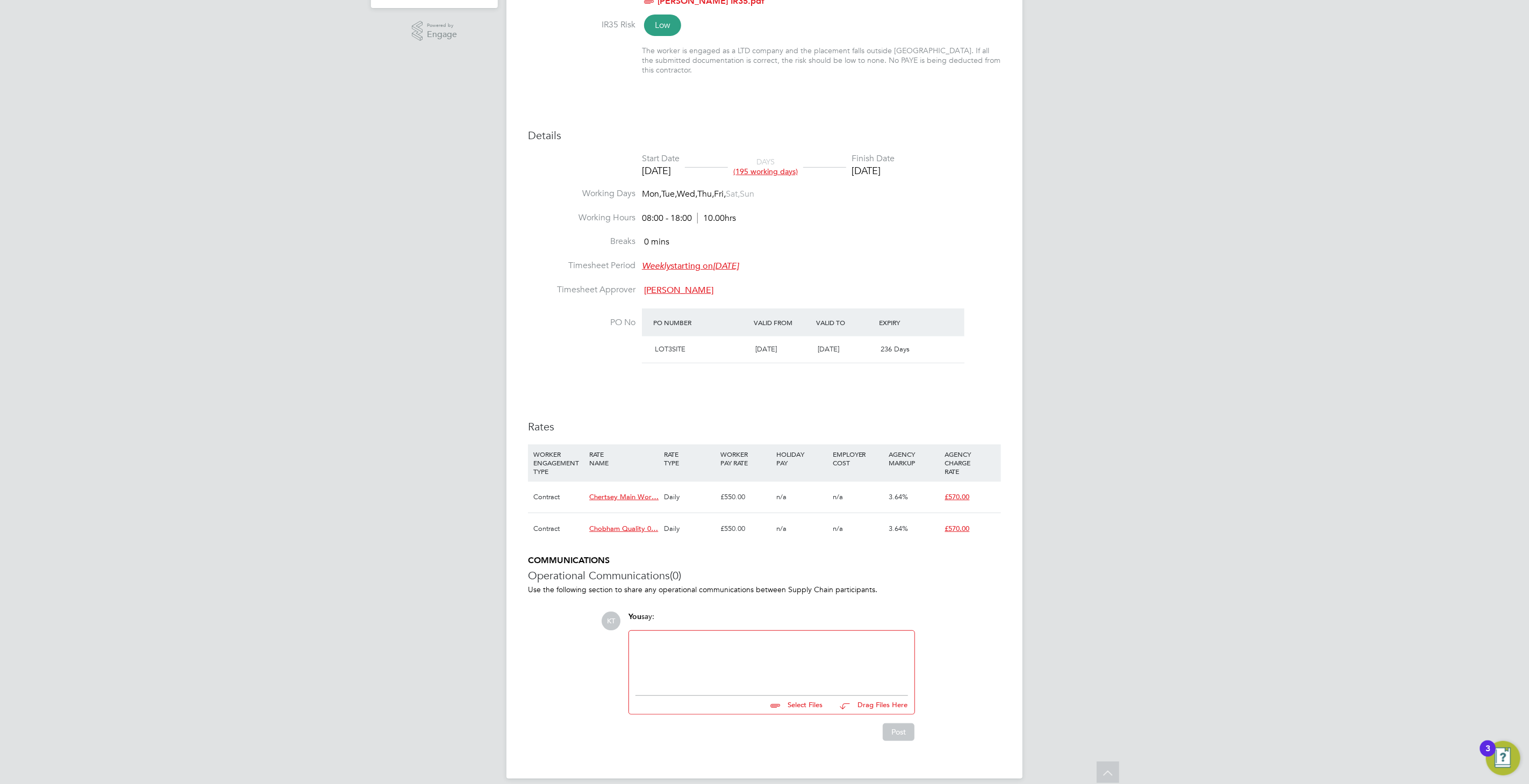
click at [619, 524] on span "Chobham Quality 0…" at bounding box center [623, 528] width 69 height 9
click at [624, 492] on span "Chertsey Main Wor…" at bounding box center [624, 497] width 70 height 9
